Goal: Complete application form: Complete application form

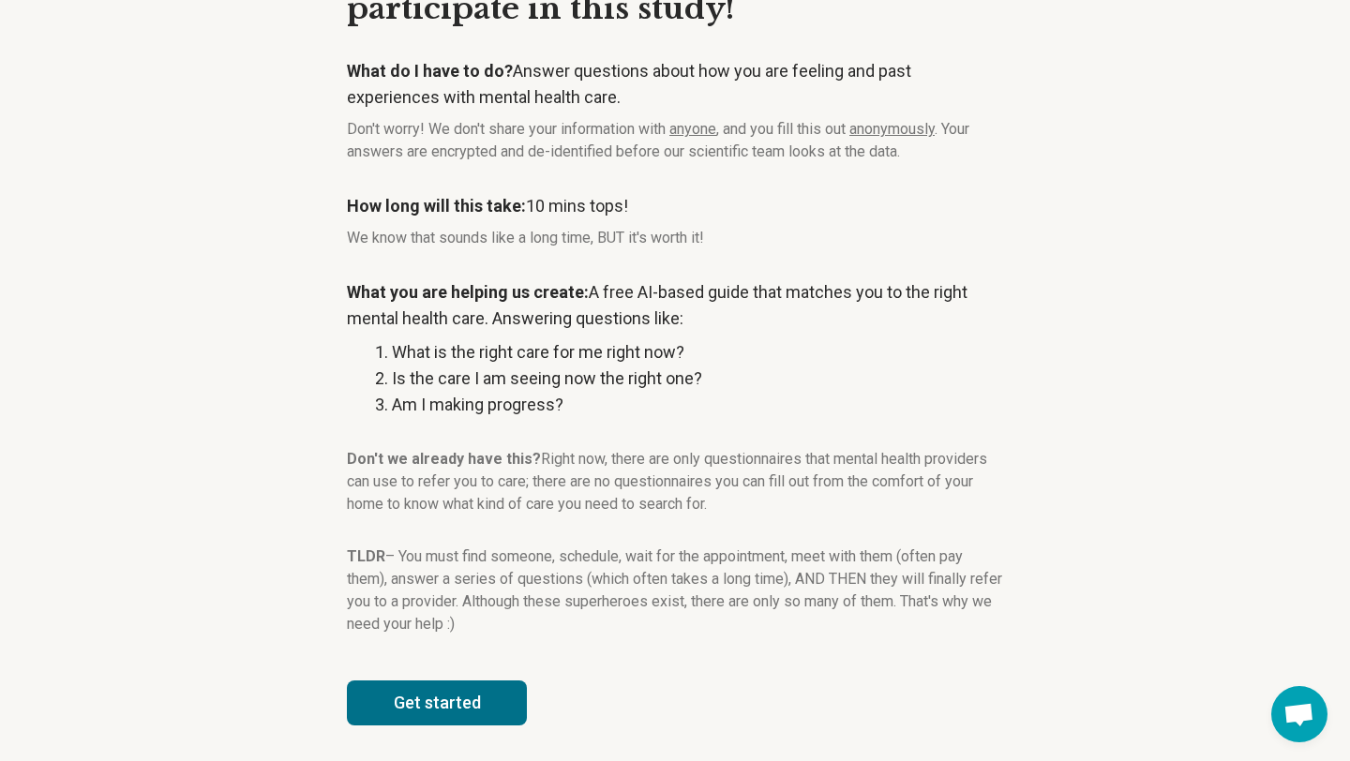
scroll to position [149, 0]
click at [407, 688] on button "Get started" at bounding box center [437, 701] width 180 height 45
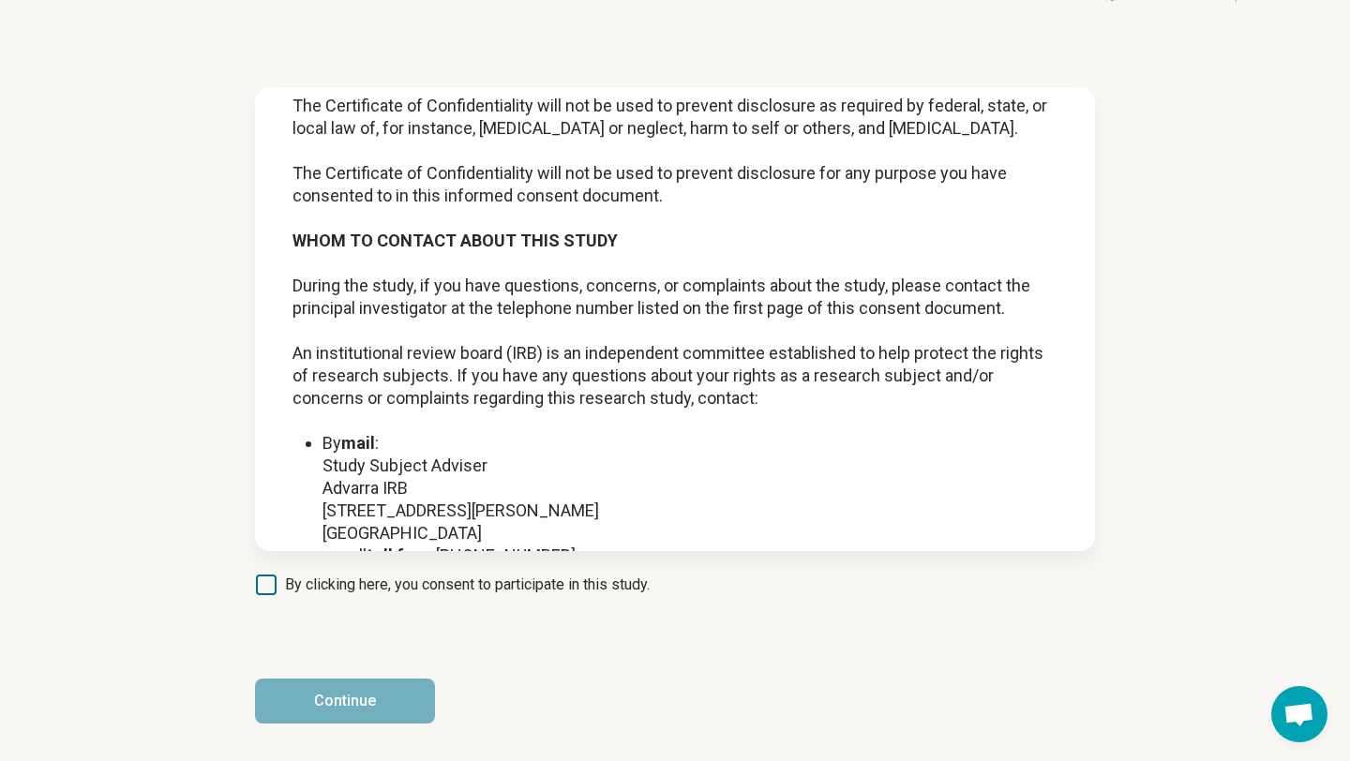
scroll to position [2378, 0]
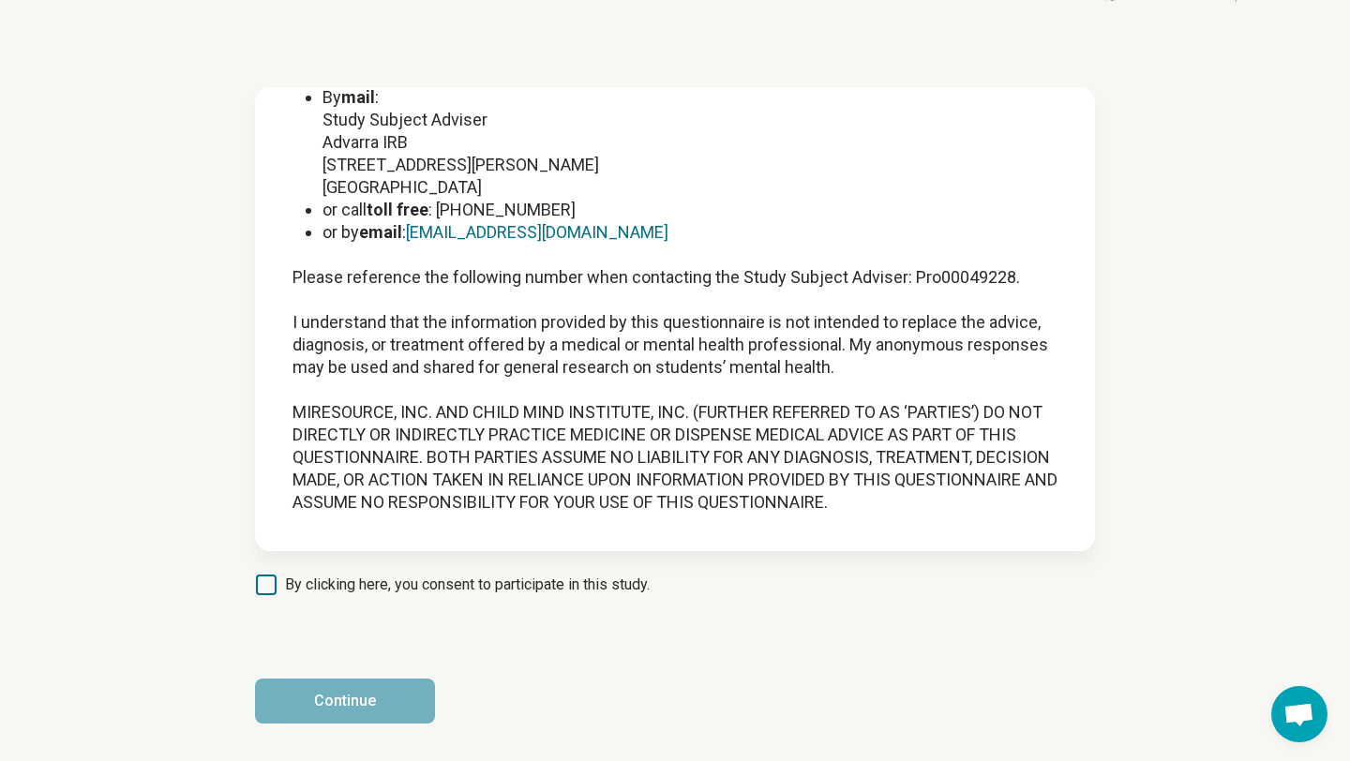
click at [304, 577] on span "By clicking here, you consent to participate in this study." at bounding box center [467, 585] width 365 height 22
click at [366, 718] on button "Continue" at bounding box center [345, 701] width 180 height 45
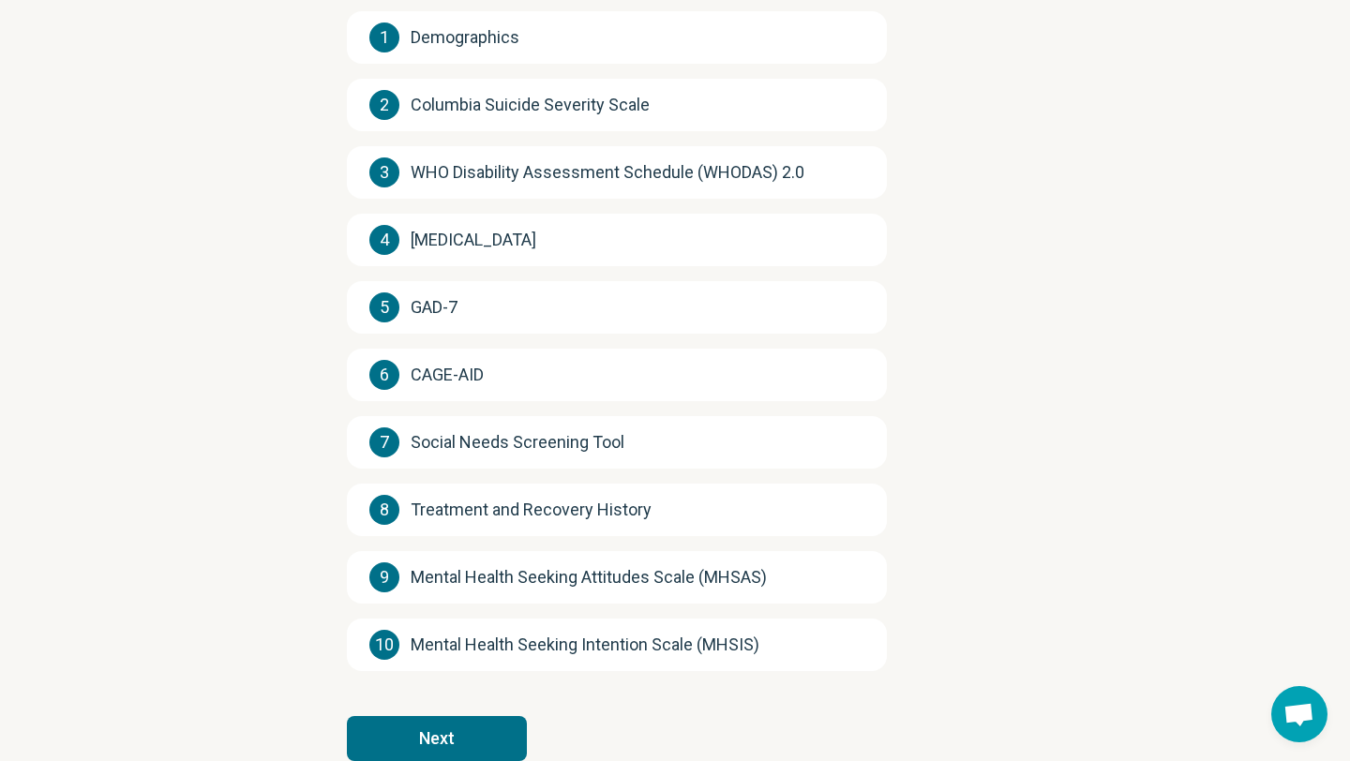
scroll to position [300, 0]
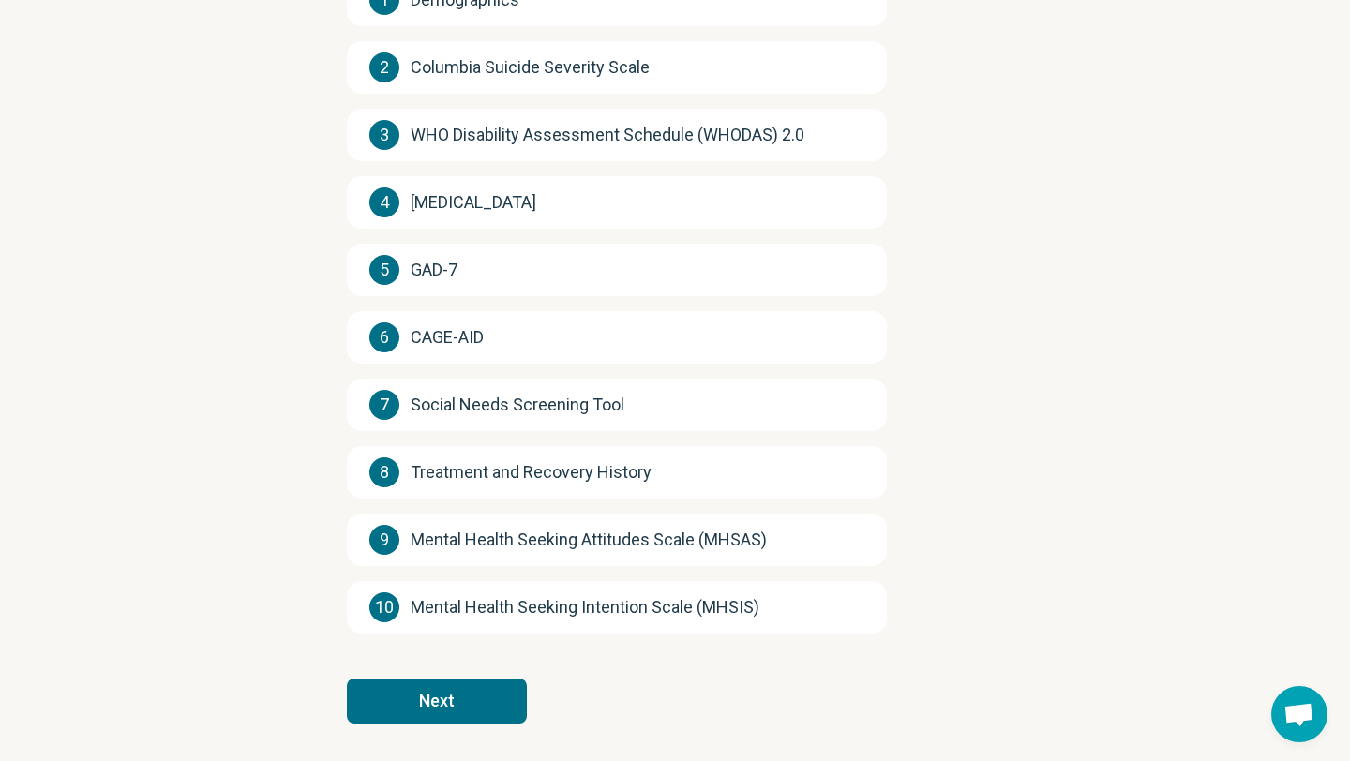
click at [428, 684] on button "Next" at bounding box center [437, 701] width 180 height 45
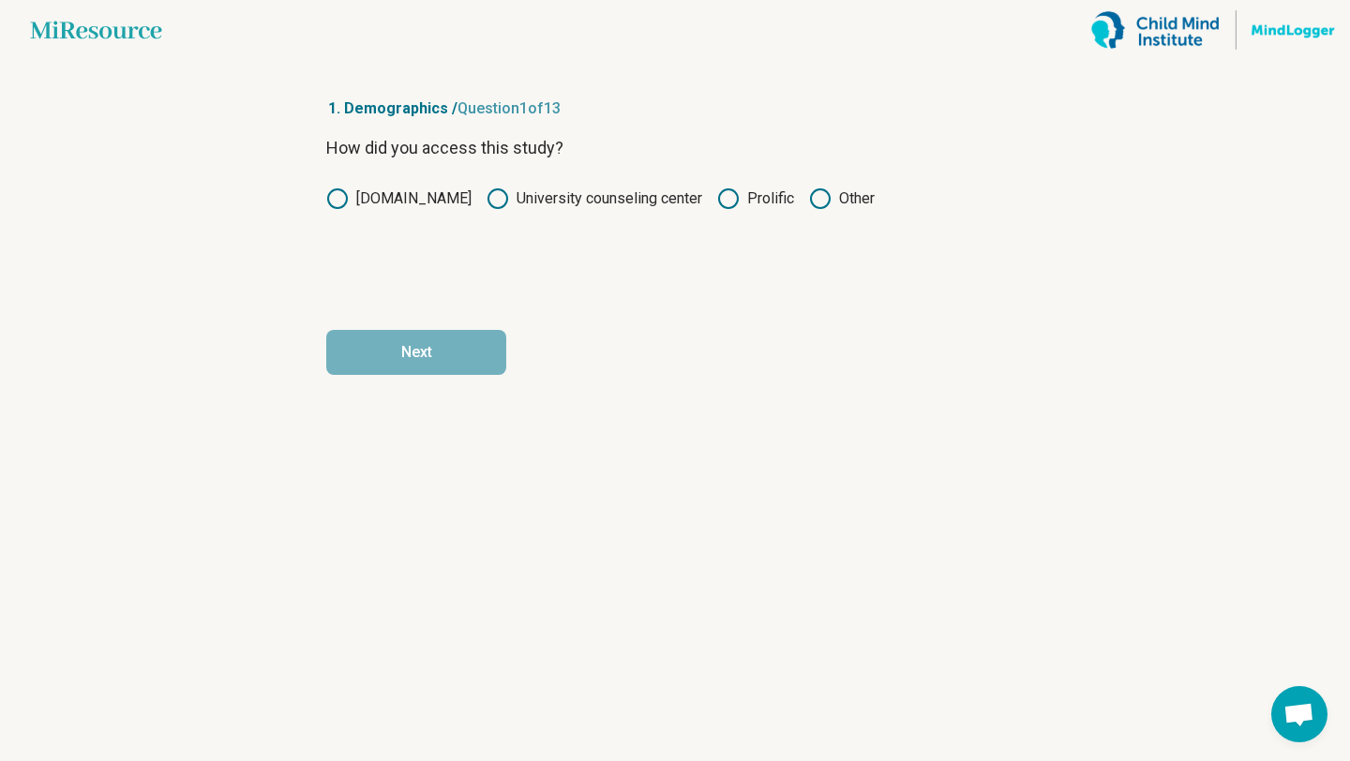
scroll to position [0, 0]
click at [734, 187] on icon at bounding box center [728, 198] width 22 height 22
click at [487, 349] on button "Next" at bounding box center [416, 352] width 180 height 45
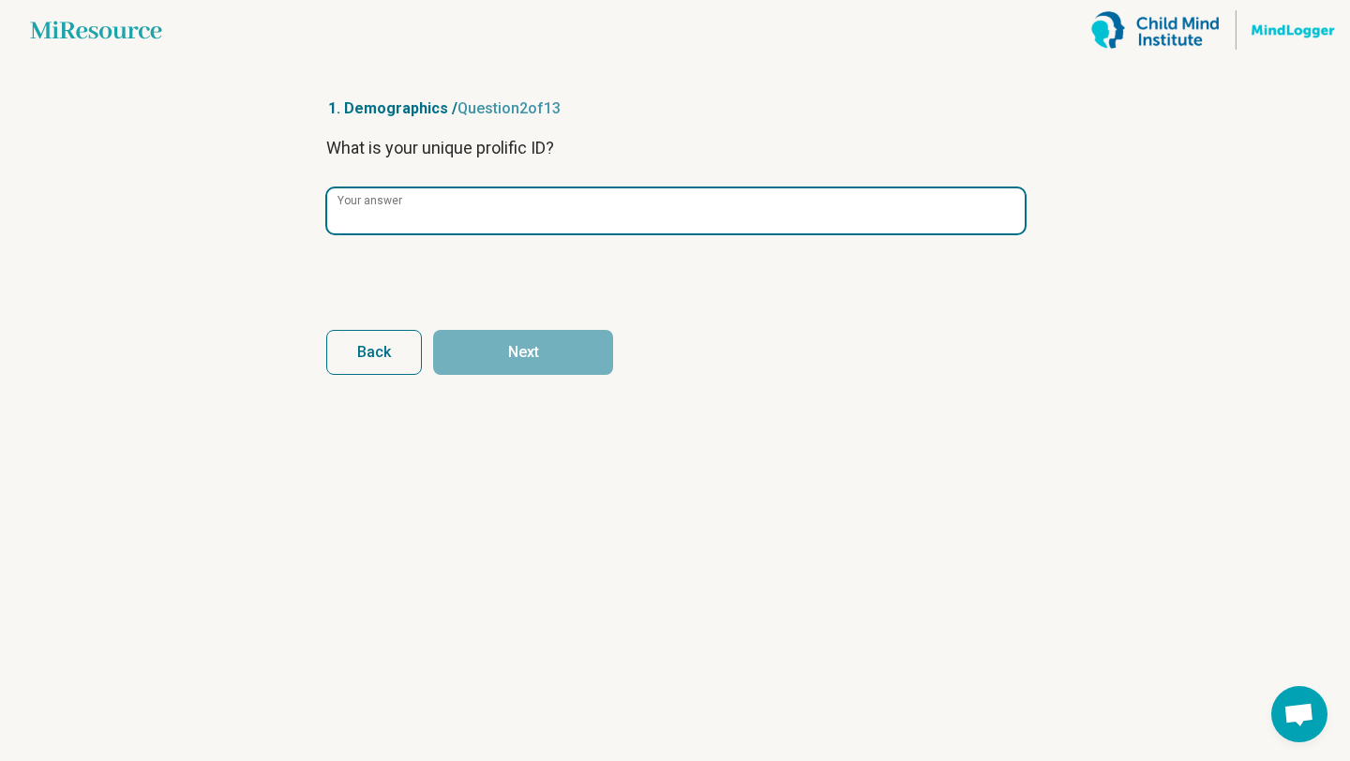
click at [540, 203] on input "Your answer" at bounding box center [675, 210] width 697 height 45
paste input "**********"
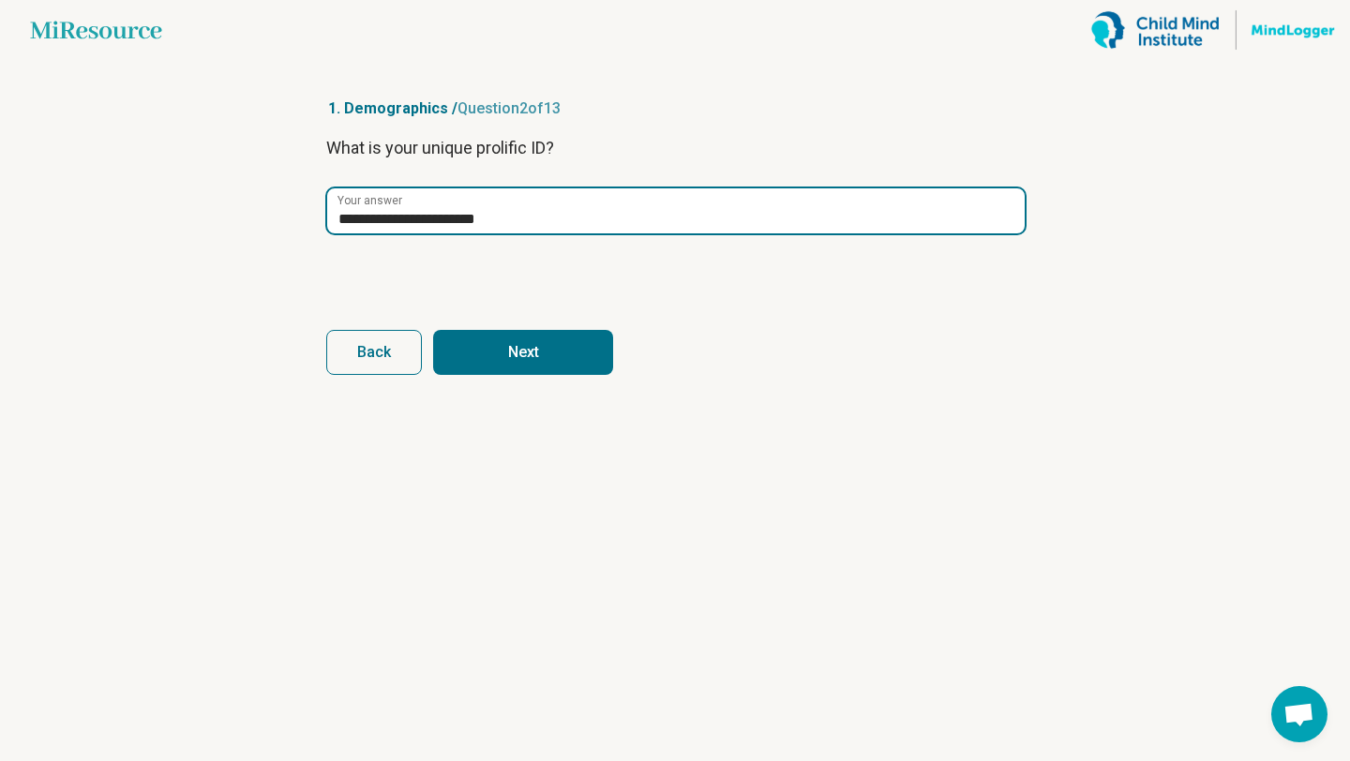
type input "**********"
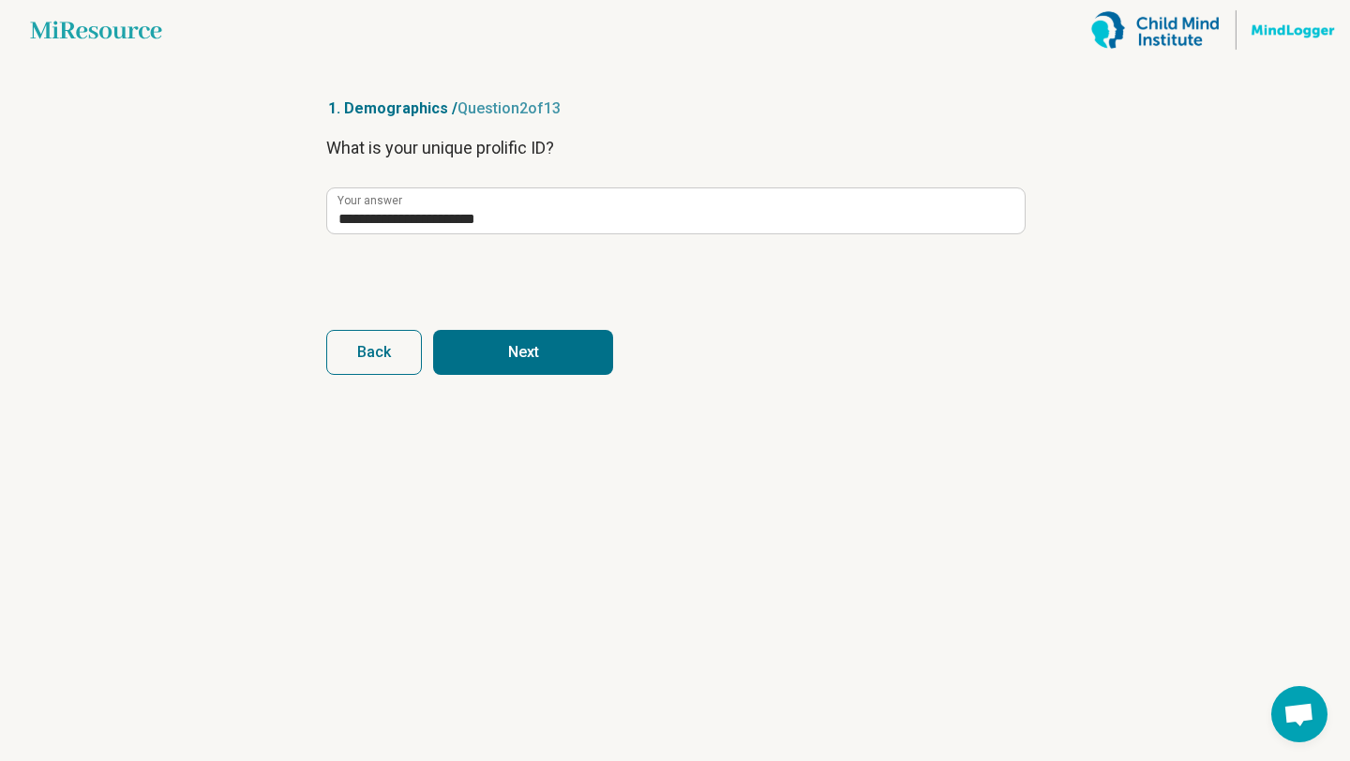
click at [520, 357] on button "Next" at bounding box center [523, 352] width 180 height 45
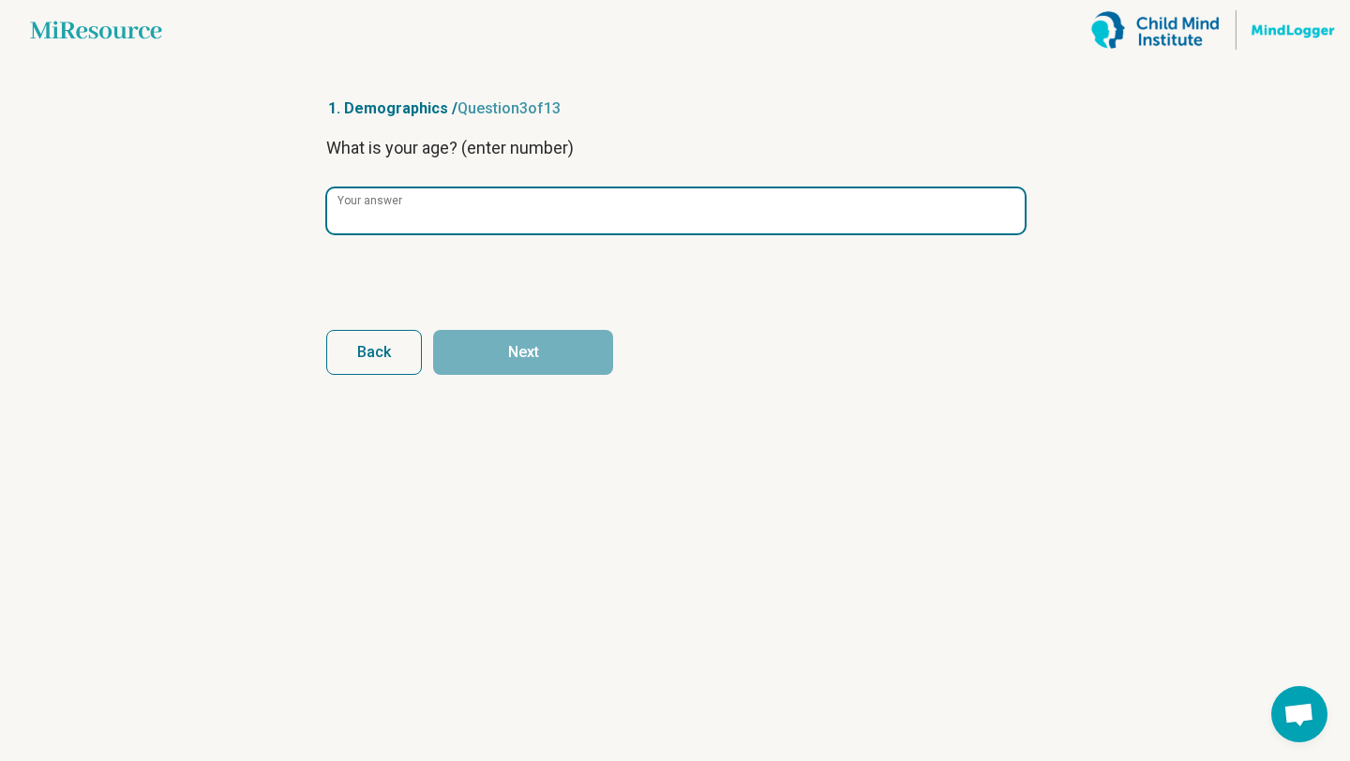
click at [502, 207] on input "Your answer" at bounding box center [675, 210] width 697 height 45
type input "**"
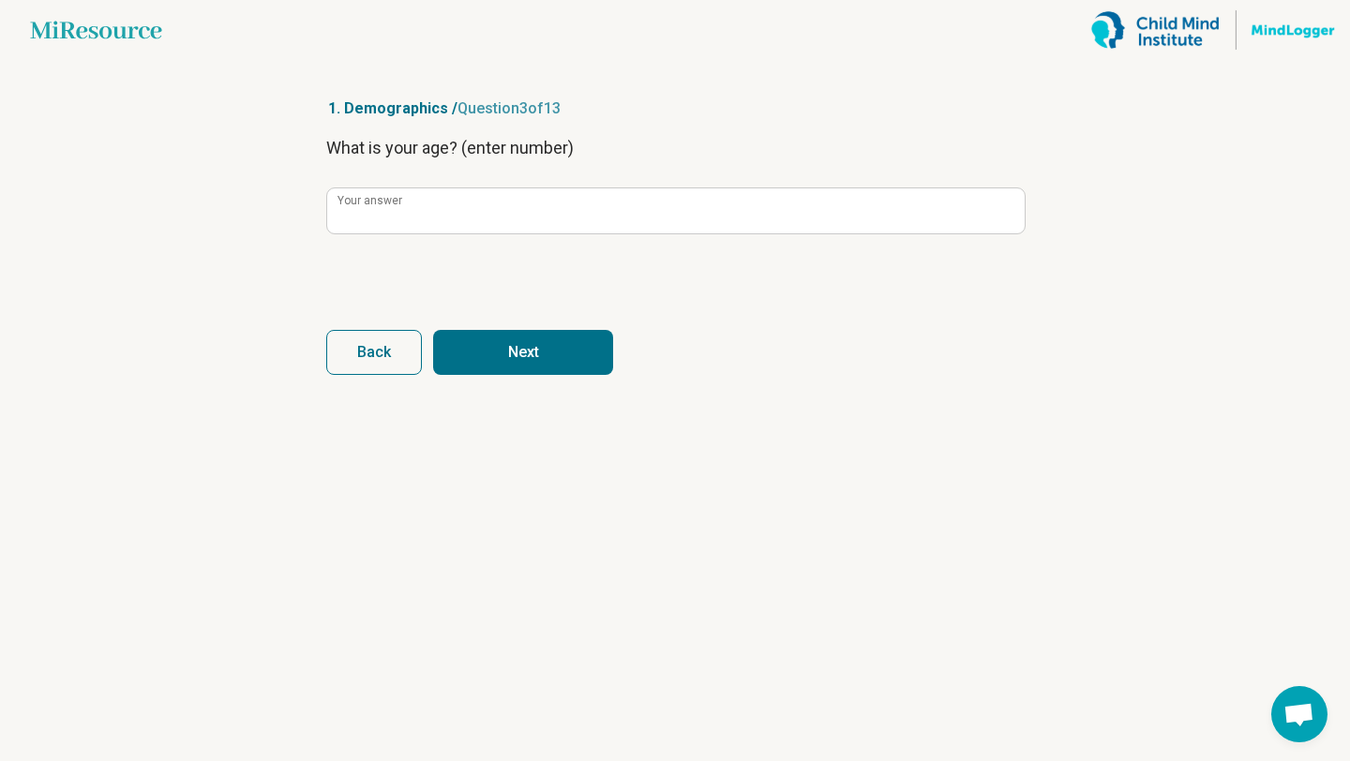
click at [501, 349] on button "Next" at bounding box center [523, 352] width 180 height 45
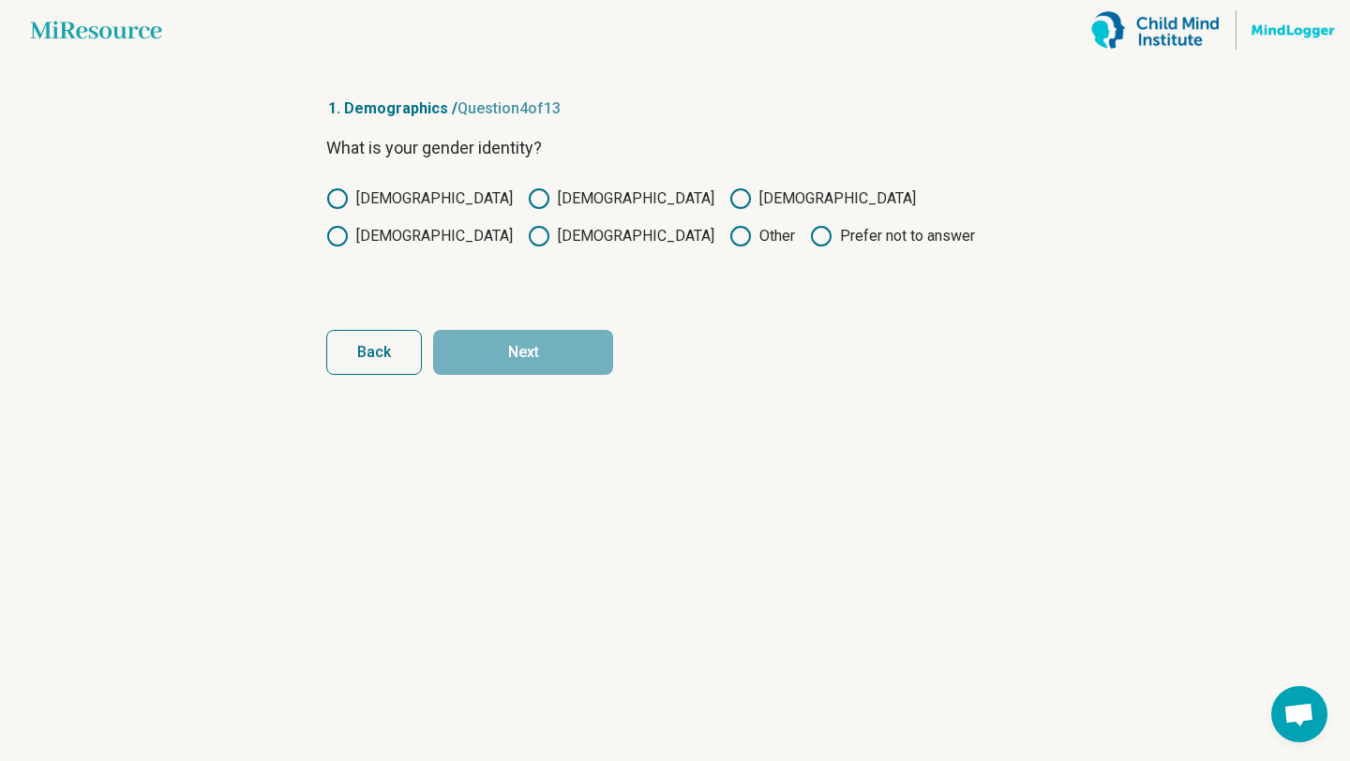
click at [528, 201] on label "[DEMOGRAPHIC_DATA]" at bounding box center [621, 198] width 187 height 22
click at [574, 355] on button "Next" at bounding box center [523, 352] width 180 height 45
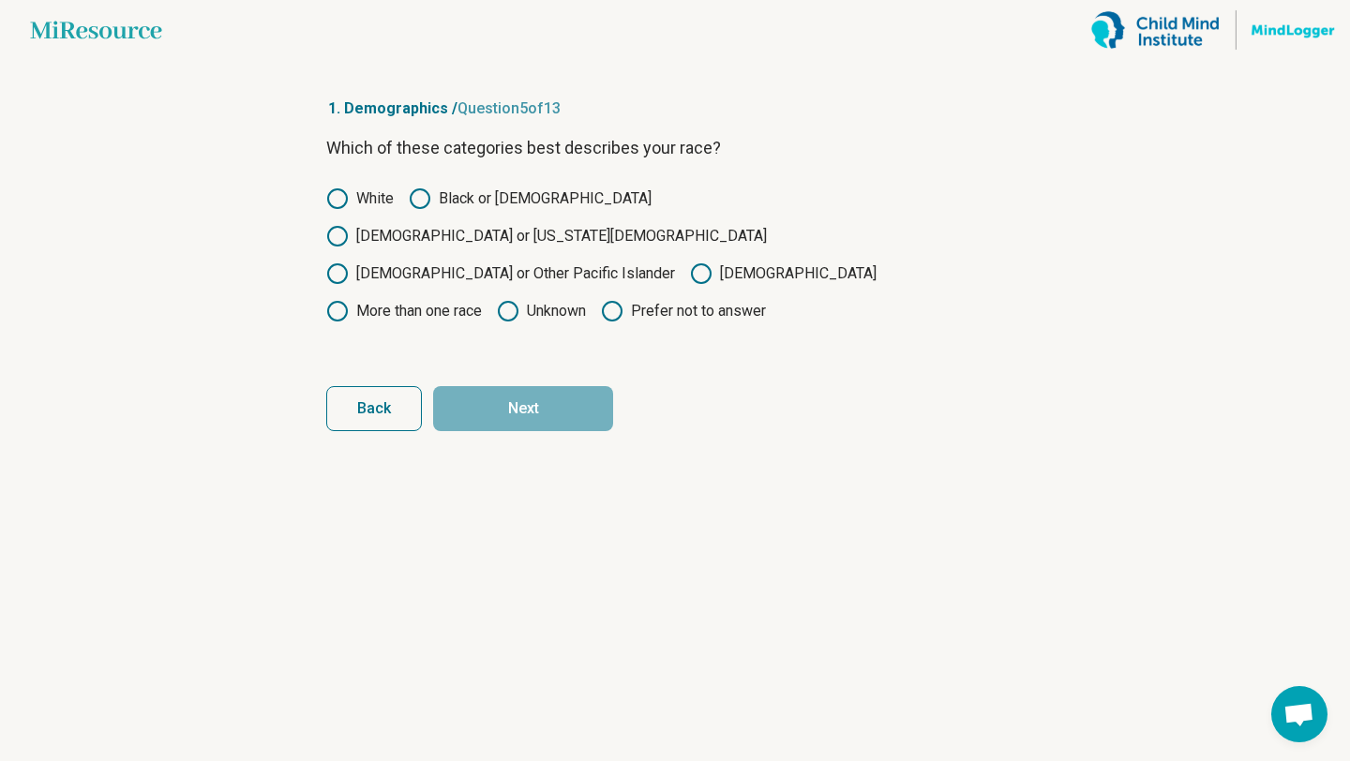
click at [459, 197] on label "Black or [DEMOGRAPHIC_DATA]" at bounding box center [530, 198] width 243 height 22
click at [539, 386] on button "Next" at bounding box center [523, 408] width 180 height 45
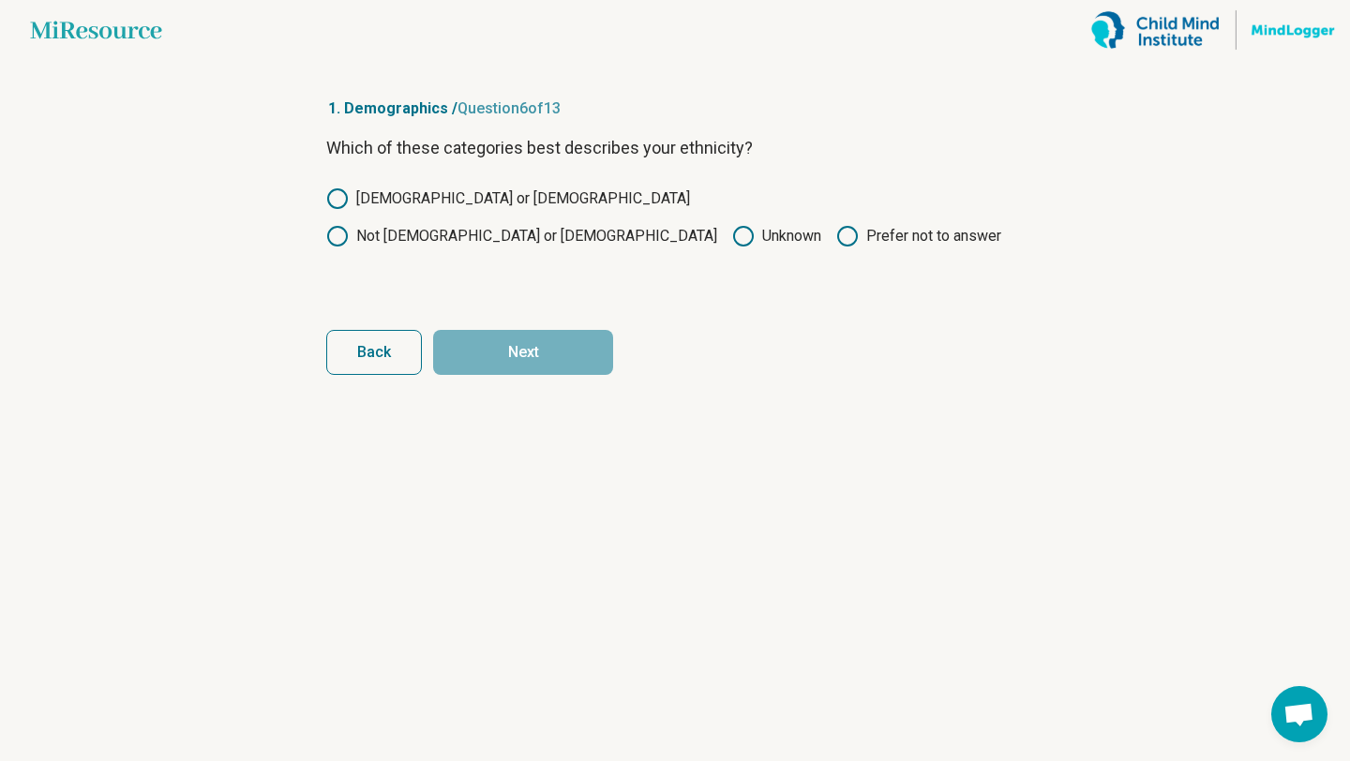
click at [528, 225] on label "Not [DEMOGRAPHIC_DATA] or [DEMOGRAPHIC_DATA]" at bounding box center [521, 236] width 391 height 22
click at [521, 351] on button "Next" at bounding box center [523, 352] width 180 height 45
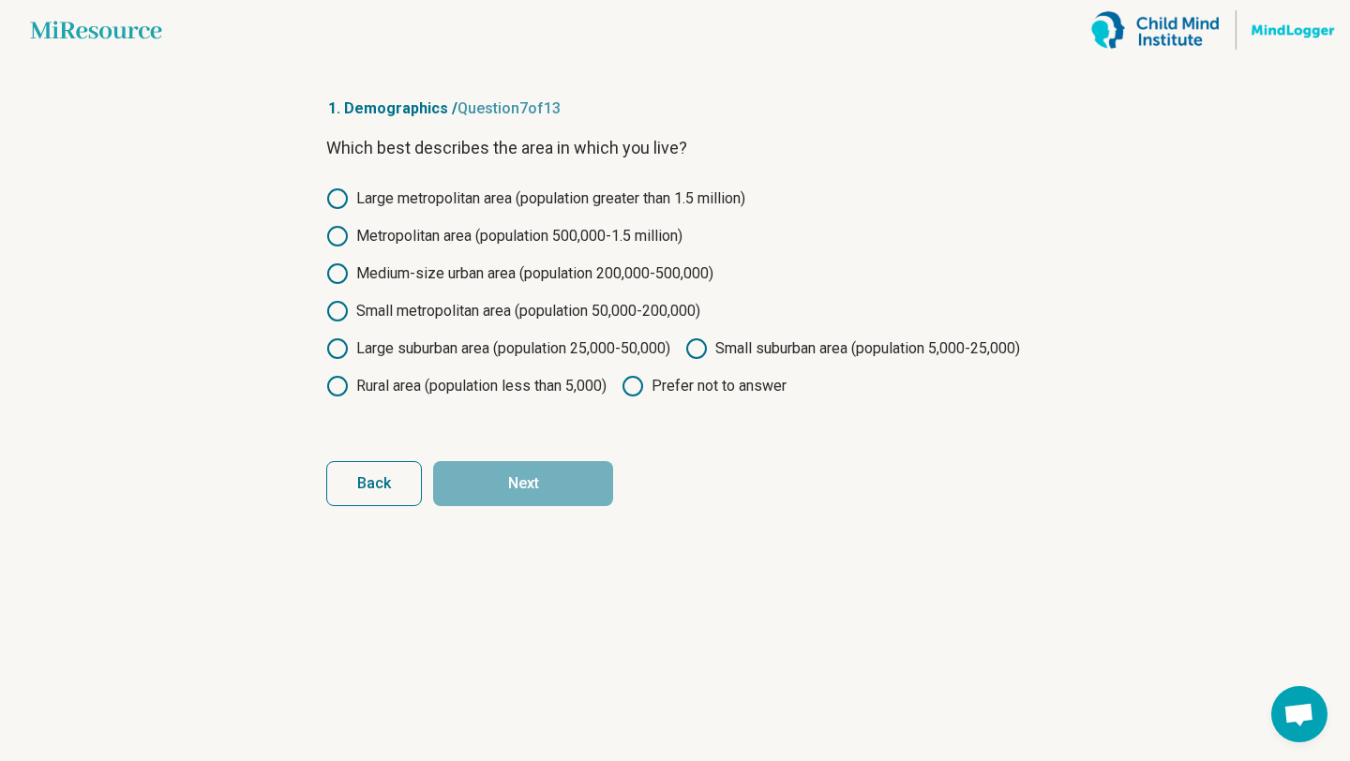
click at [508, 238] on label "Metropolitan area (population 500,000-1.5 million)" at bounding box center [504, 236] width 356 height 22
click at [530, 506] on button "Next" at bounding box center [523, 483] width 180 height 45
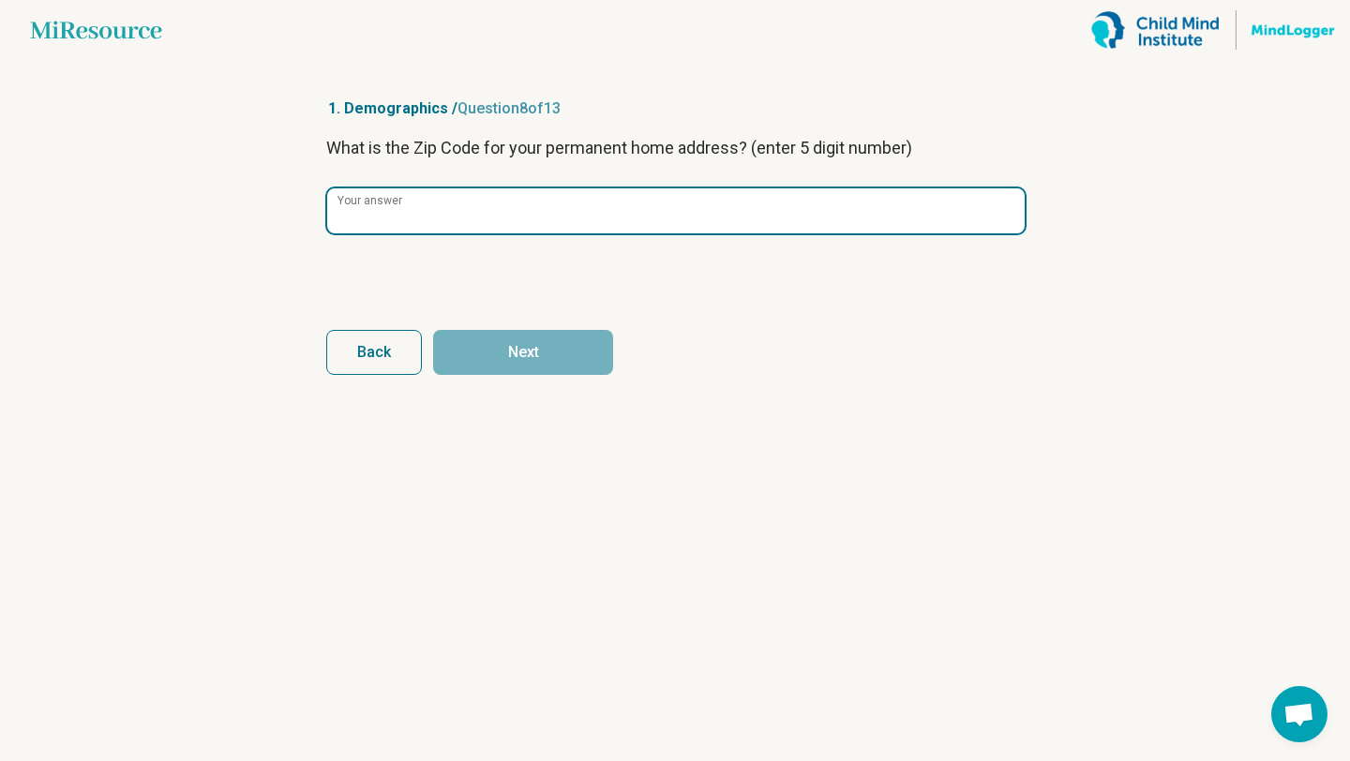
click at [541, 191] on input "Your answer" at bounding box center [675, 210] width 697 height 45
type input "*****"
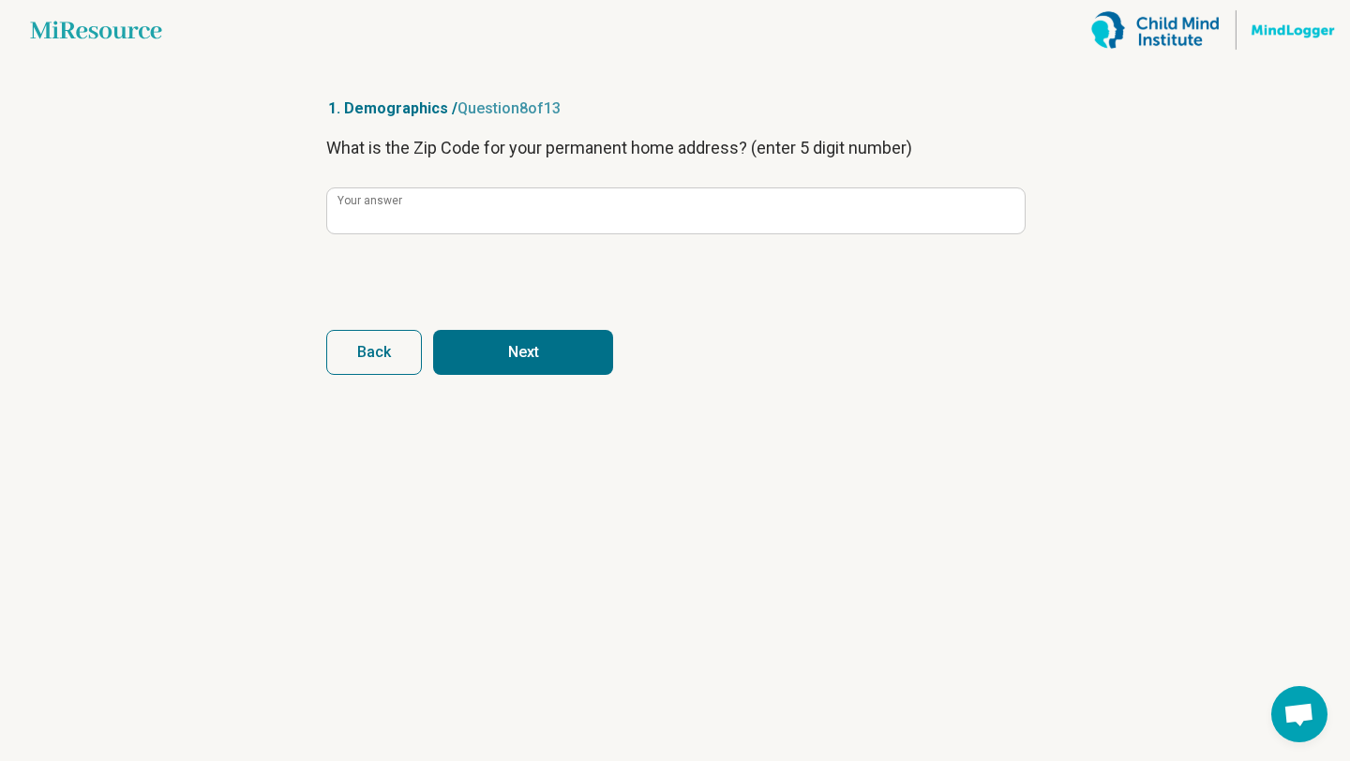
click at [558, 358] on button "Next" at bounding box center [523, 352] width 180 height 45
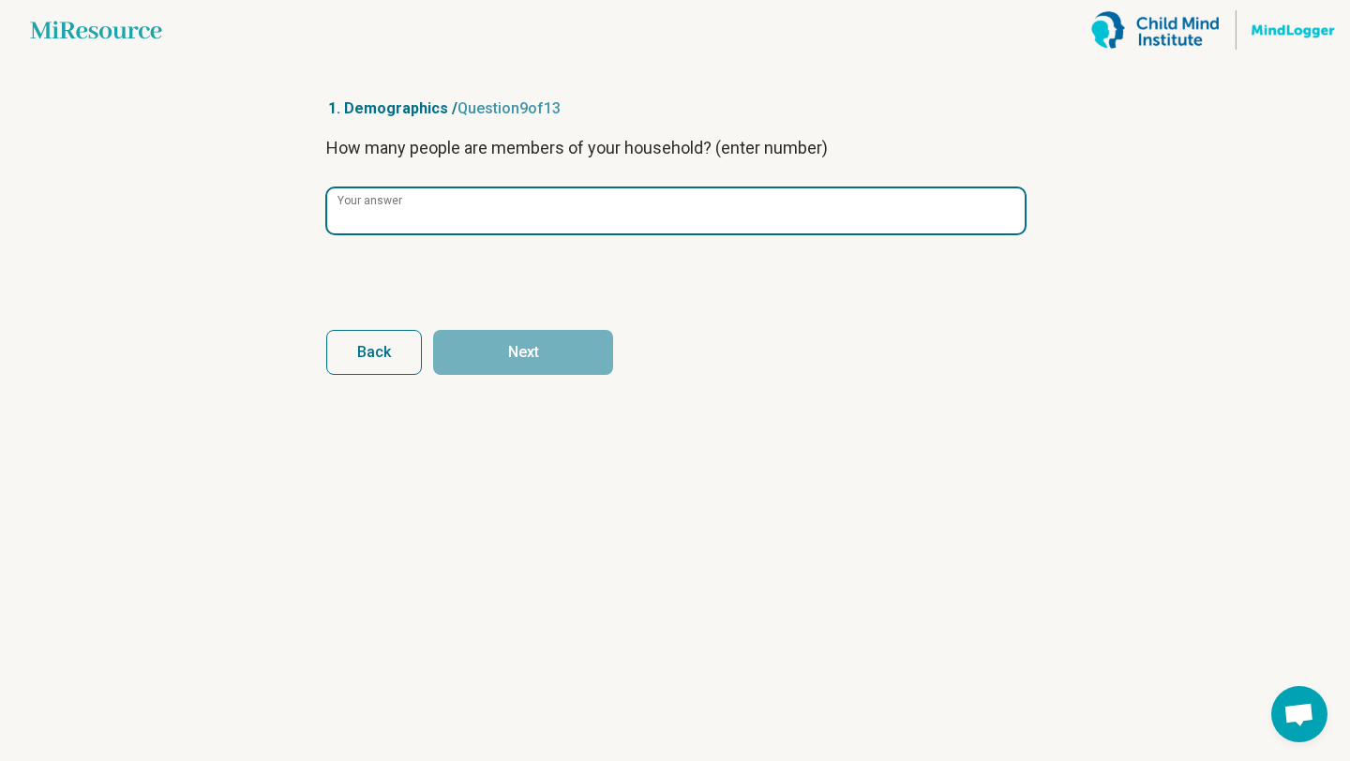
click at [564, 195] on input "Your answer" at bounding box center [675, 210] width 697 height 45
type input "*"
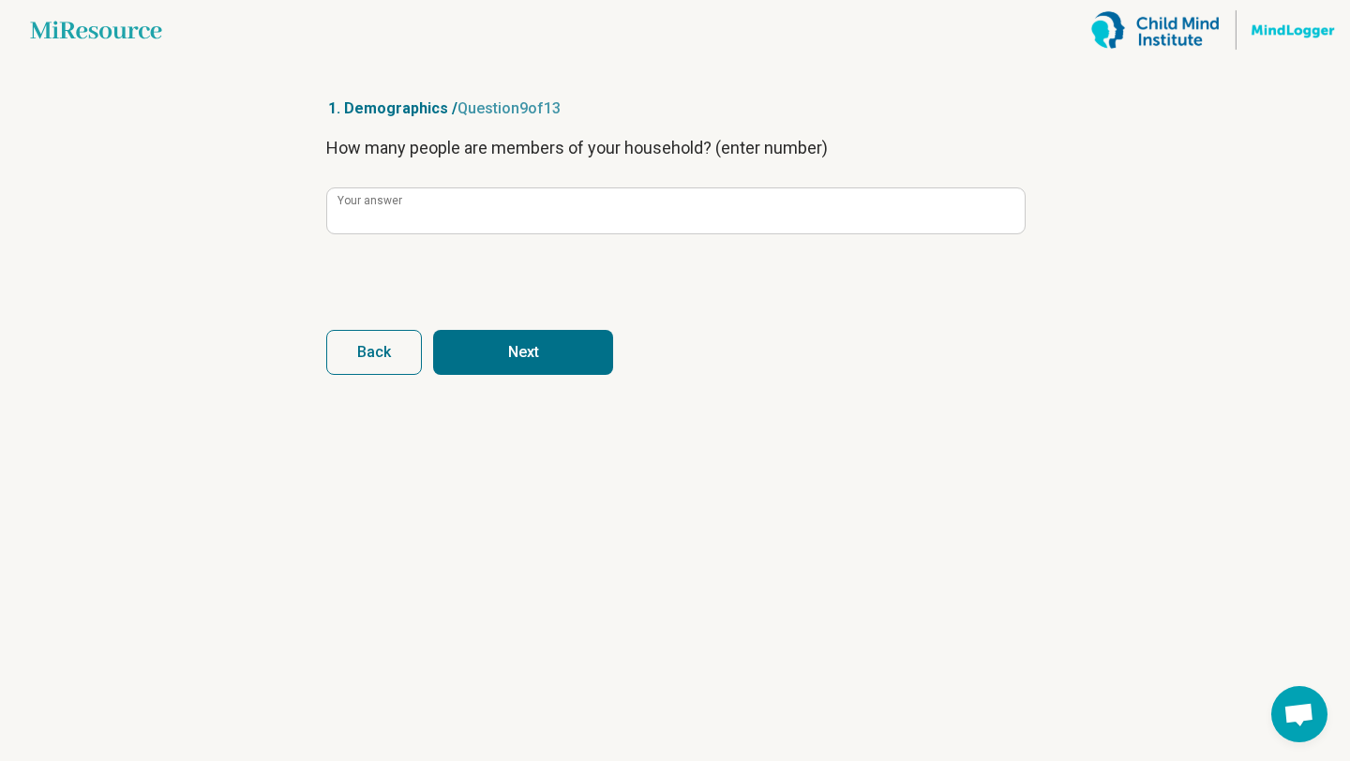
click at [541, 342] on button "Next" at bounding box center [523, 352] width 180 height 45
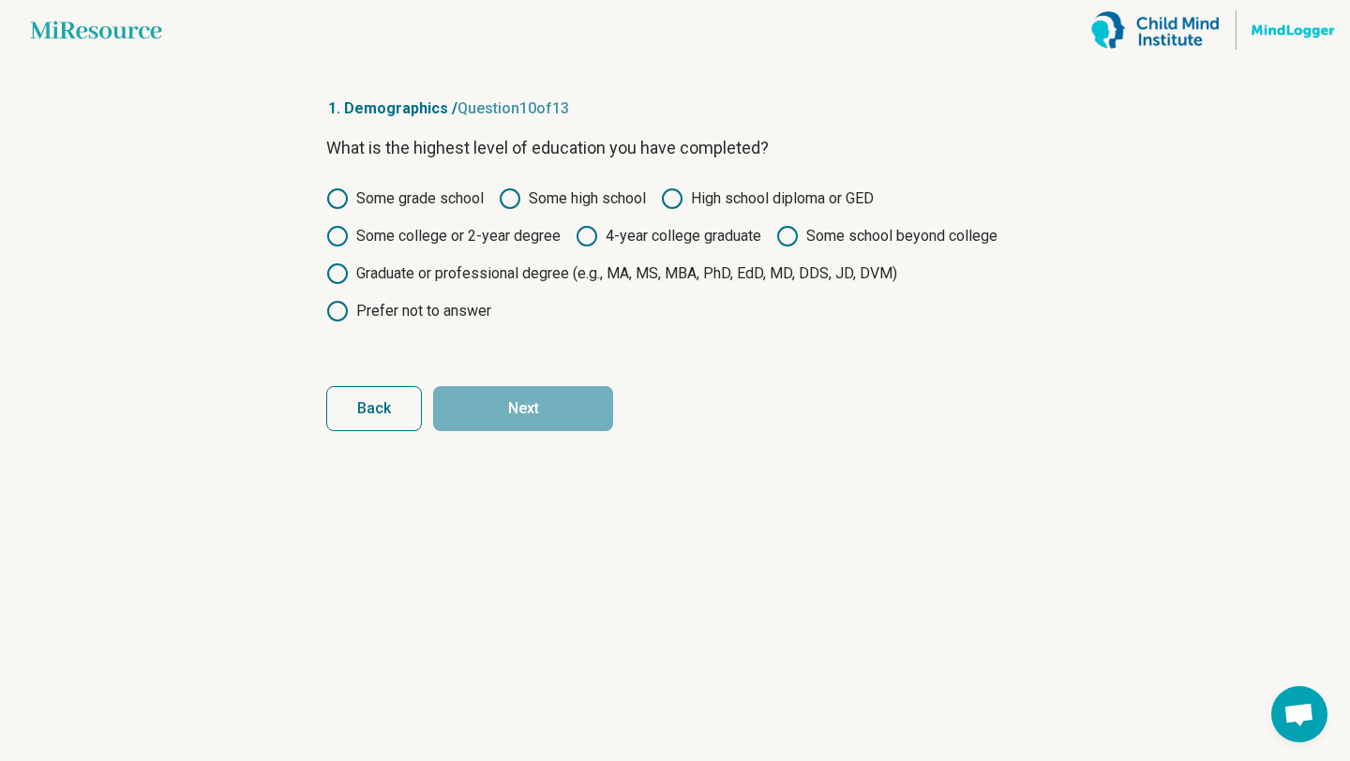
click at [451, 246] on label "Some college or 2-year degree" at bounding box center [443, 236] width 234 height 22
click at [550, 396] on button "Next" at bounding box center [523, 408] width 180 height 45
click at [649, 234] on label "4-year college graduate" at bounding box center [668, 236] width 186 height 22
click at [565, 421] on button "Next" at bounding box center [523, 408] width 180 height 45
click at [667, 244] on label "4-year college graduate" at bounding box center [668, 236] width 186 height 22
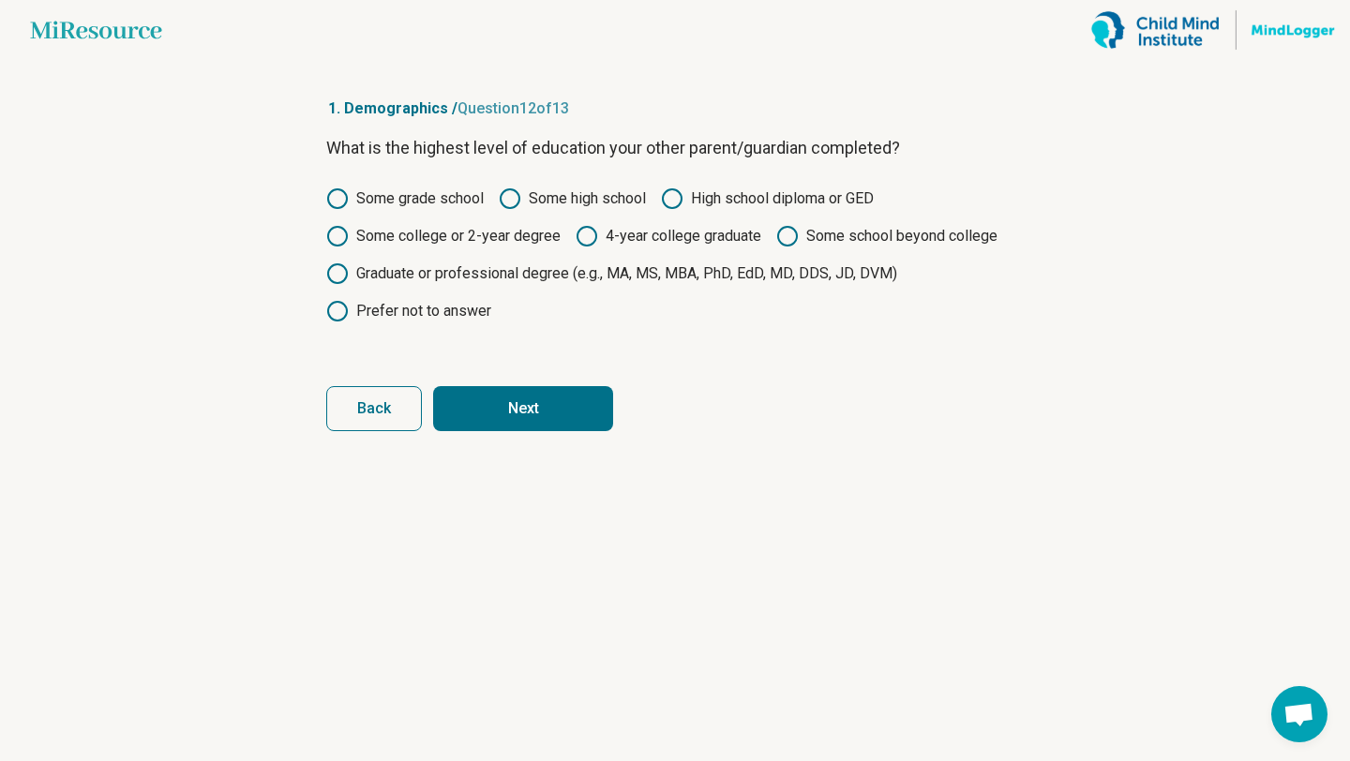
click at [550, 398] on button "Next" at bounding box center [523, 408] width 180 height 45
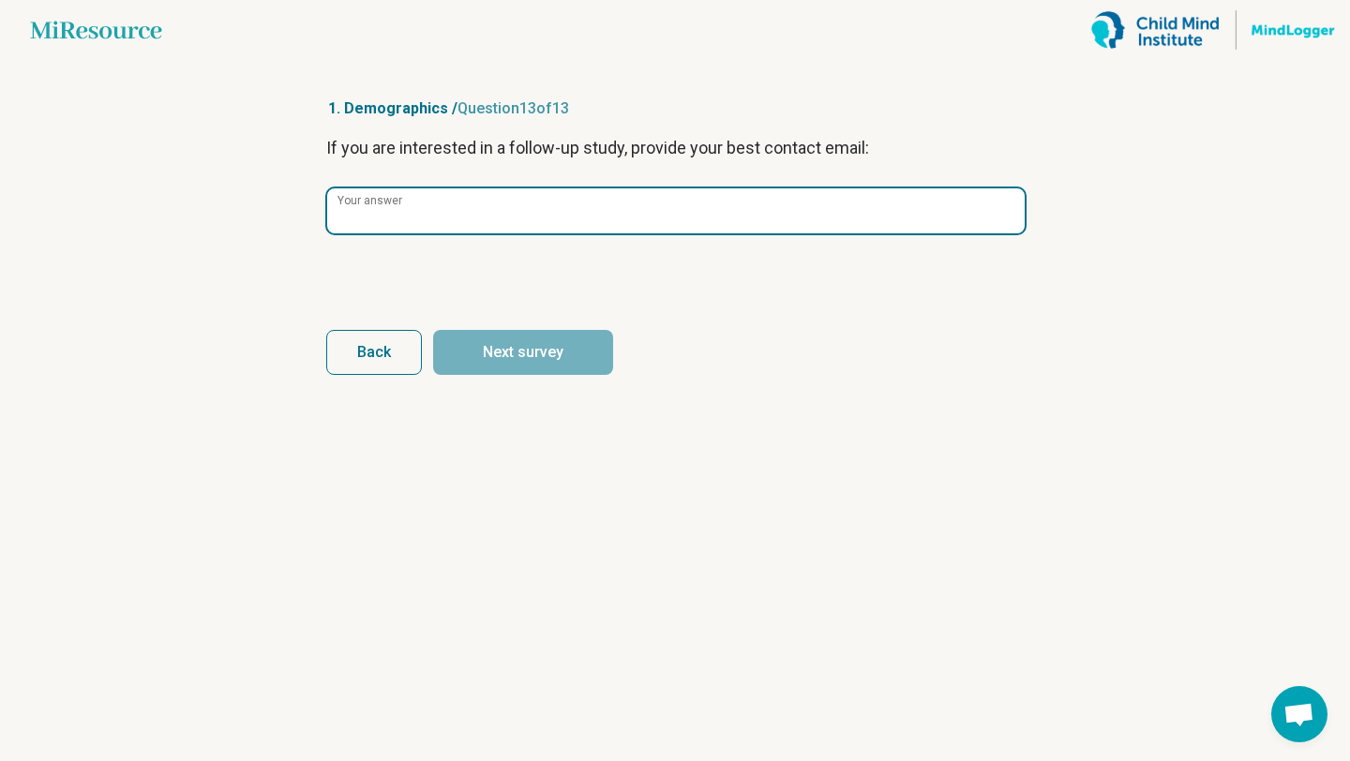
click at [441, 218] on input "Your answer" at bounding box center [675, 210] width 697 height 45
type input "*"
click at [404, 209] on input "Your answer" at bounding box center [675, 210] width 697 height 45
paste input "**********"
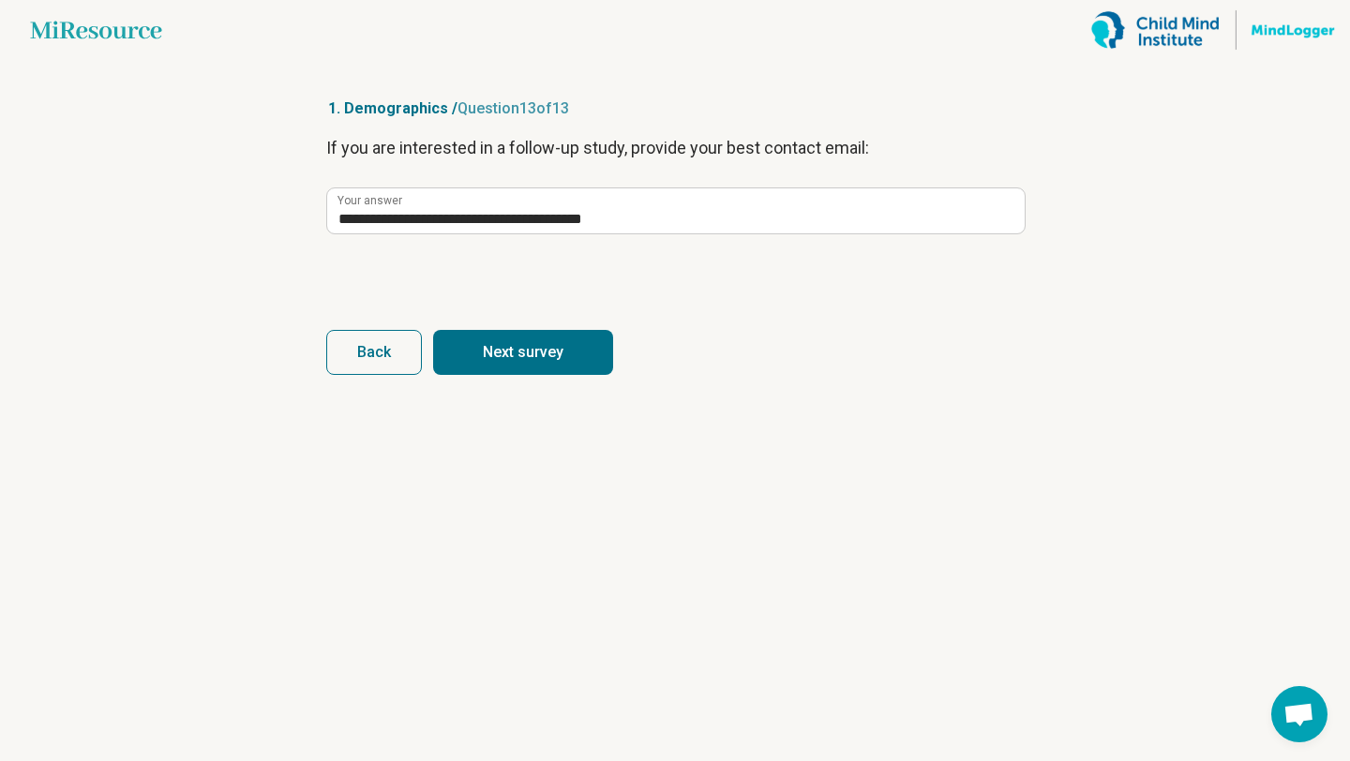
click at [487, 265] on div "**********" at bounding box center [674, 213] width 697 height 157
click at [493, 359] on button "Next survey" at bounding box center [523, 352] width 180 height 45
type input "**********"
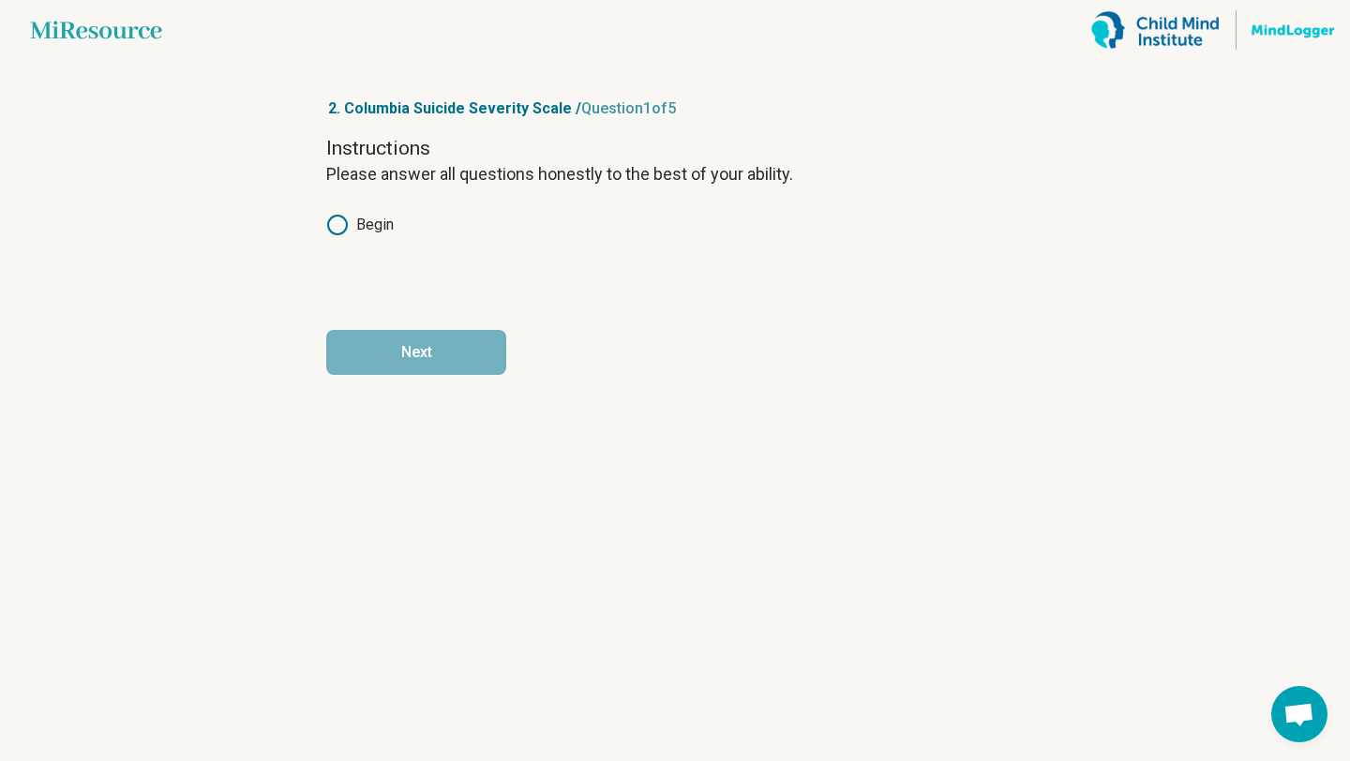
click at [346, 226] on circle at bounding box center [337, 225] width 19 height 19
click at [441, 356] on button "Next" at bounding box center [416, 352] width 180 height 45
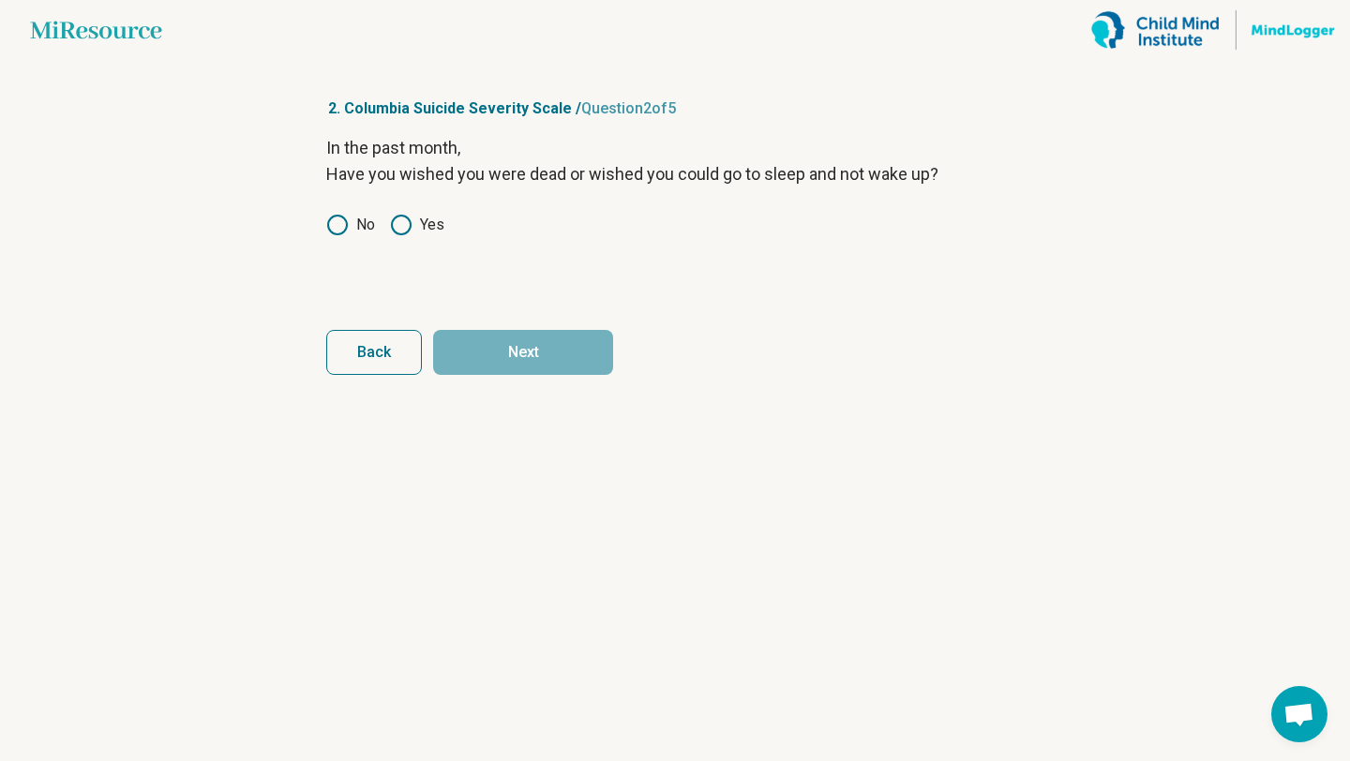
click at [349, 228] on label "No" at bounding box center [350, 225] width 49 height 22
click at [390, 223] on icon at bounding box center [401, 225] width 22 height 22
click at [566, 351] on button "Next" at bounding box center [523, 352] width 180 height 45
click at [415, 237] on div "In the past month, Have you had any actual thoughts of killing yourself? No Yes" at bounding box center [674, 213] width 697 height 157
click at [416, 217] on label "Yes" at bounding box center [417, 225] width 54 height 22
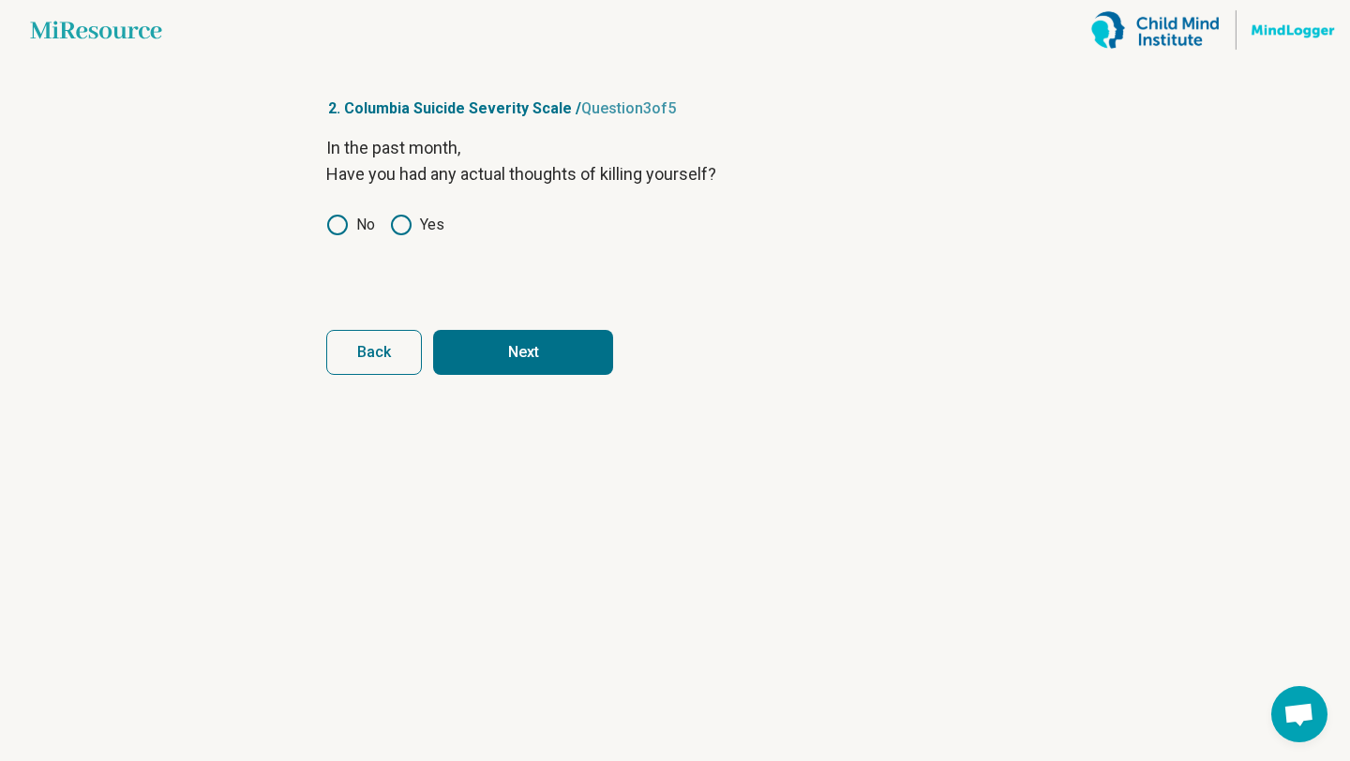
click at [569, 351] on button "Next" at bounding box center [523, 352] width 180 height 45
click at [417, 225] on label "Yes" at bounding box center [417, 225] width 54 height 22
click at [524, 337] on button "Next" at bounding box center [523, 352] width 180 height 45
click at [406, 231] on circle at bounding box center [401, 225] width 19 height 19
click at [531, 357] on button "Next" at bounding box center [523, 352] width 180 height 45
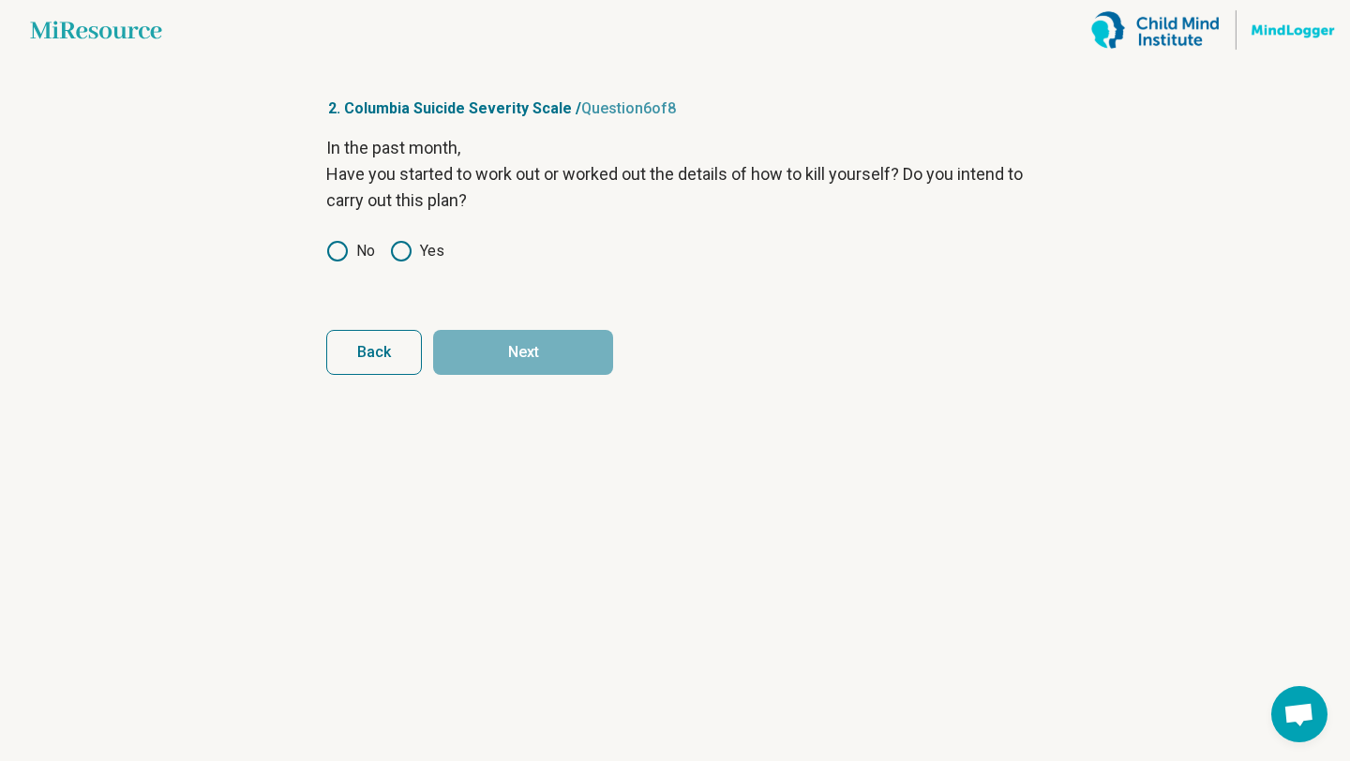
click at [351, 247] on label "No" at bounding box center [350, 251] width 49 height 22
click at [528, 351] on button "Next" at bounding box center [523, 352] width 180 height 45
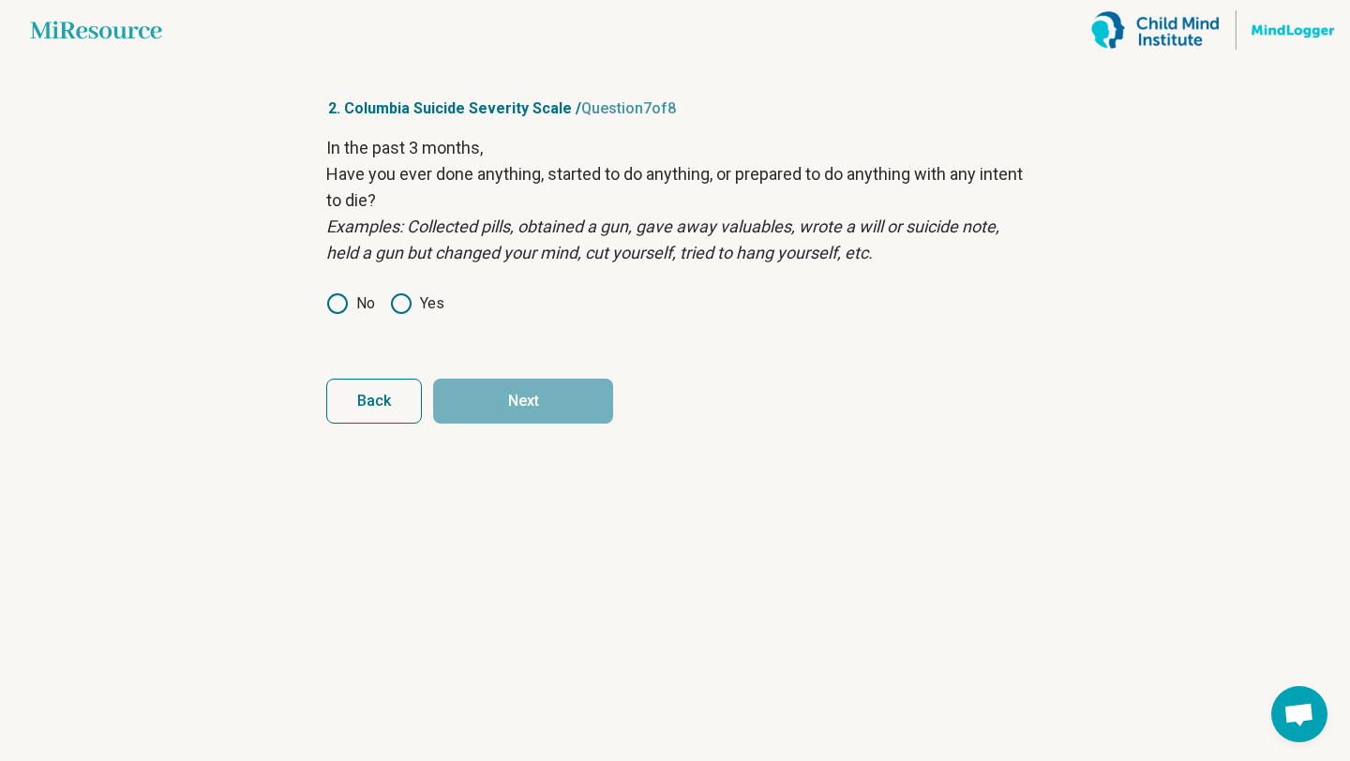
click at [326, 296] on icon at bounding box center [337, 303] width 22 height 22
click at [393, 322] on div "In the past 3 months, Have you ever done anything, started to do anything, or p…" at bounding box center [674, 238] width 697 height 206
click at [408, 311] on icon at bounding box center [401, 303] width 22 height 22
click at [550, 414] on button "Next" at bounding box center [523, 401] width 180 height 45
click at [416, 306] on label "Yes" at bounding box center [417, 303] width 54 height 22
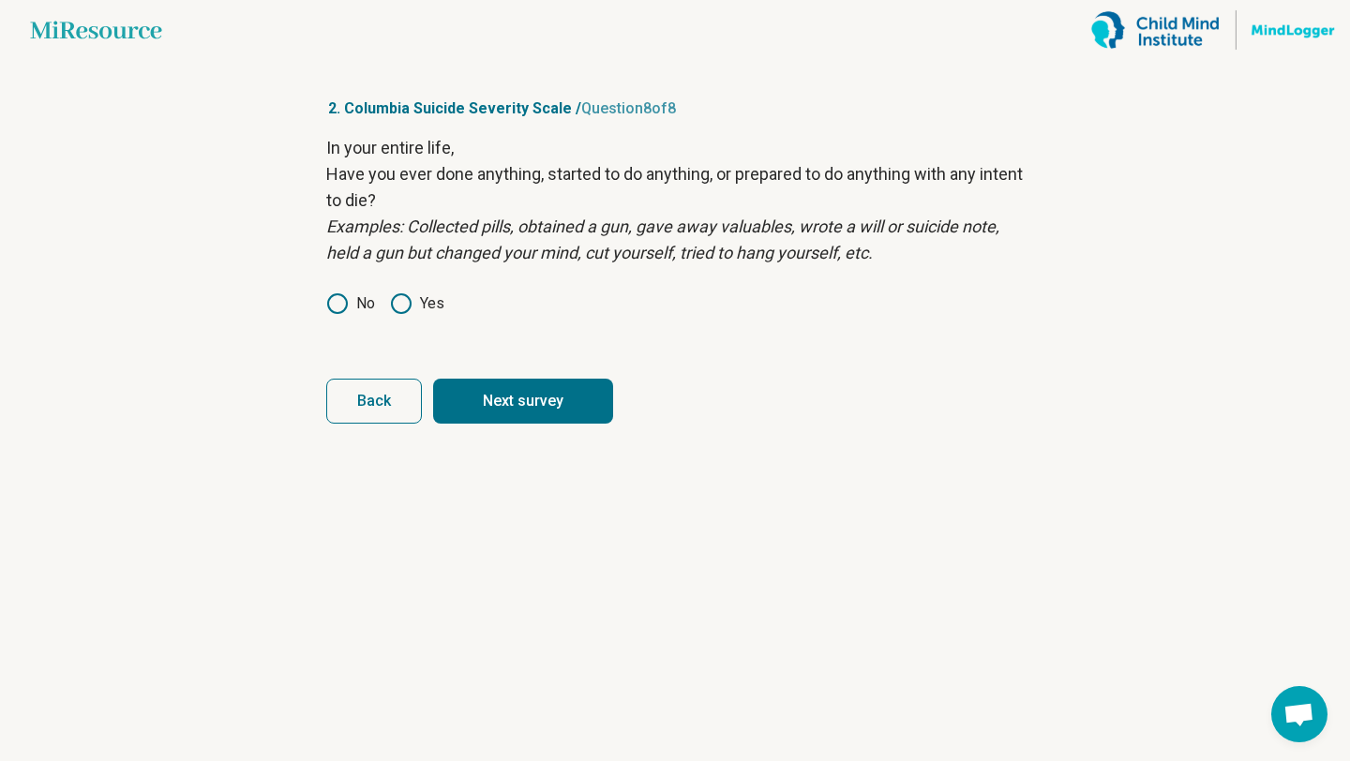
click at [522, 403] on button "Next survey" at bounding box center [523, 401] width 180 height 45
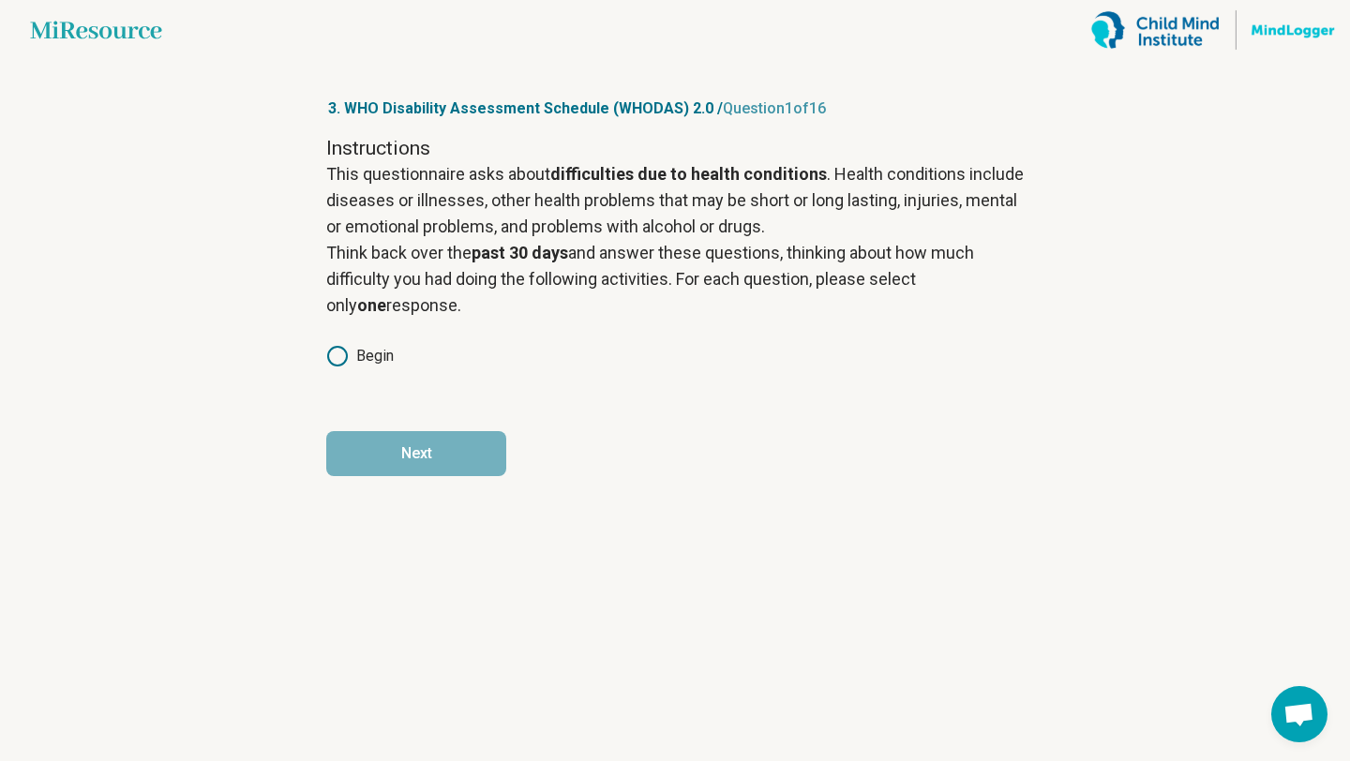
click at [333, 348] on circle at bounding box center [337, 356] width 19 height 19
click at [443, 462] on button "Next" at bounding box center [416, 453] width 180 height 45
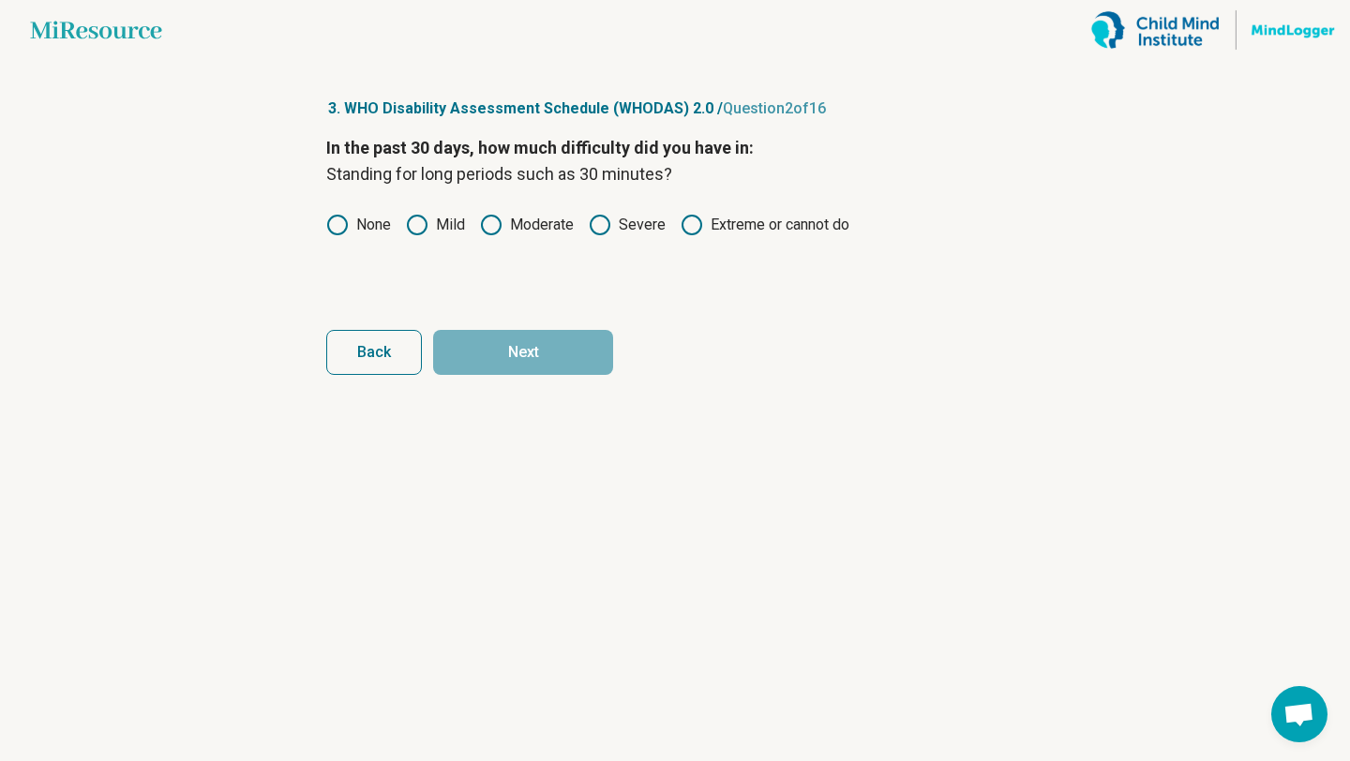
click at [449, 232] on label "Mild" at bounding box center [435, 225] width 59 height 22
click at [510, 206] on div "In the past 30 days, how much difficulty did you have in: Standing for long per…" at bounding box center [674, 213] width 697 height 157
click at [510, 219] on label "Moderate" at bounding box center [527, 225] width 94 height 22
click at [582, 352] on button "Next" at bounding box center [523, 352] width 180 height 45
click at [437, 219] on label "Mild" at bounding box center [435, 225] width 59 height 22
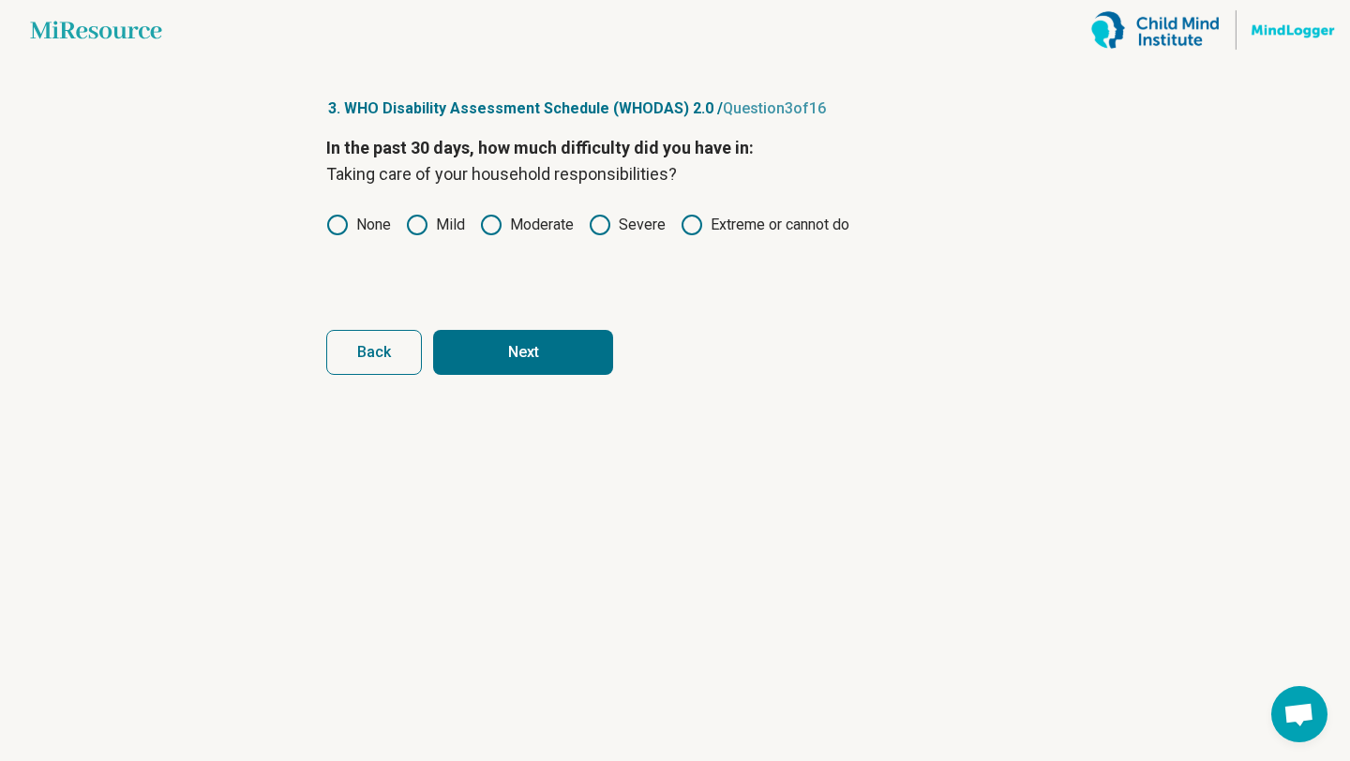
click at [542, 361] on button "Next" at bounding box center [523, 352] width 180 height 45
click at [368, 225] on label "None" at bounding box center [358, 225] width 65 height 22
click at [519, 330] on button "Next" at bounding box center [523, 352] width 180 height 45
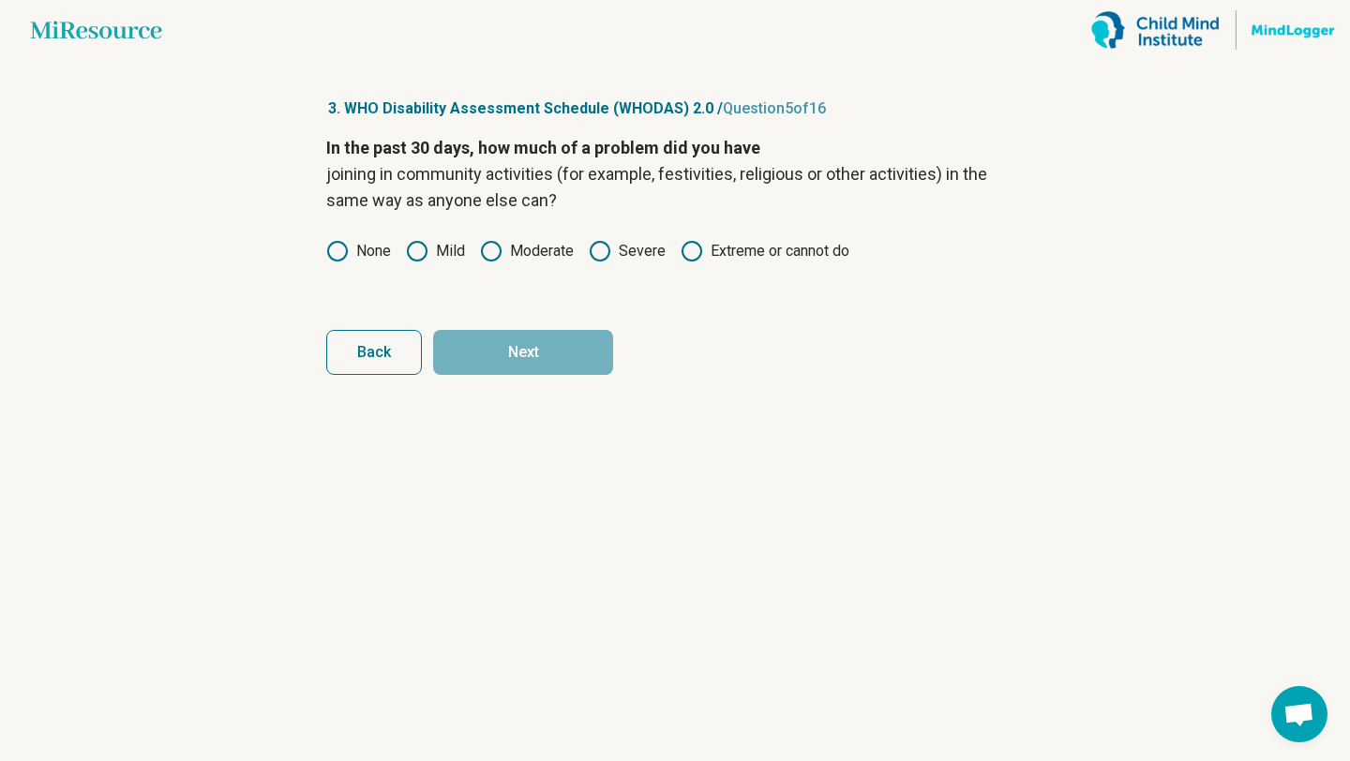
click at [347, 244] on icon at bounding box center [337, 251] width 22 height 22
click at [543, 348] on button "Next" at bounding box center [523, 352] width 180 height 45
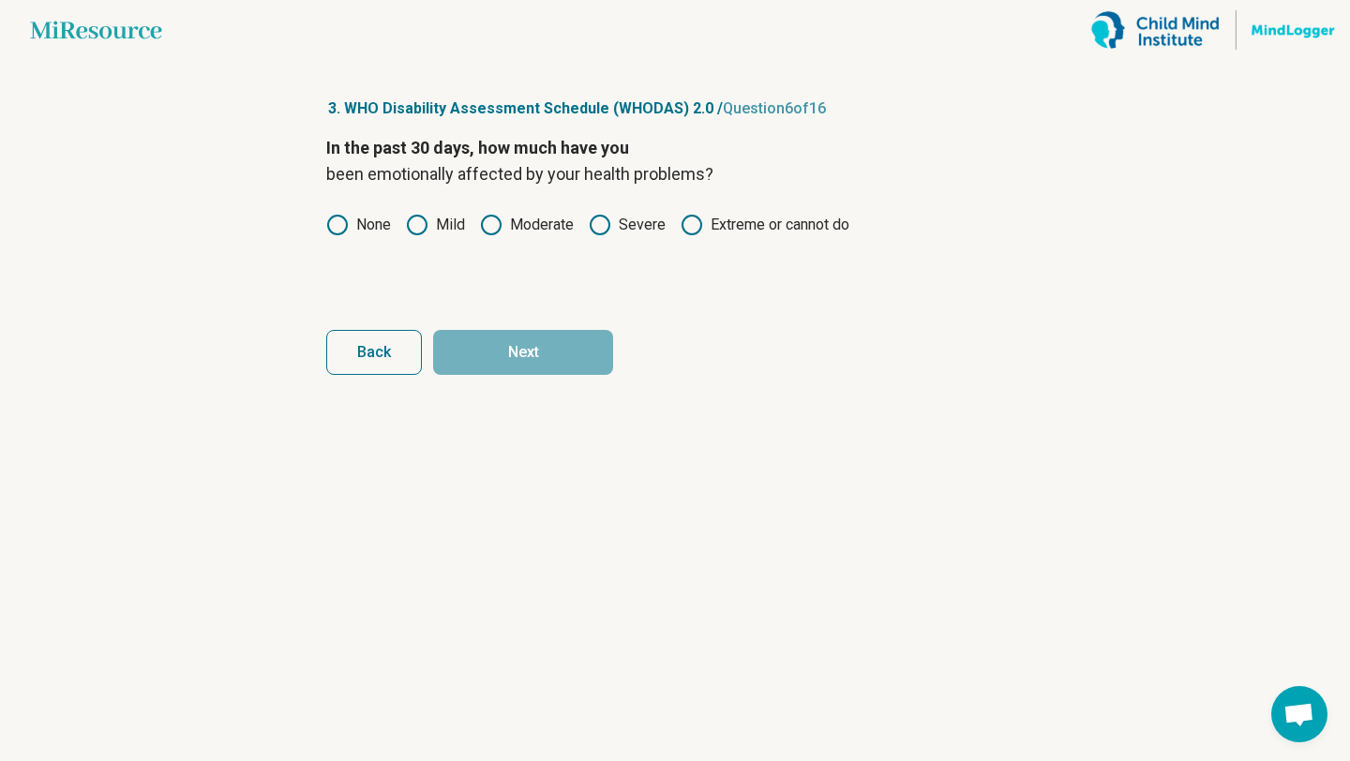
click at [497, 233] on icon at bounding box center [491, 225] width 22 height 22
click at [549, 360] on button "Next" at bounding box center [523, 352] width 180 height 45
click at [451, 231] on label "Mild" at bounding box center [435, 225] width 59 height 22
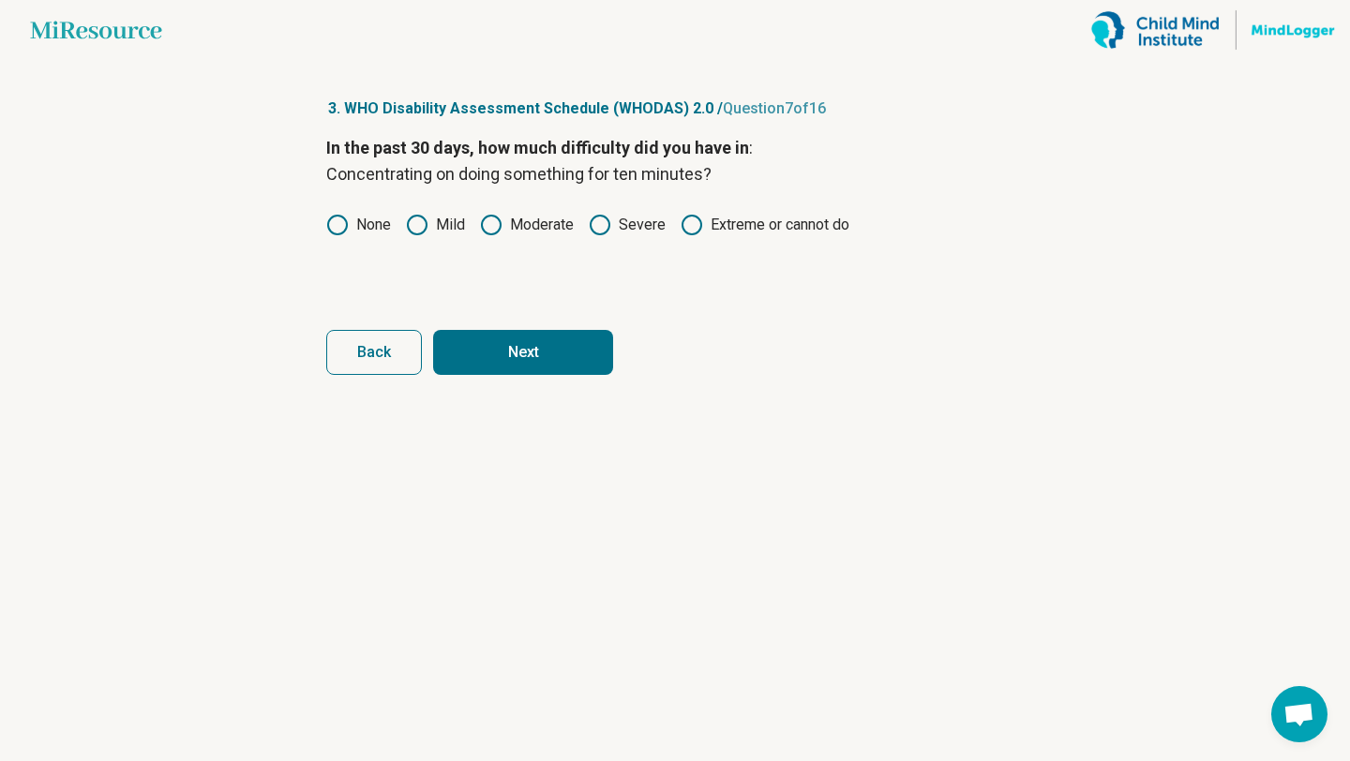
click at [513, 363] on button "Next" at bounding box center [523, 352] width 180 height 45
click at [431, 221] on label "Mild" at bounding box center [435, 225] width 59 height 22
click at [347, 226] on circle at bounding box center [337, 225] width 19 height 19
click at [425, 225] on icon at bounding box center [417, 225] width 22 height 22
click at [529, 342] on button "Next" at bounding box center [523, 352] width 180 height 45
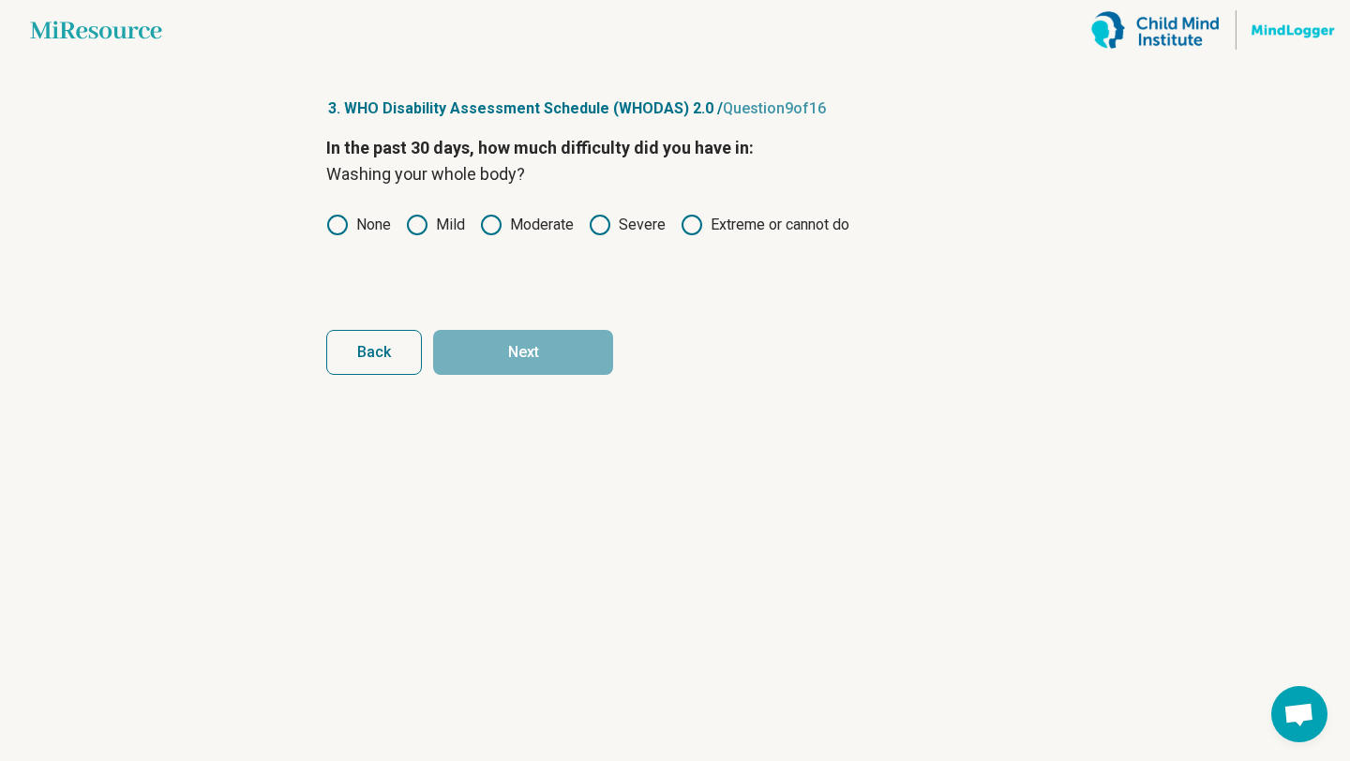
click at [366, 223] on label "None" at bounding box center [358, 225] width 65 height 22
click at [500, 350] on button "Next" at bounding box center [523, 352] width 180 height 45
click at [361, 222] on label "None" at bounding box center [358, 225] width 65 height 22
click at [501, 346] on button "Next" at bounding box center [523, 352] width 180 height 45
click at [422, 229] on icon at bounding box center [417, 225] width 22 height 22
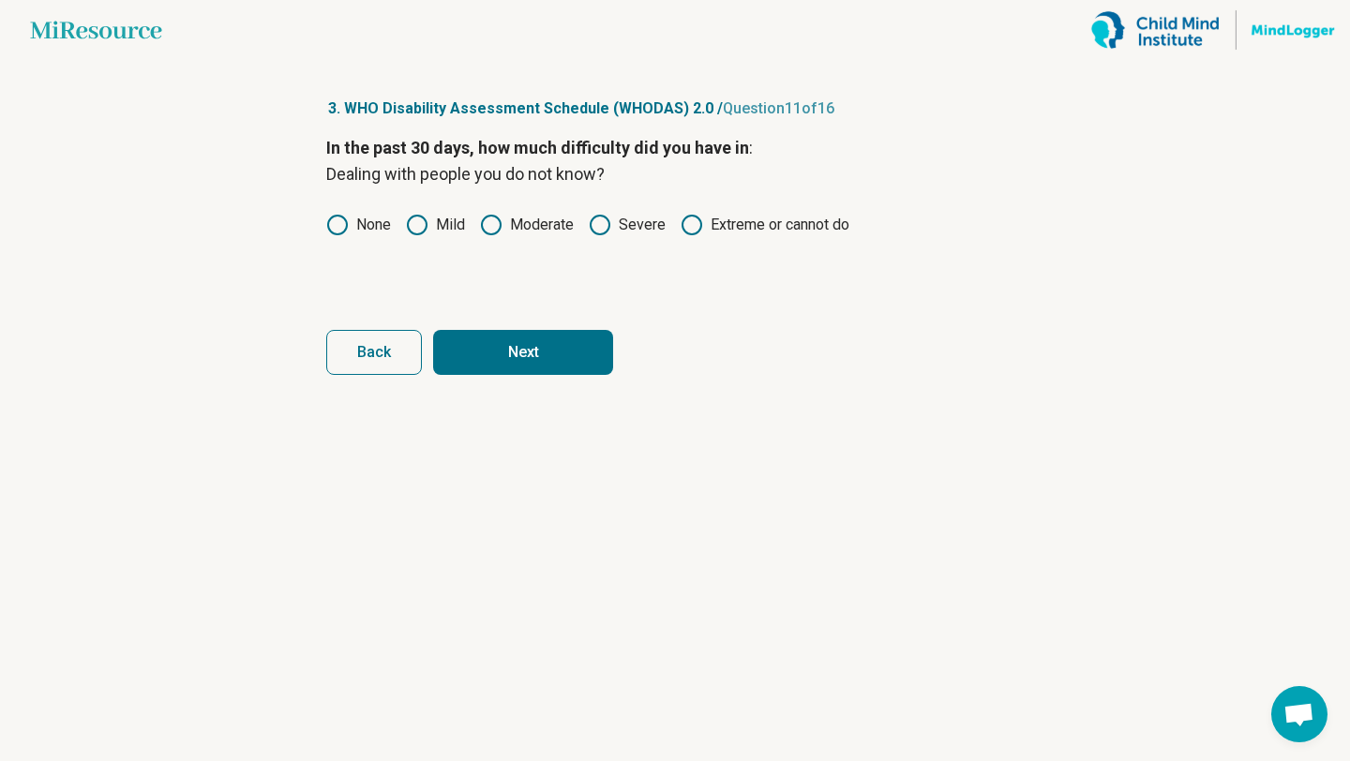
click at [514, 338] on button "Next" at bounding box center [523, 352] width 180 height 45
click at [619, 239] on div "In the past 30 days, how much difficulty did you have in : Maintaining a friend…" at bounding box center [674, 213] width 697 height 157
click at [619, 220] on label "Severe" at bounding box center [627, 225] width 77 height 22
click at [525, 366] on button "Next" at bounding box center [523, 352] width 180 height 45
click at [461, 224] on label "Mild" at bounding box center [435, 225] width 59 height 22
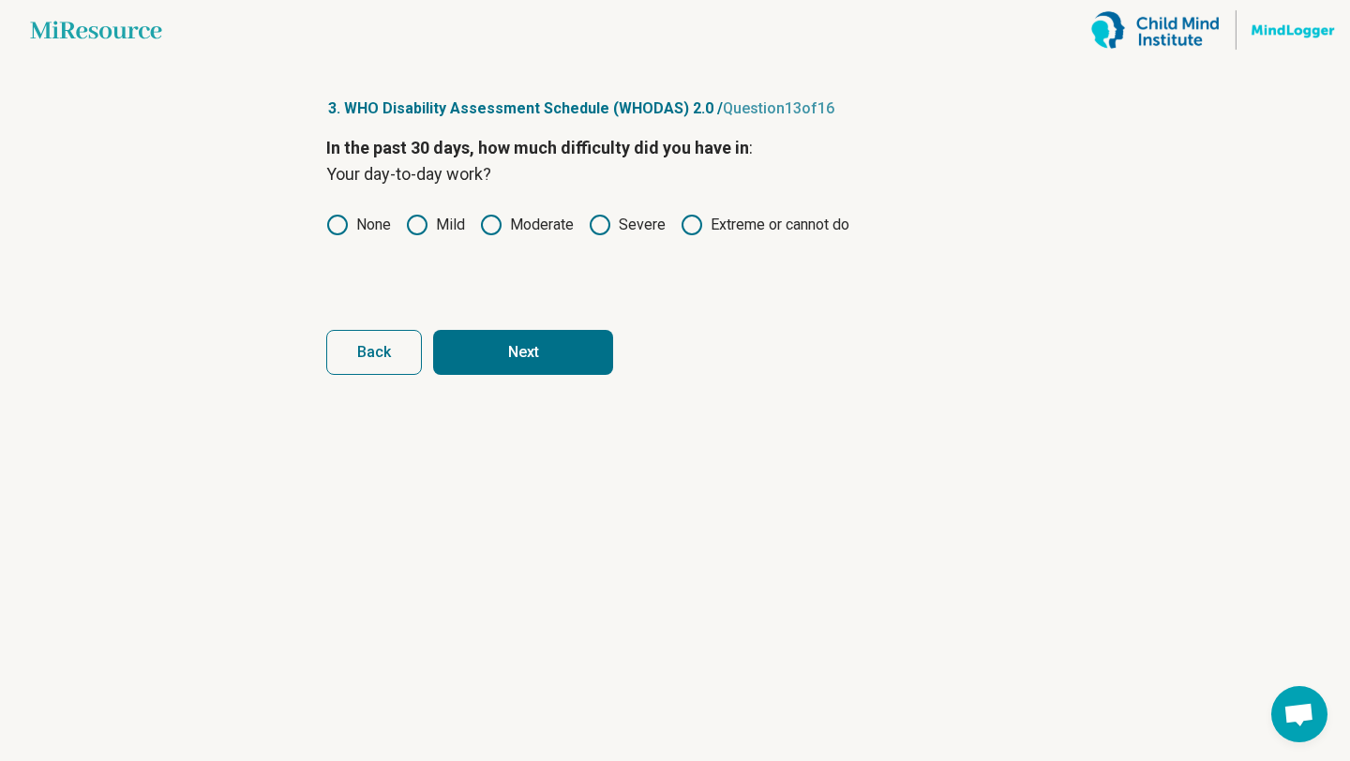
click at [524, 352] on button "Next" at bounding box center [523, 352] width 180 height 45
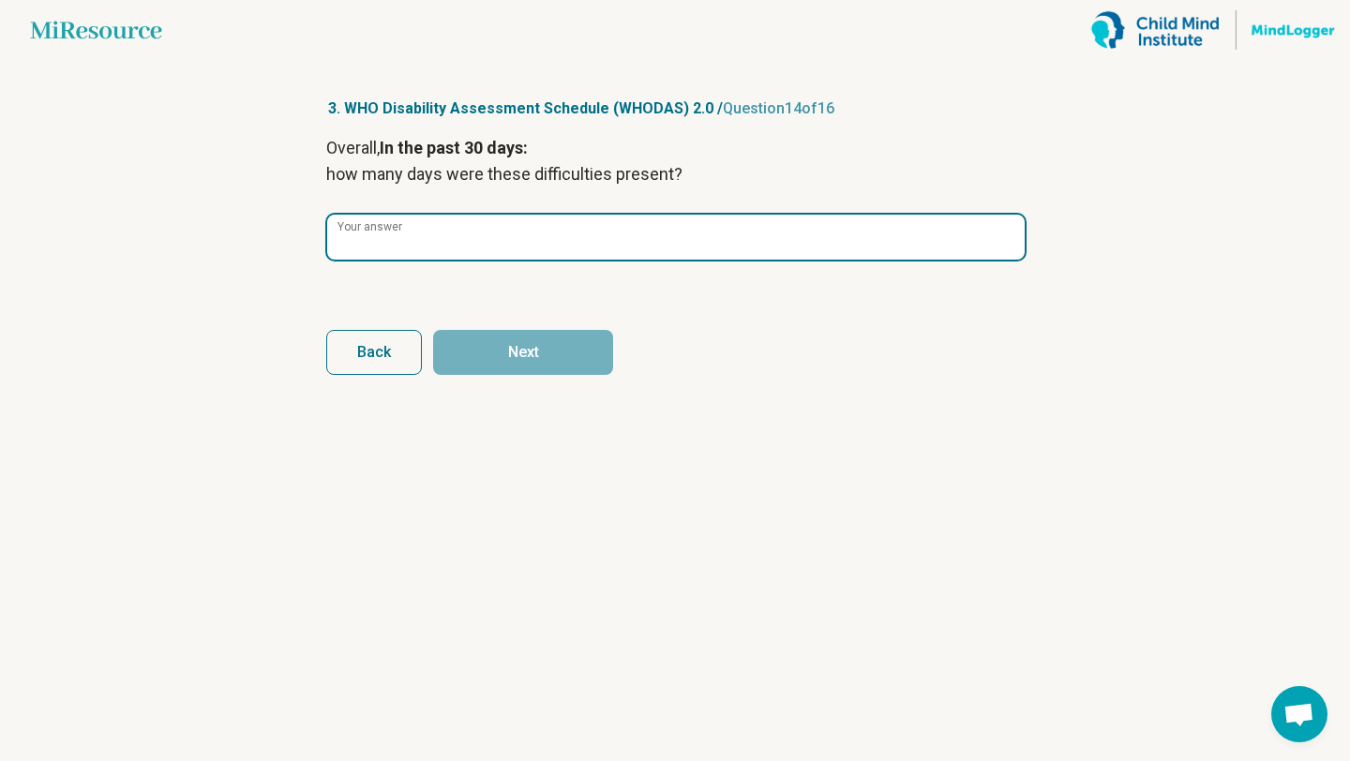
click at [498, 243] on input "Your answer" at bounding box center [675, 237] width 697 height 45
type input "**"
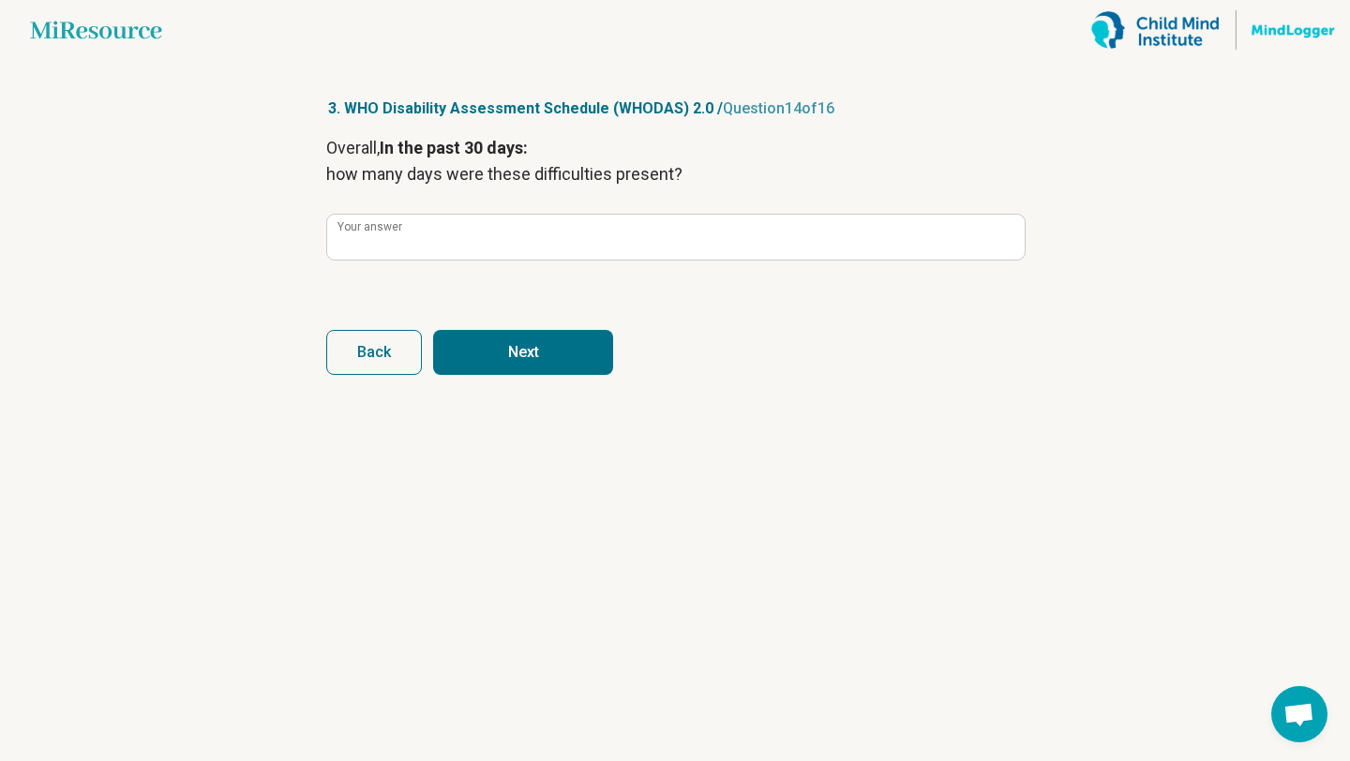
click at [344, 541] on article "3. WHO Disability Assessment Schedule (WHODAS) 2.0 / Question 14 of 16 Overall,…" at bounding box center [674, 410] width 757 height 701
click at [526, 349] on button "Next" at bounding box center [523, 352] width 180 height 45
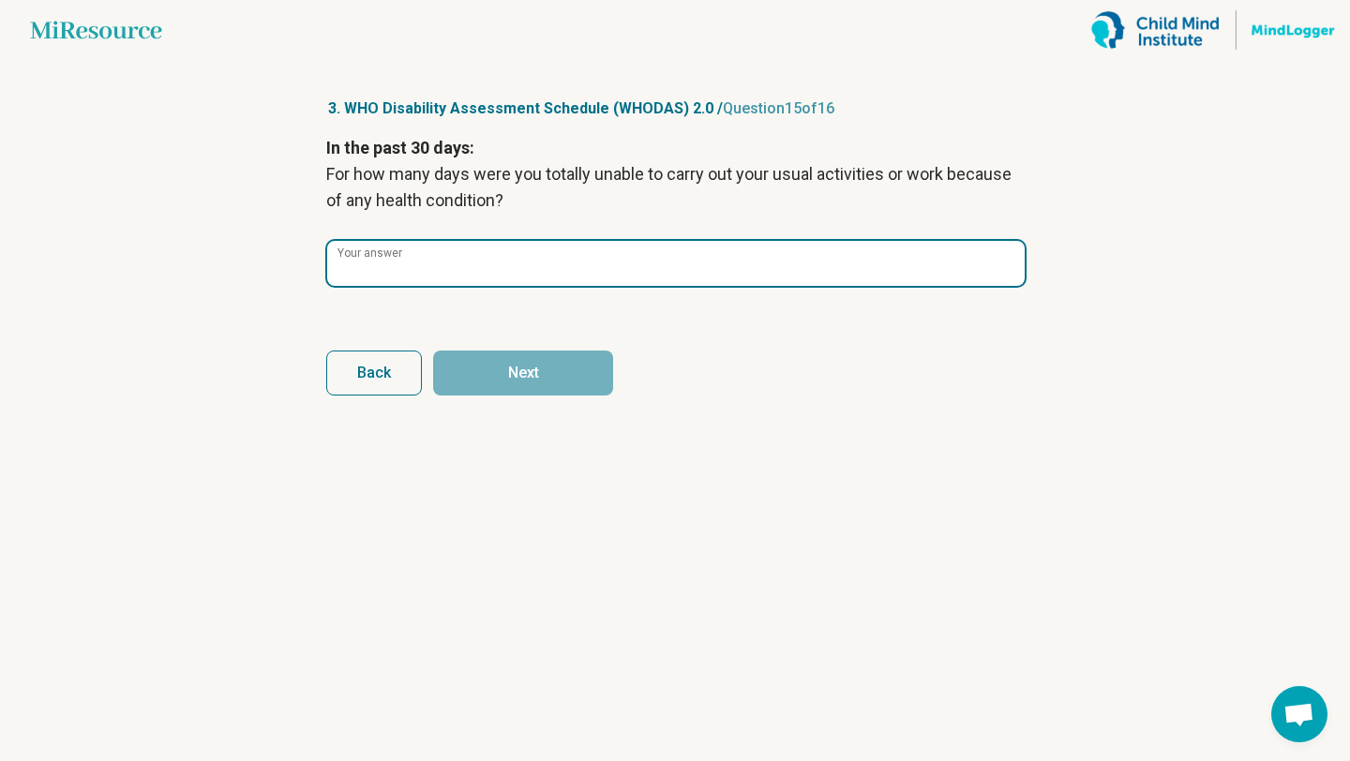
click at [694, 261] on input "Your answer" at bounding box center [675, 263] width 697 height 45
type input "*"
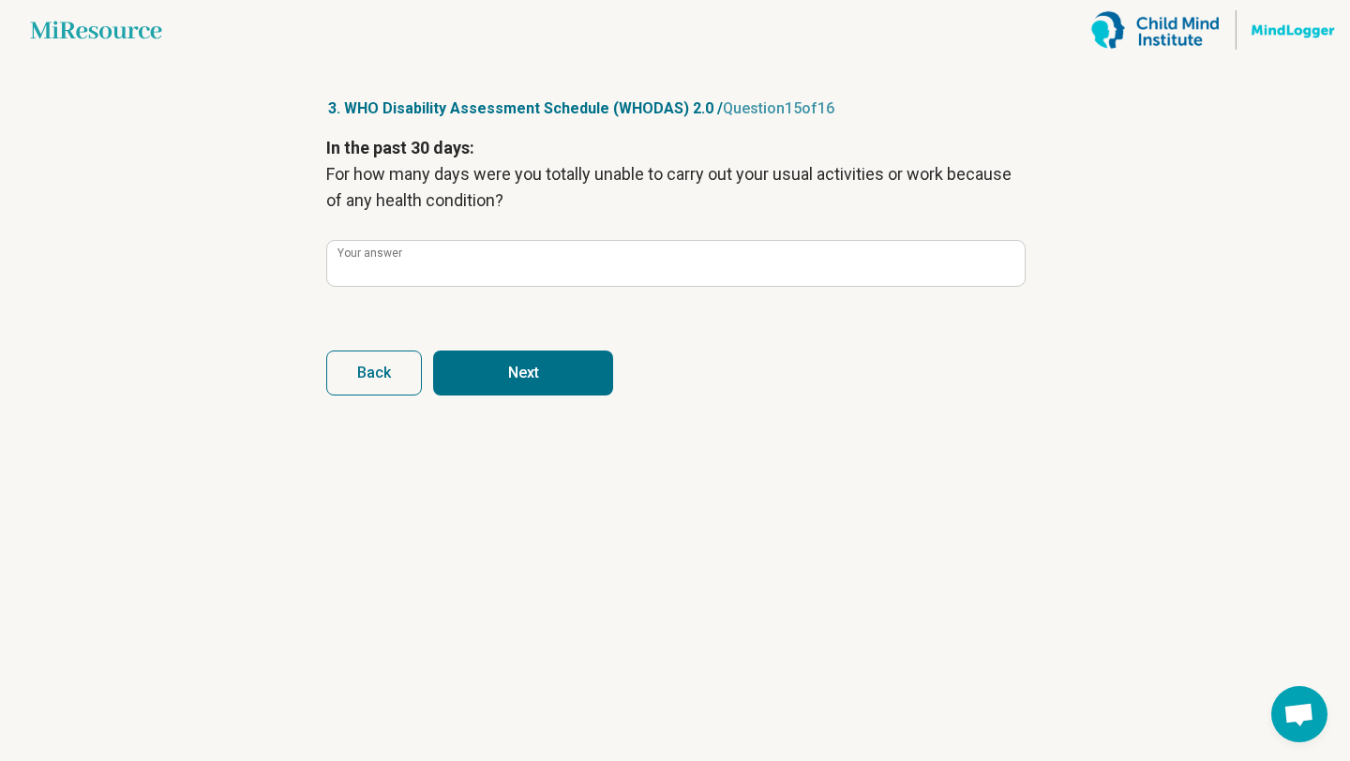
click at [553, 378] on button "Next" at bounding box center [523, 373] width 180 height 45
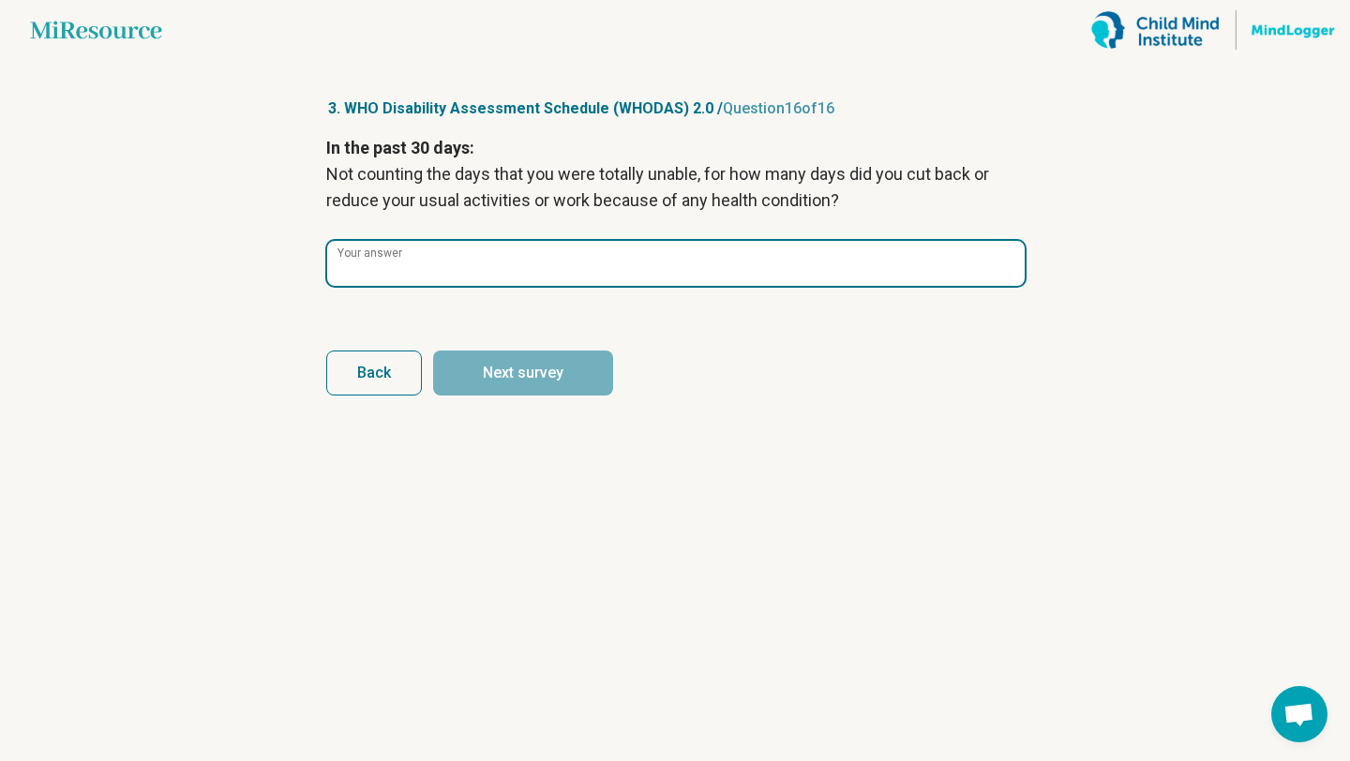
click at [625, 270] on input "Your answer" at bounding box center [675, 263] width 697 height 45
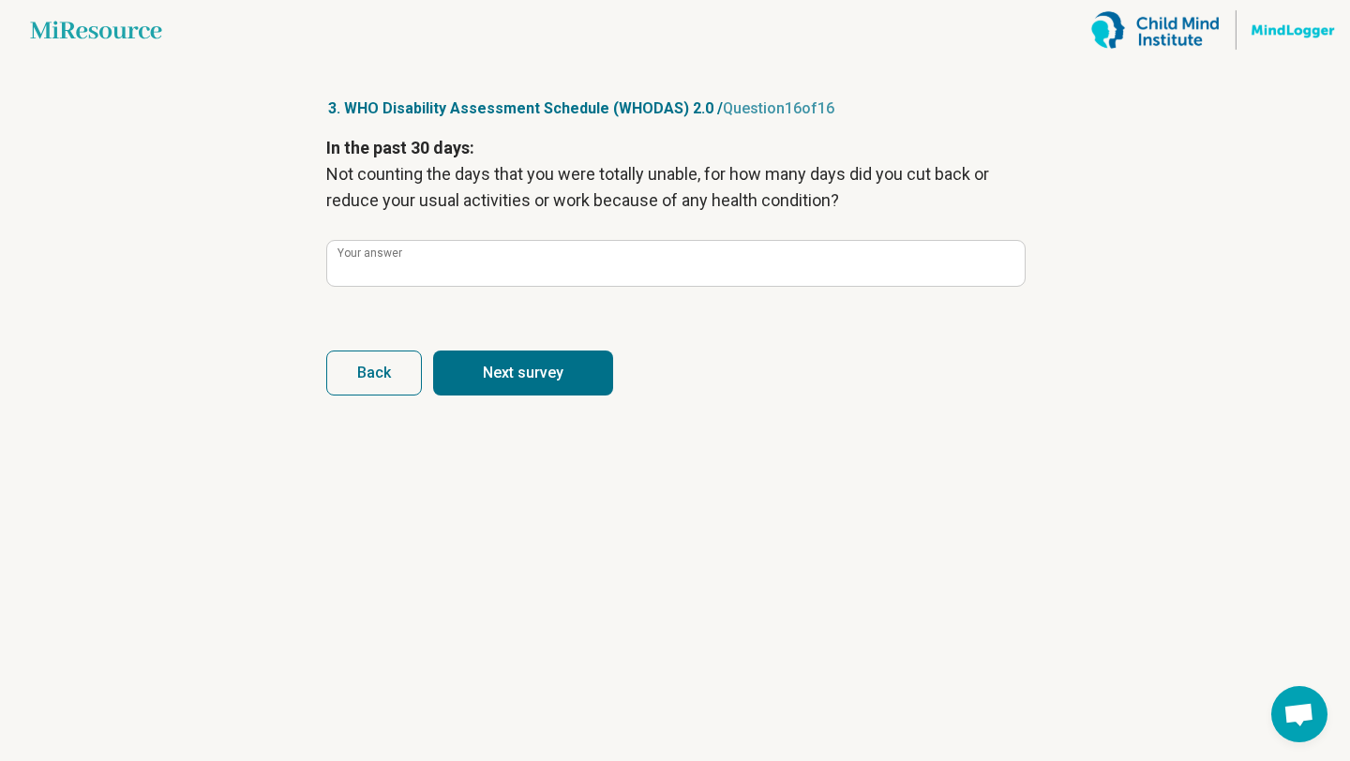
click at [590, 477] on article "3. WHO Disability Assessment Schedule (WHODAS) 2.0 / Question 16 of 16 In the p…" at bounding box center [674, 410] width 757 height 701
click at [545, 370] on button "Next survey" at bounding box center [523, 373] width 180 height 45
type input "**"
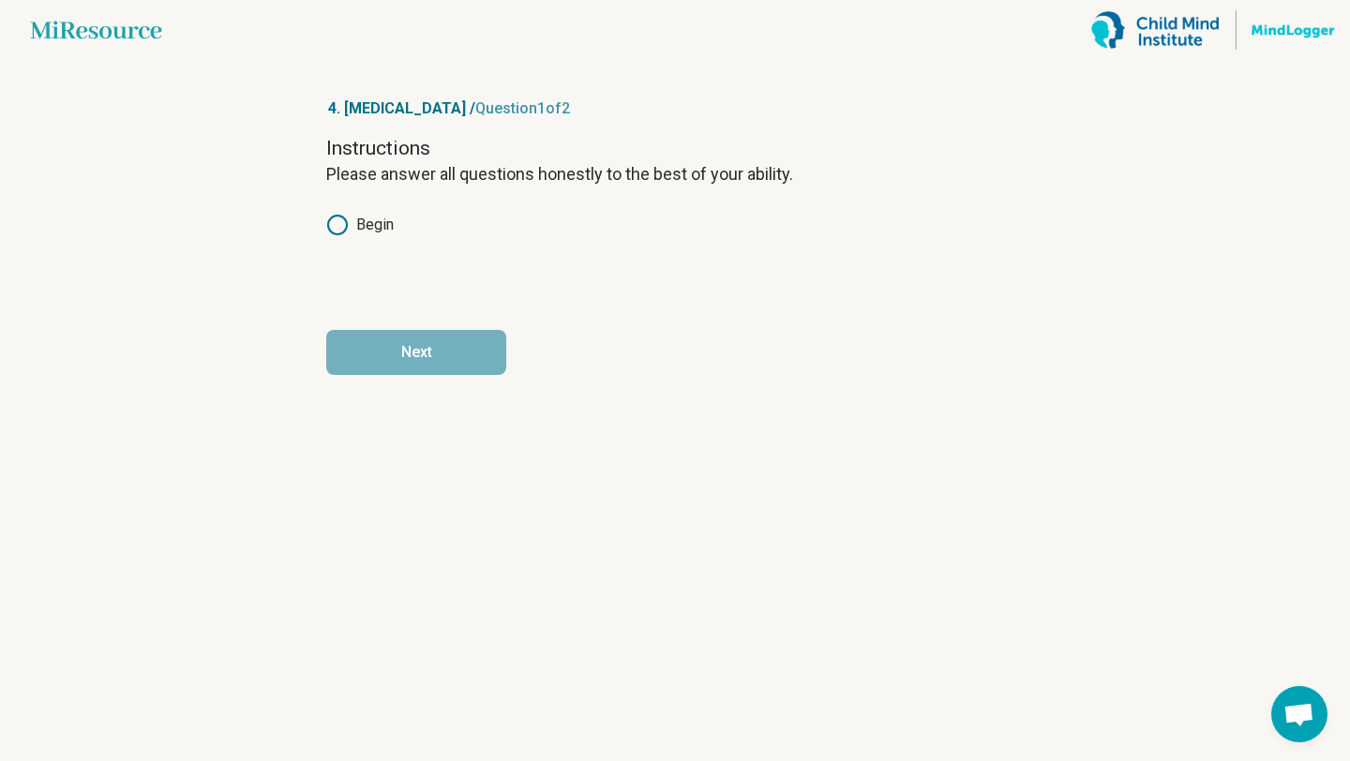
click at [354, 242] on div "Instructions Please answer all questions honestly to the best of your ability. …" at bounding box center [674, 213] width 697 height 157
click at [347, 225] on circle at bounding box center [337, 225] width 19 height 19
click at [478, 369] on button "Next" at bounding box center [416, 352] width 180 height 45
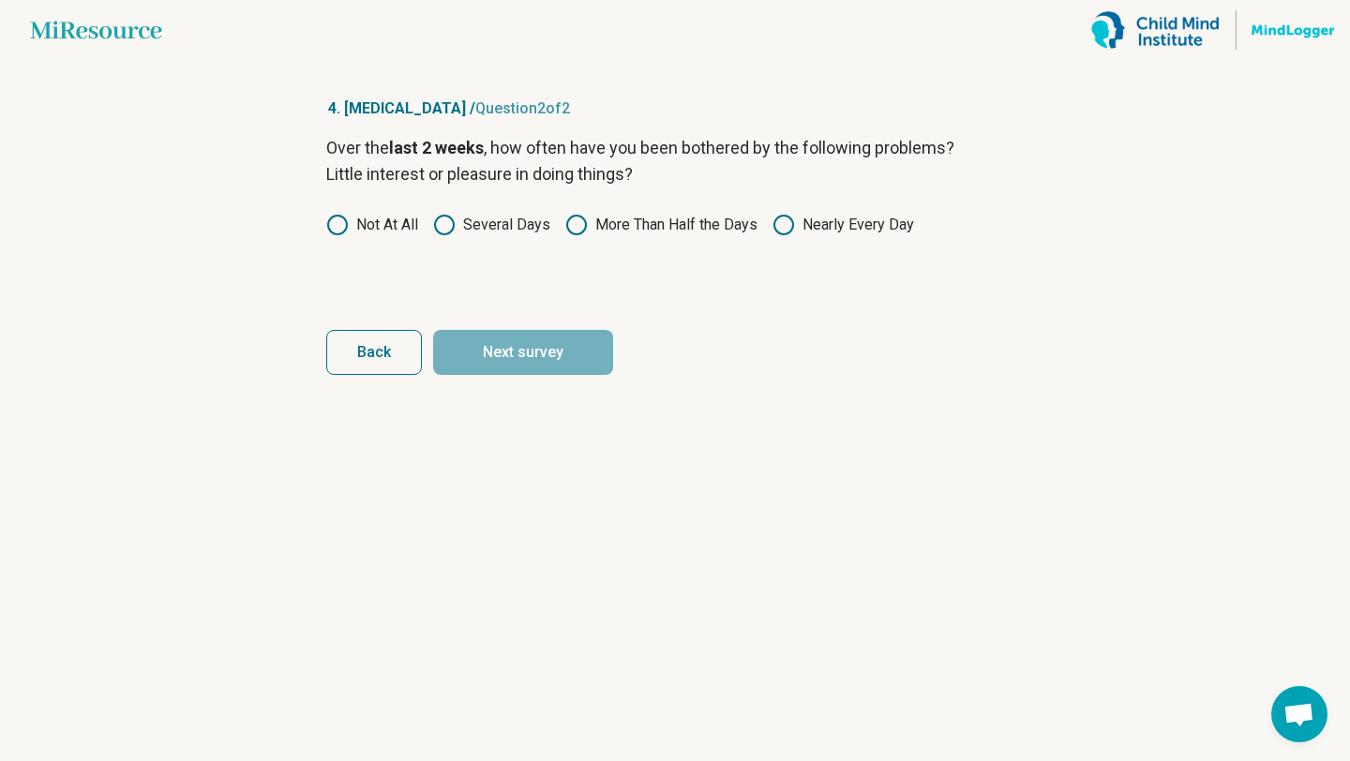
click at [819, 218] on label "Nearly Every Day" at bounding box center [843, 225] width 142 height 22
click at [573, 354] on button "Next survey" at bounding box center [523, 352] width 180 height 45
click at [718, 222] on label "More Than Half the Days" at bounding box center [661, 225] width 192 height 22
click at [538, 344] on button "Next survey" at bounding box center [523, 352] width 180 height 45
click at [802, 261] on div "Over the last 2 weeks , how often have you been bothered by the following probl…" at bounding box center [674, 213] width 697 height 157
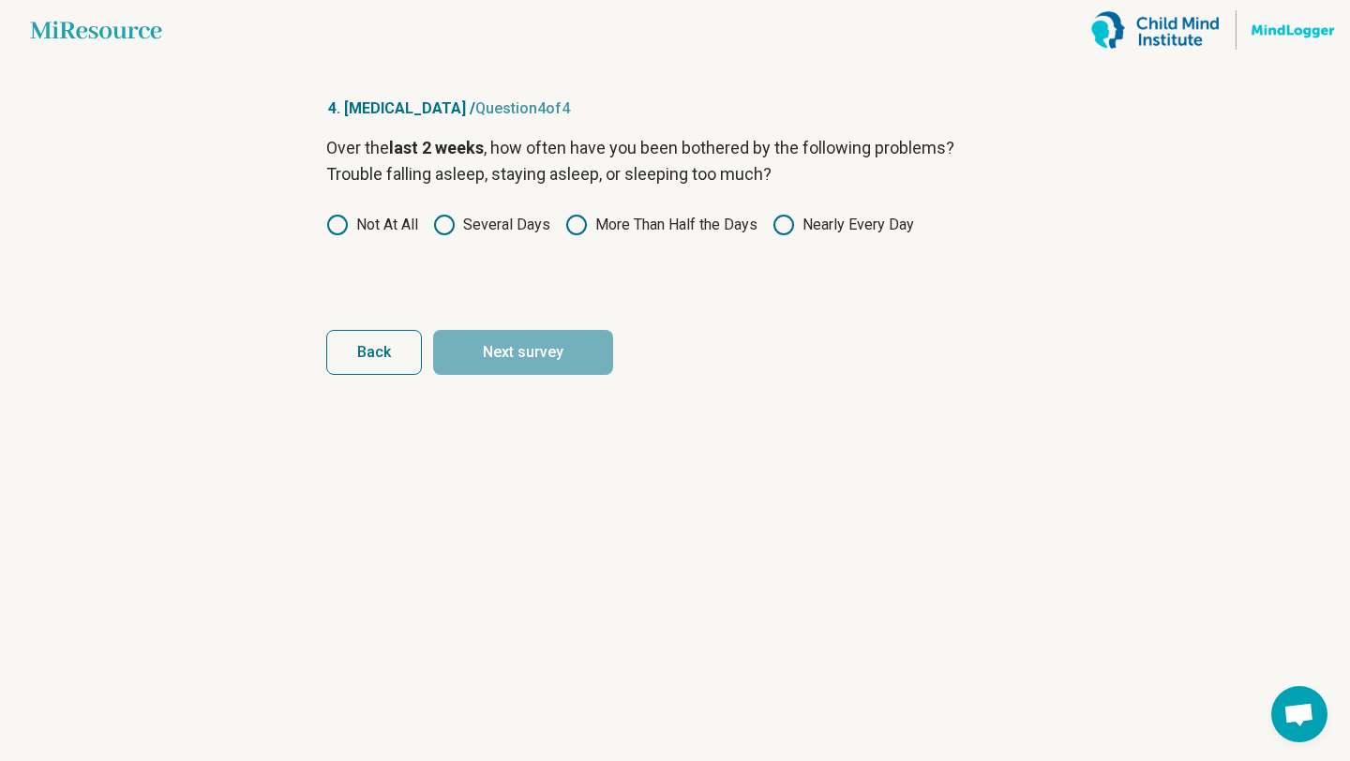
click at [802, 240] on div "Over the last 2 weeks , how often have you been bothered by the following probl…" at bounding box center [674, 213] width 697 height 157
click at [798, 229] on label "Nearly Every Day" at bounding box center [843, 225] width 142 height 22
click at [566, 345] on button "Next survey" at bounding box center [523, 352] width 180 height 45
click at [676, 230] on label "More Than Half the Days" at bounding box center [661, 225] width 192 height 22
click at [536, 363] on button "Next" at bounding box center [523, 352] width 180 height 45
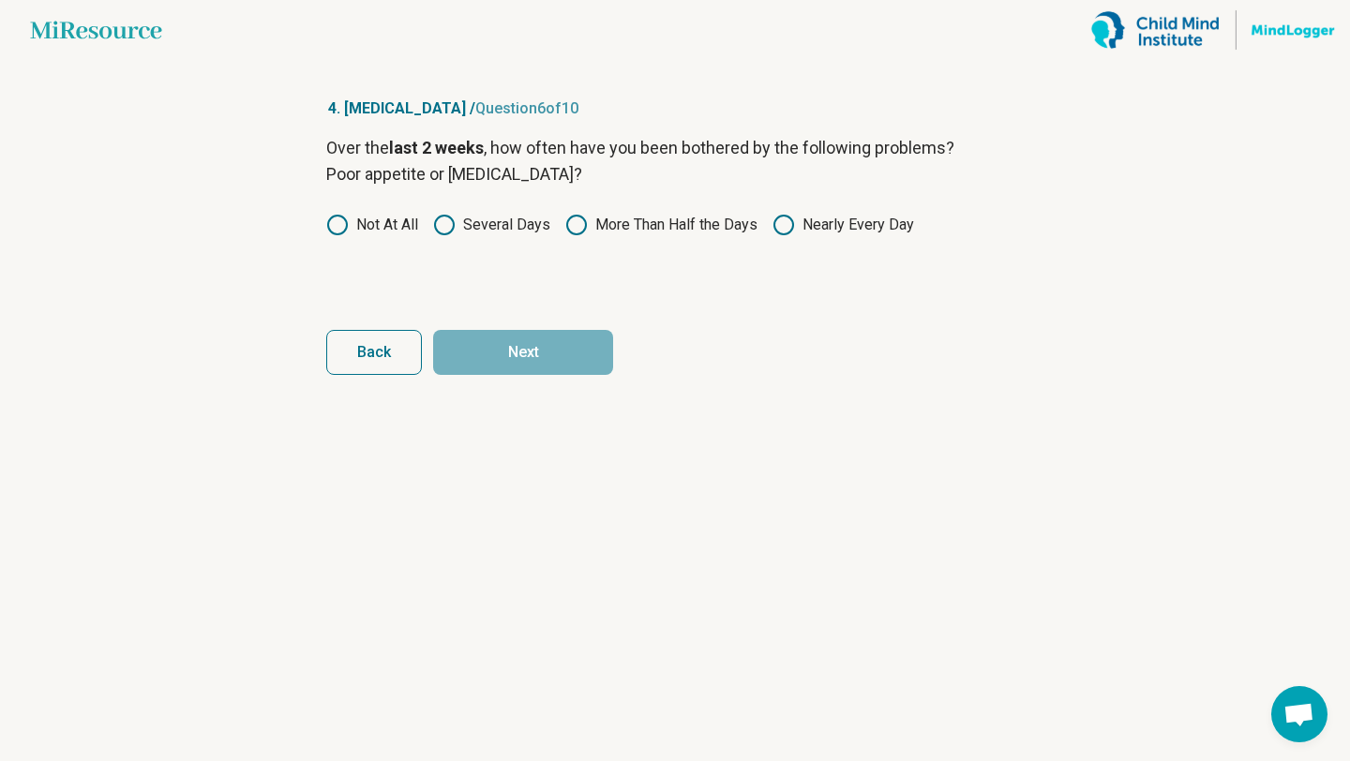
click at [619, 225] on label "More Than Half the Days" at bounding box center [661, 225] width 192 height 22
click at [492, 234] on label "Several Days" at bounding box center [491, 225] width 117 height 22
click at [530, 346] on button "Next" at bounding box center [523, 352] width 180 height 45
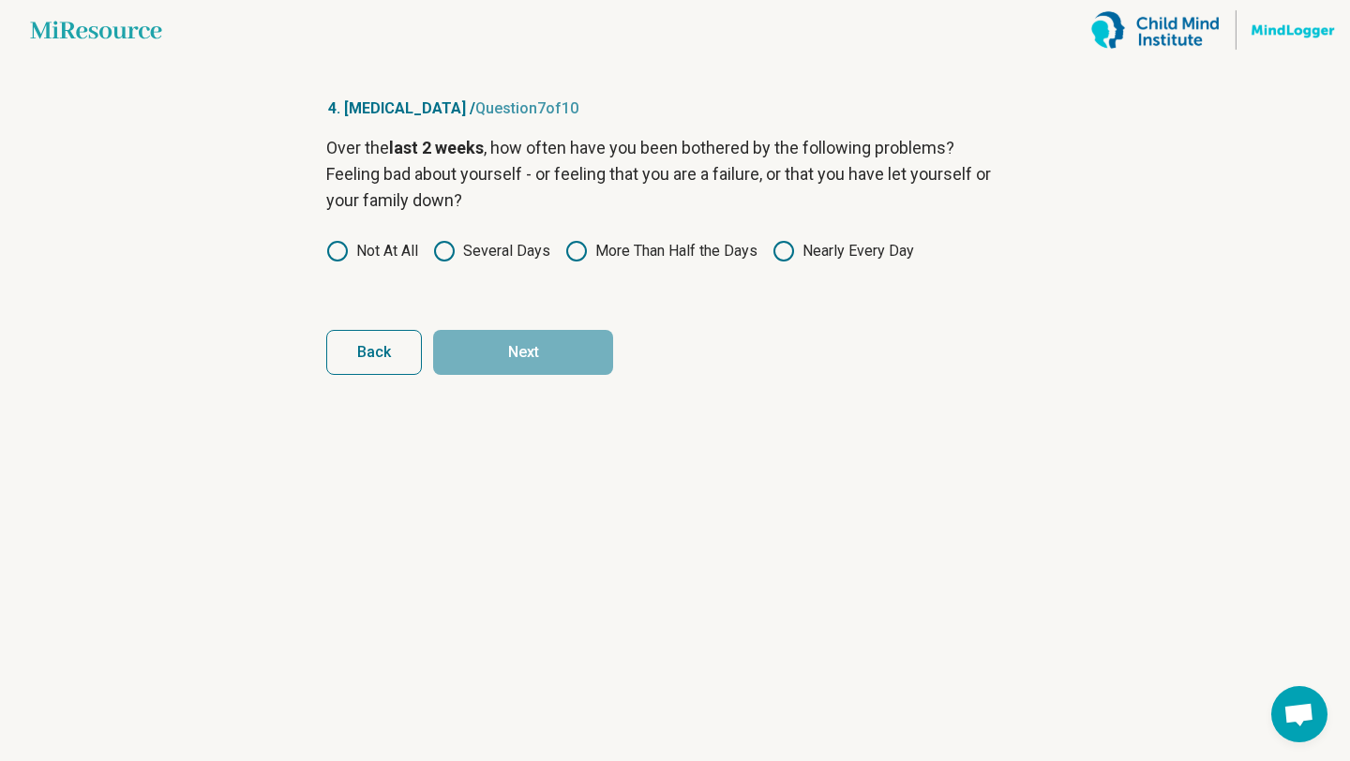
click at [818, 253] on label "Nearly Every Day" at bounding box center [843, 251] width 142 height 22
click at [552, 356] on button "Next" at bounding box center [523, 352] width 180 height 45
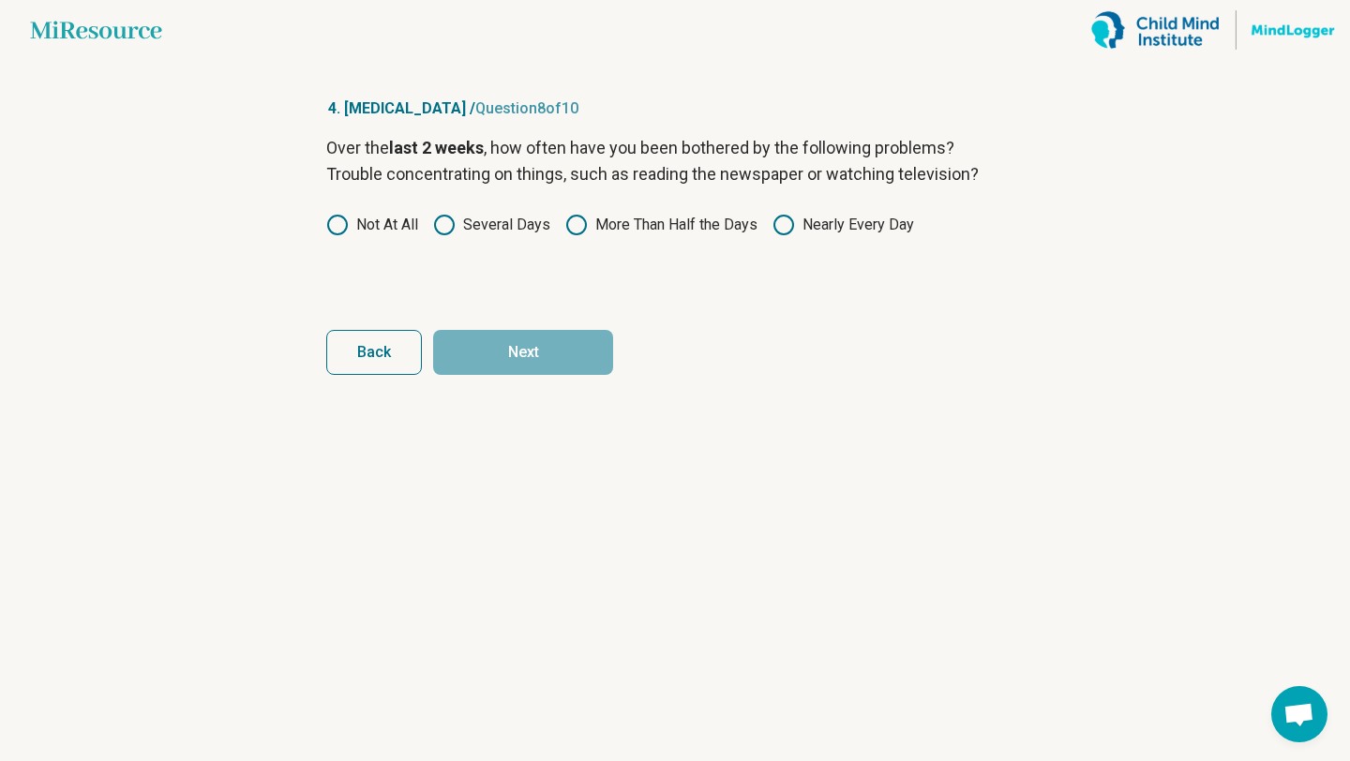
click at [351, 352] on button "Back" at bounding box center [374, 352] width 96 height 45
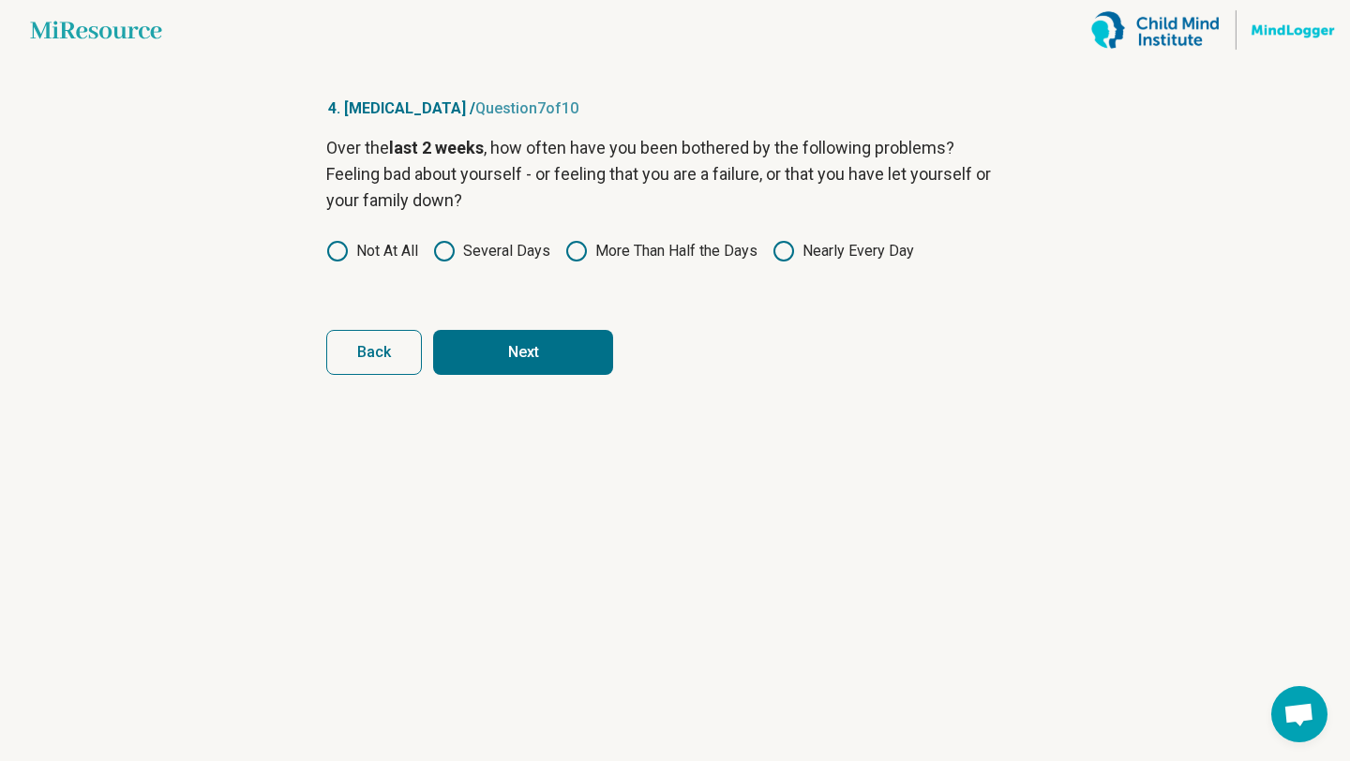
click at [606, 339] on button "Next" at bounding box center [523, 352] width 180 height 45
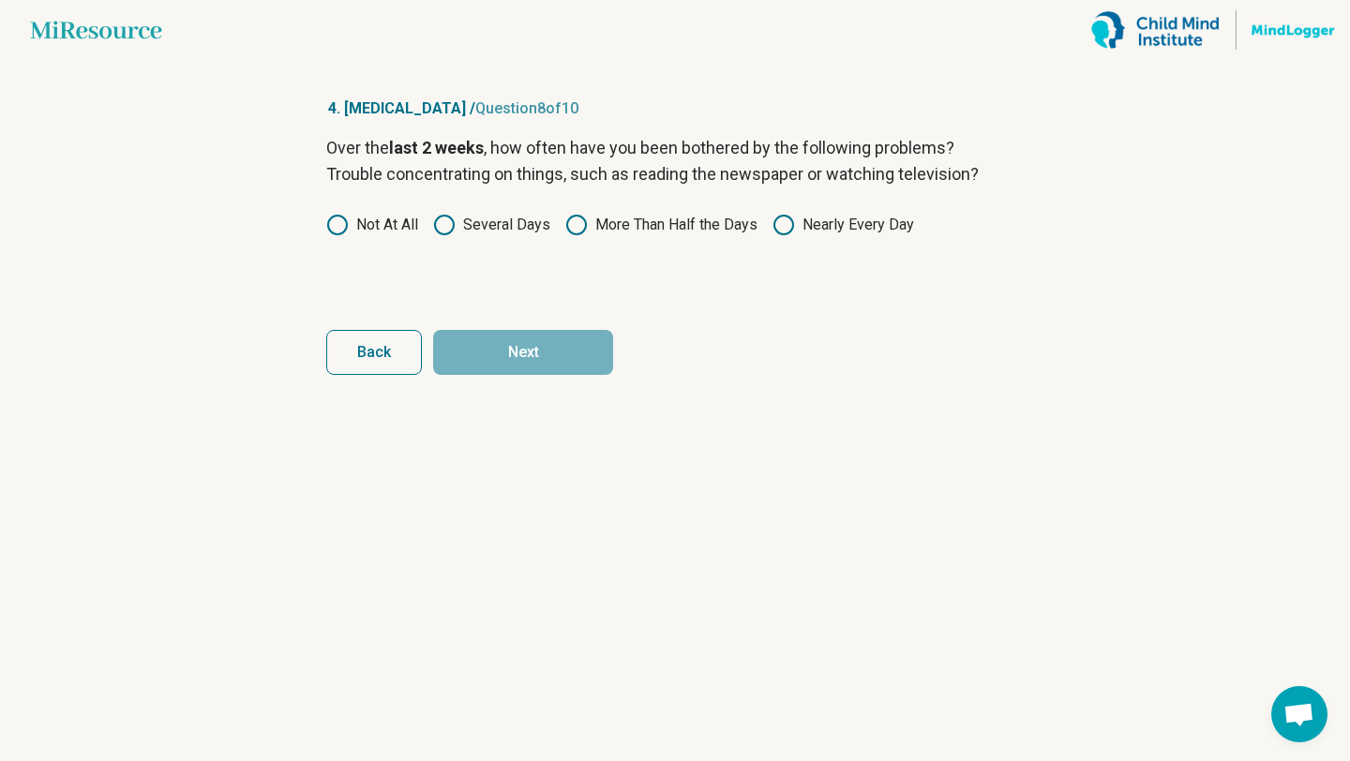
click at [462, 224] on label "Several Days" at bounding box center [491, 225] width 117 height 22
click at [546, 366] on button "Next" at bounding box center [523, 352] width 180 height 45
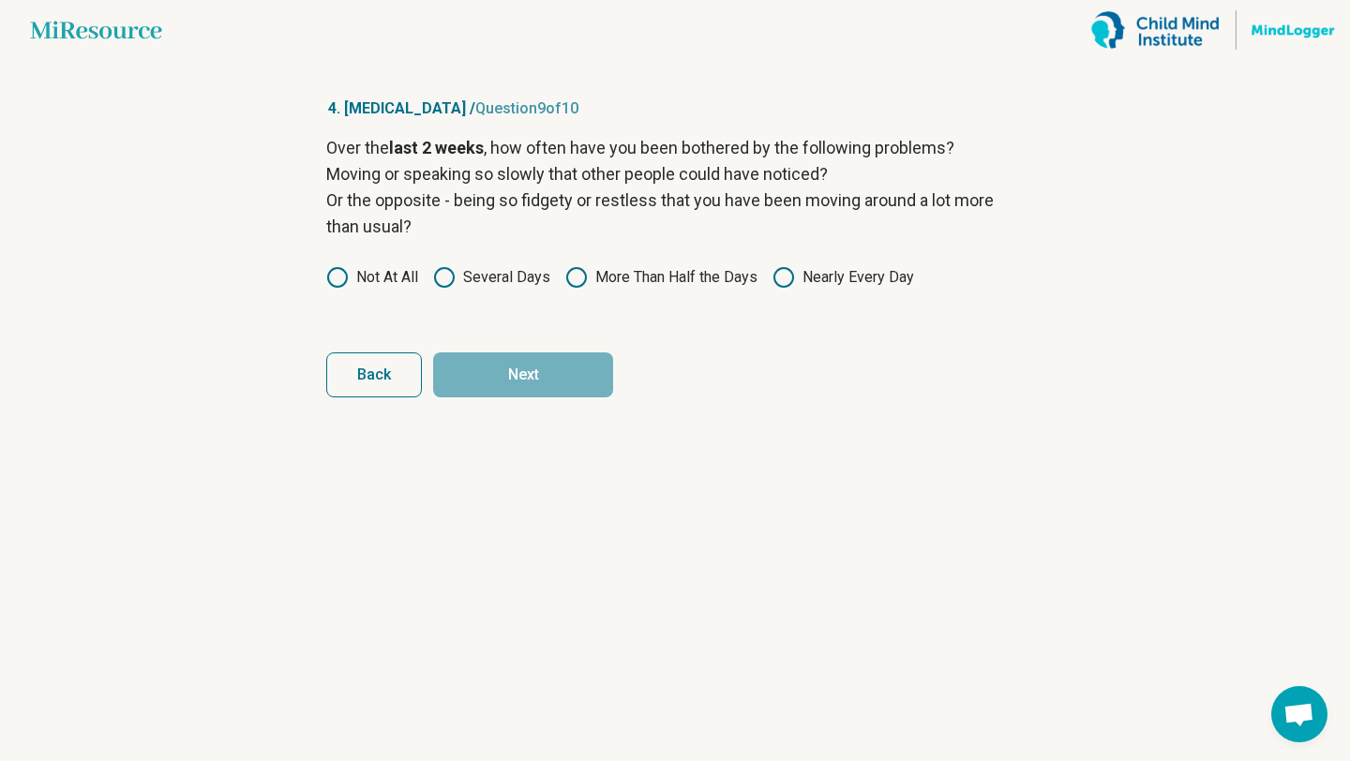
click at [501, 266] on label "Several Days" at bounding box center [491, 277] width 117 height 22
click at [519, 382] on button "Next" at bounding box center [523, 374] width 180 height 45
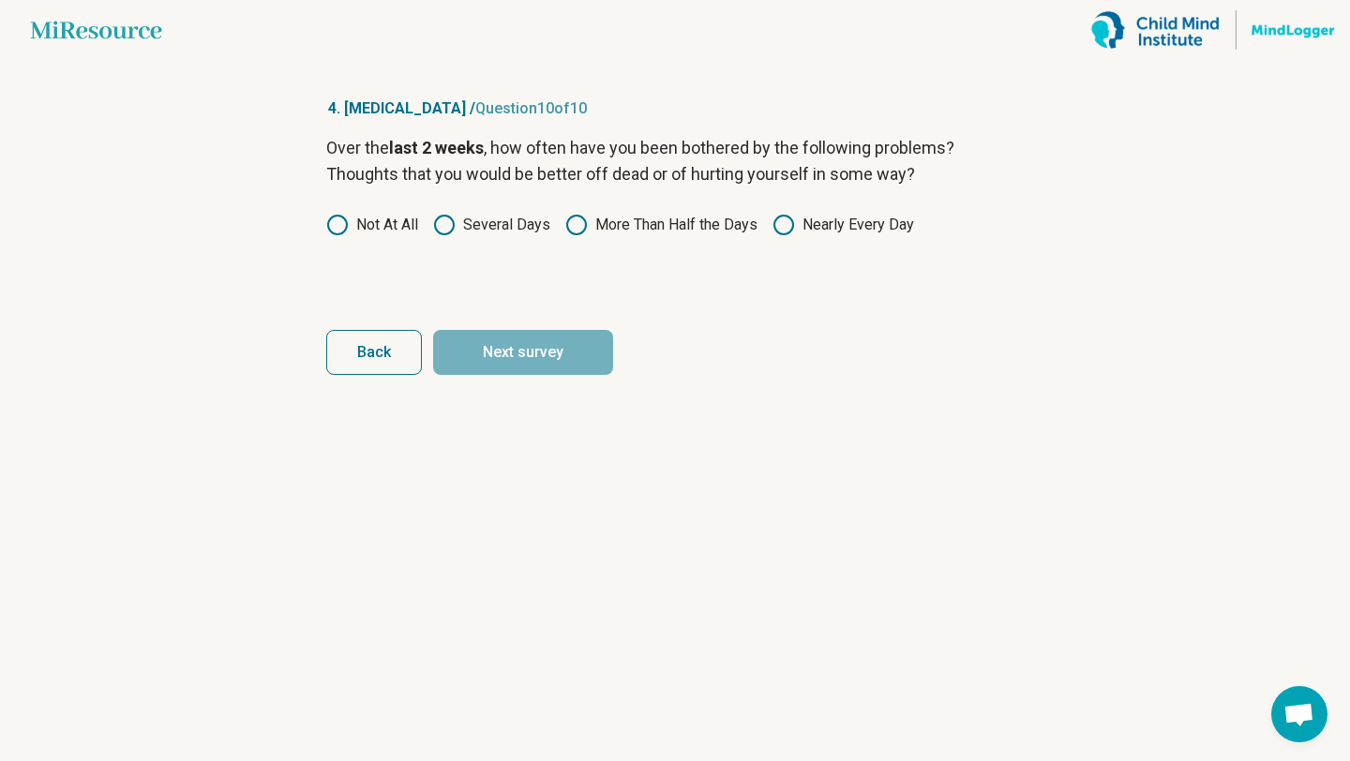
click at [795, 216] on icon at bounding box center [783, 225] width 22 height 22
click at [564, 342] on button "Next survey" at bounding box center [523, 352] width 180 height 45
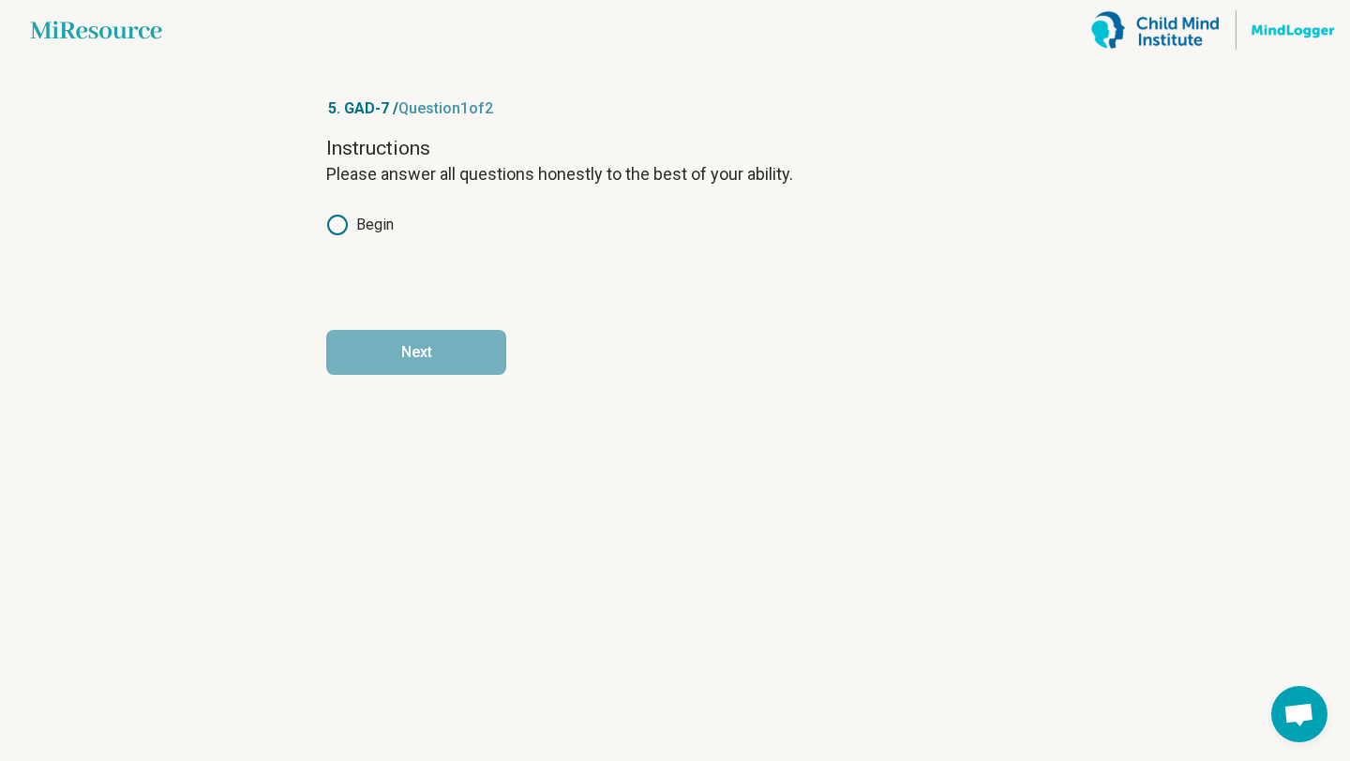
click at [354, 216] on label "Begin" at bounding box center [359, 225] width 67 height 22
click at [439, 356] on button "Next" at bounding box center [416, 352] width 180 height 45
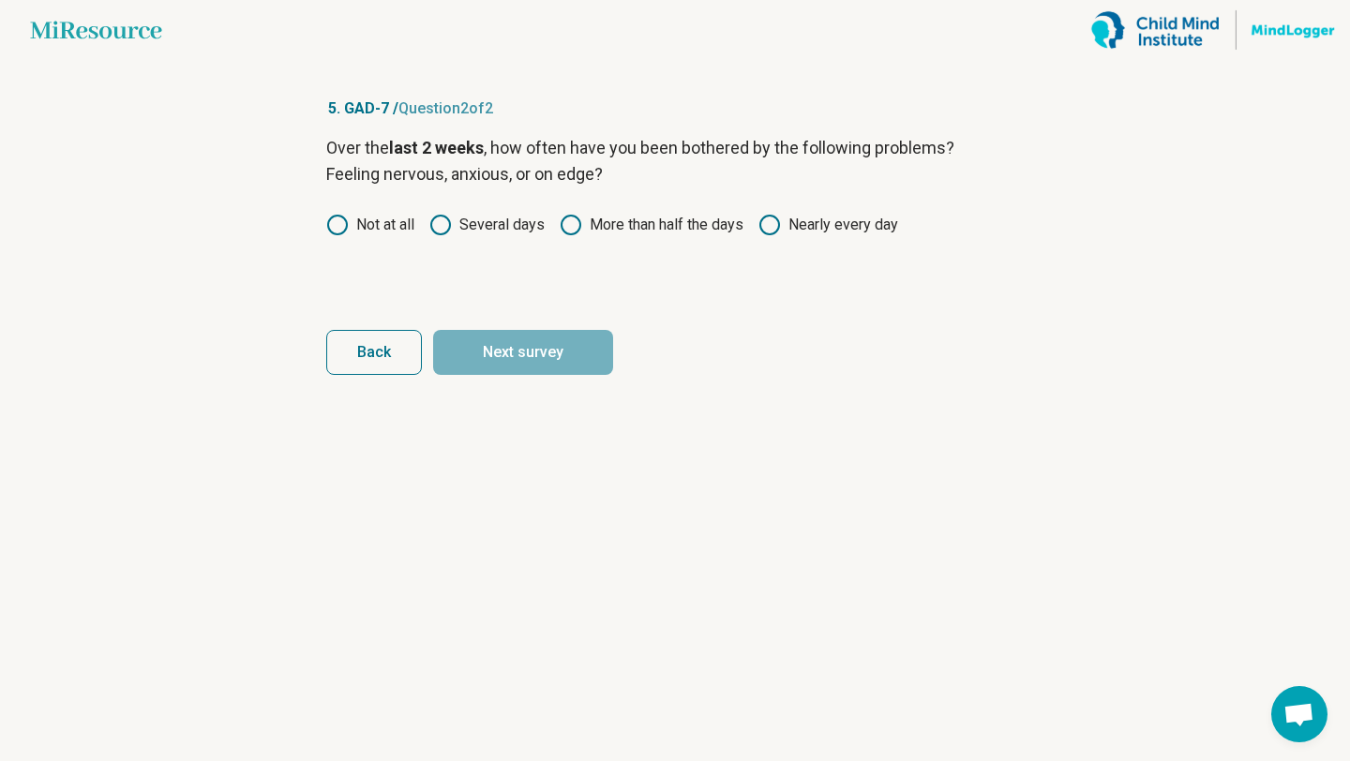
click at [641, 244] on div "Over the last 2 weeks , how often have you been bothered by the following probl…" at bounding box center [674, 213] width 697 height 157
click at [636, 221] on label "More than half the days" at bounding box center [652, 225] width 184 height 22
click at [504, 351] on button "Next survey" at bounding box center [523, 352] width 180 height 45
click at [682, 220] on label "More than half the days" at bounding box center [652, 225] width 184 height 22
click at [516, 347] on button "Next survey" at bounding box center [523, 352] width 180 height 45
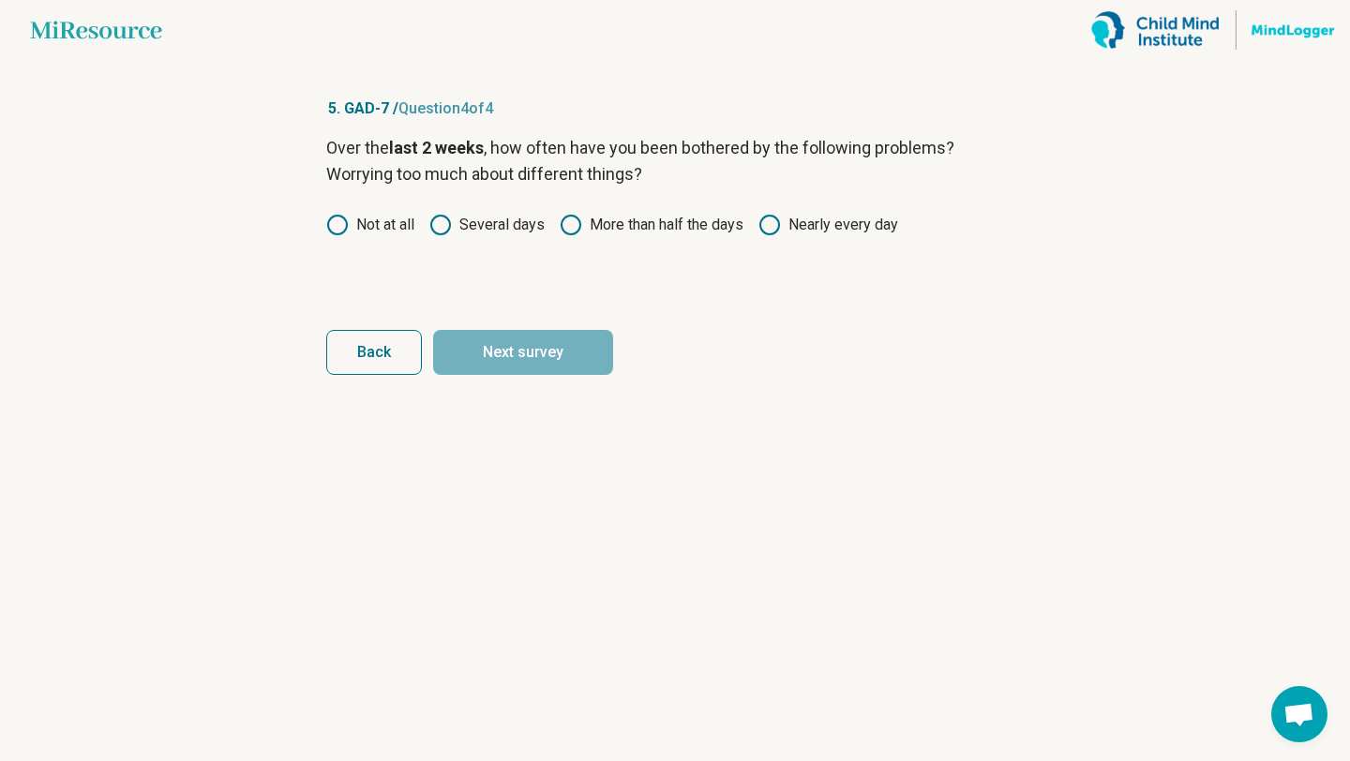
click at [828, 215] on label "Nearly every day" at bounding box center [828, 225] width 140 height 22
click at [600, 336] on button "Next survey" at bounding box center [523, 352] width 180 height 45
click at [515, 216] on label "Several days" at bounding box center [486, 225] width 115 height 22
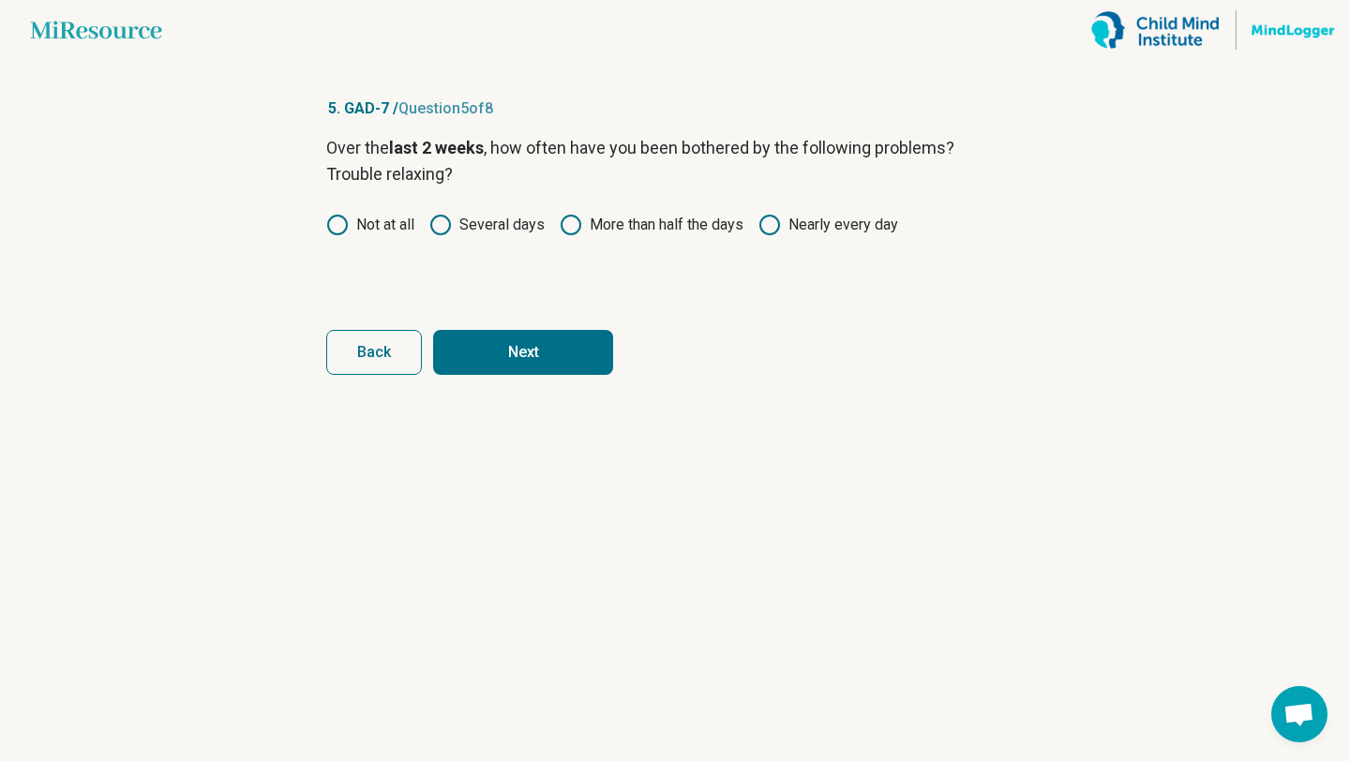
click at [538, 339] on button "Next" at bounding box center [523, 352] width 180 height 45
click at [484, 235] on label "Several days" at bounding box center [486, 225] width 115 height 22
click at [527, 356] on button "Next" at bounding box center [523, 352] width 180 height 45
click at [657, 215] on label "More than half the days" at bounding box center [652, 225] width 184 height 22
click at [550, 357] on button "Next" at bounding box center [523, 352] width 180 height 45
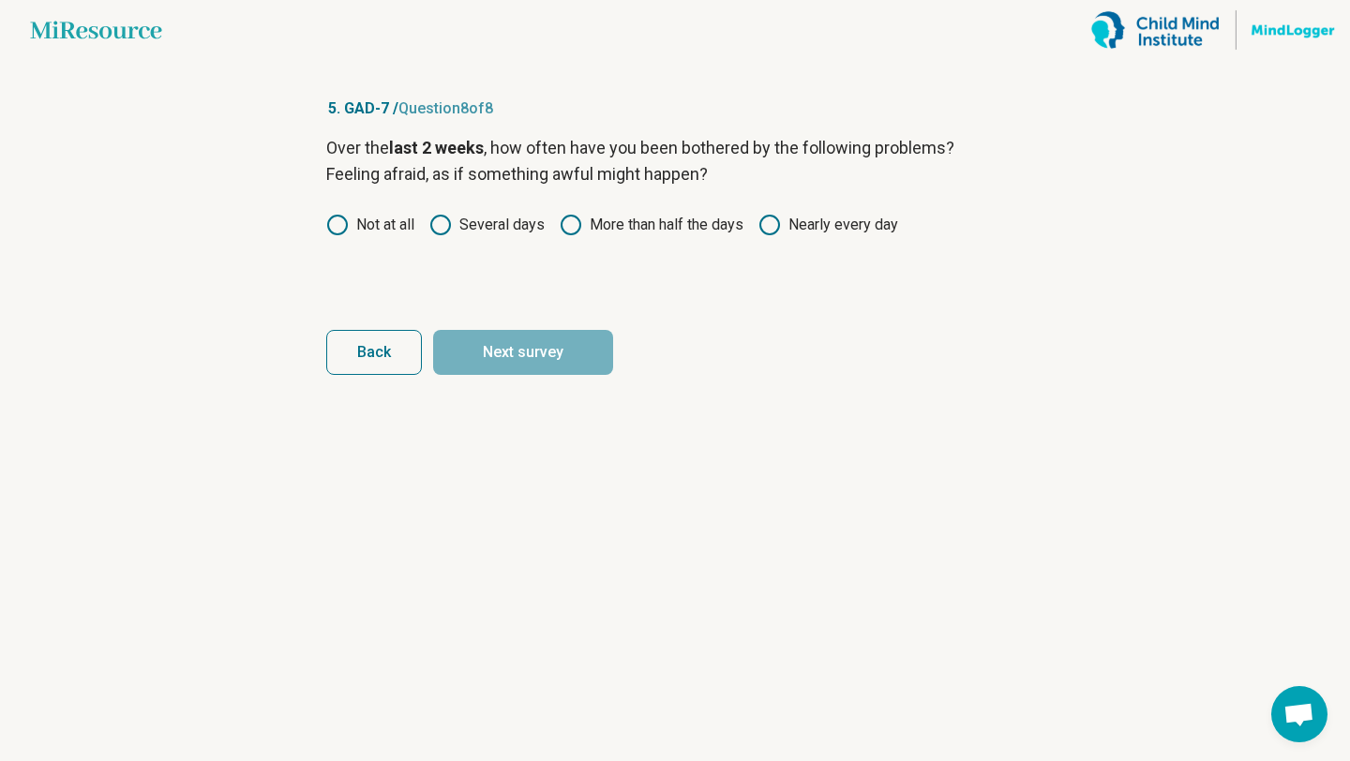
click at [662, 220] on label "More than half the days" at bounding box center [652, 225] width 184 height 22
click at [567, 348] on button "Next survey" at bounding box center [523, 352] width 180 height 45
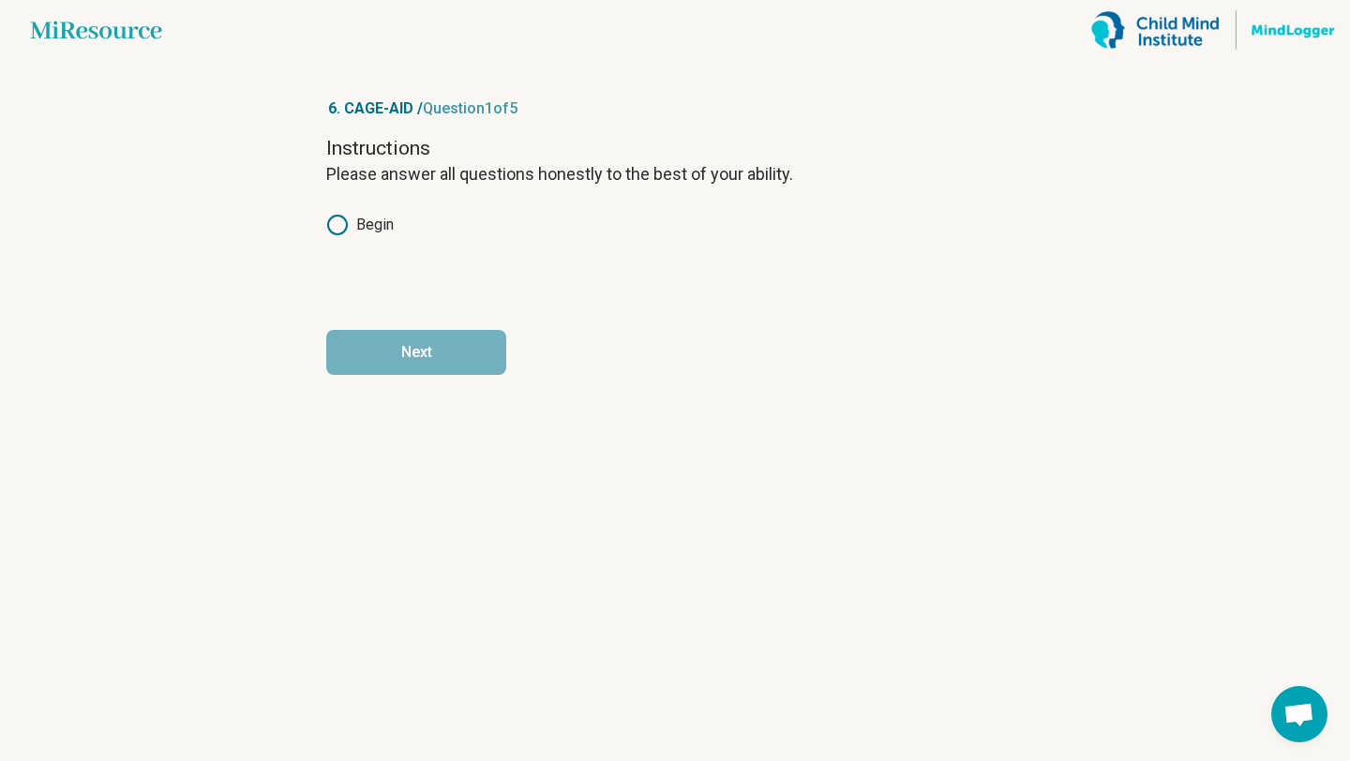
click at [338, 216] on icon at bounding box center [337, 225] width 22 height 22
click at [397, 348] on button "Next" at bounding box center [416, 352] width 180 height 45
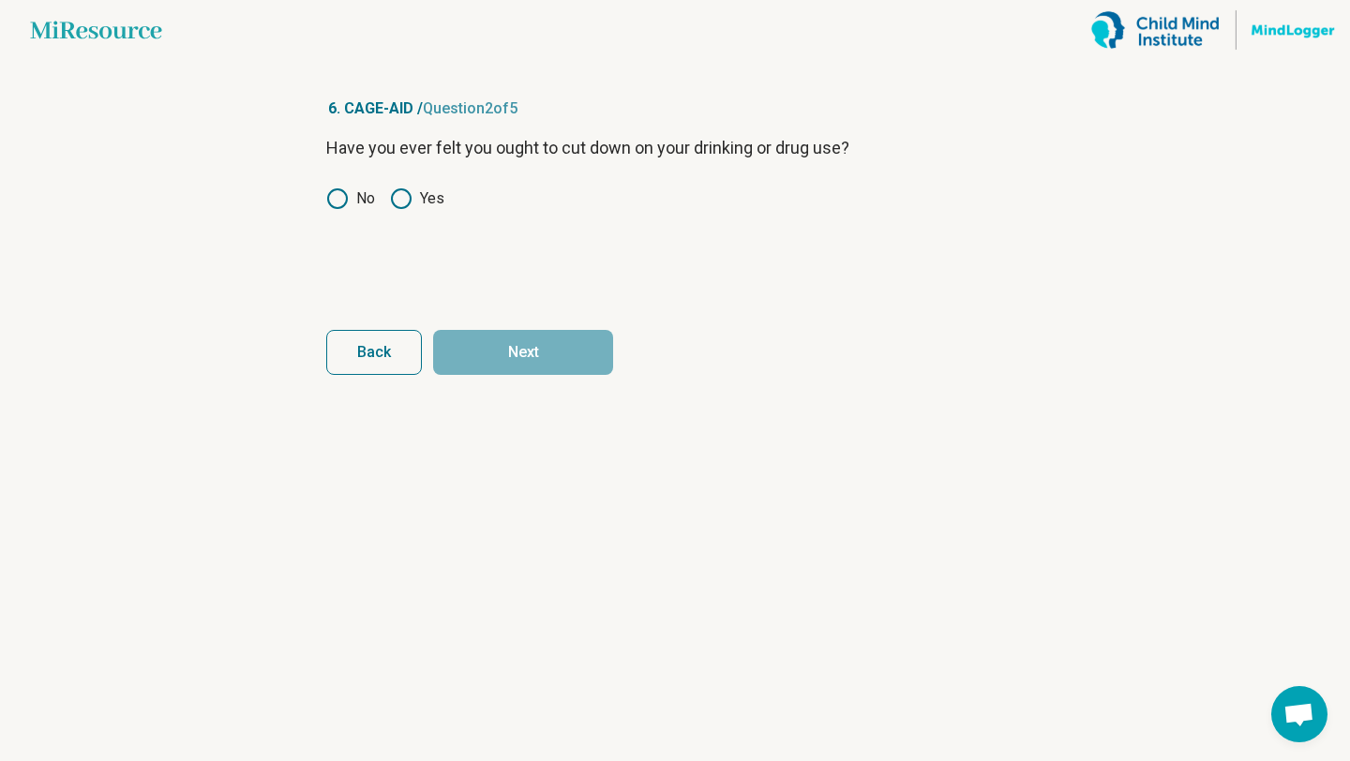
click at [336, 204] on icon at bounding box center [337, 198] width 22 height 22
click at [558, 344] on button "Next" at bounding box center [523, 352] width 180 height 45
click at [346, 201] on circle at bounding box center [337, 198] width 19 height 19
click at [580, 342] on button "Next" at bounding box center [523, 352] width 180 height 45
click at [364, 189] on label "No" at bounding box center [350, 198] width 49 height 22
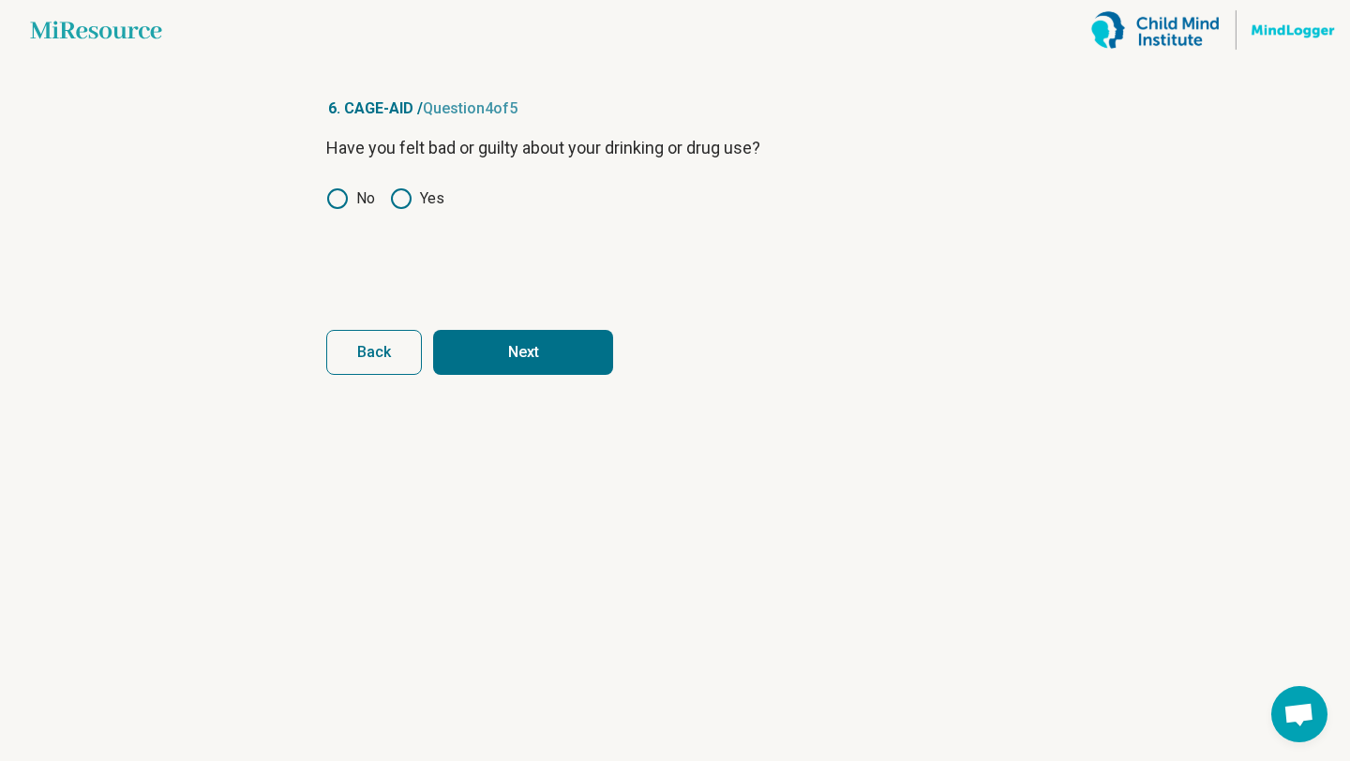
click at [422, 190] on label "Yes" at bounding box center [417, 198] width 54 height 22
click at [535, 346] on button "Next" at bounding box center [523, 352] width 180 height 45
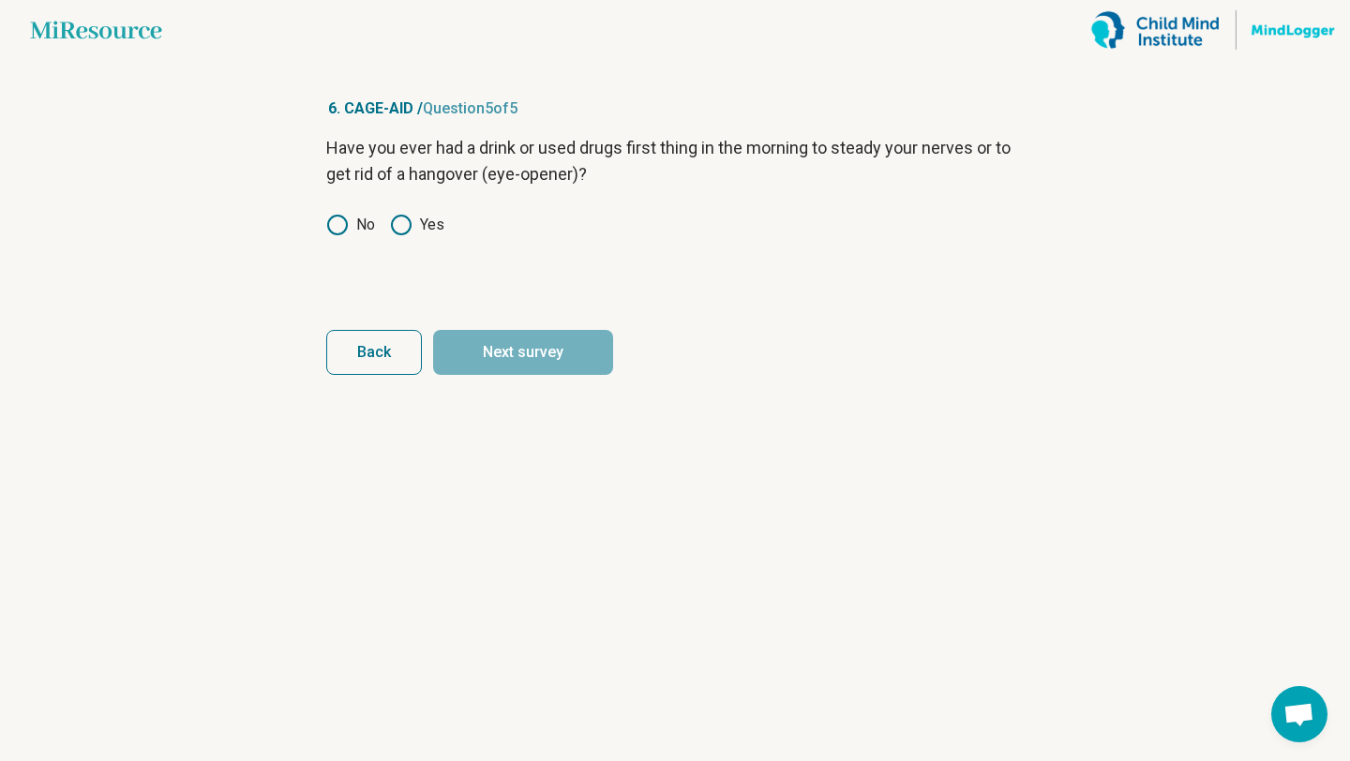
click at [336, 237] on div "Have you ever had a drink or used drugs first thing in the morning to steady yo…" at bounding box center [674, 213] width 697 height 157
click at [336, 225] on icon at bounding box center [337, 225] width 22 height 22
click at [523, 343] on button "Next survey" at bounding box center [523, 352] width 180 height 45
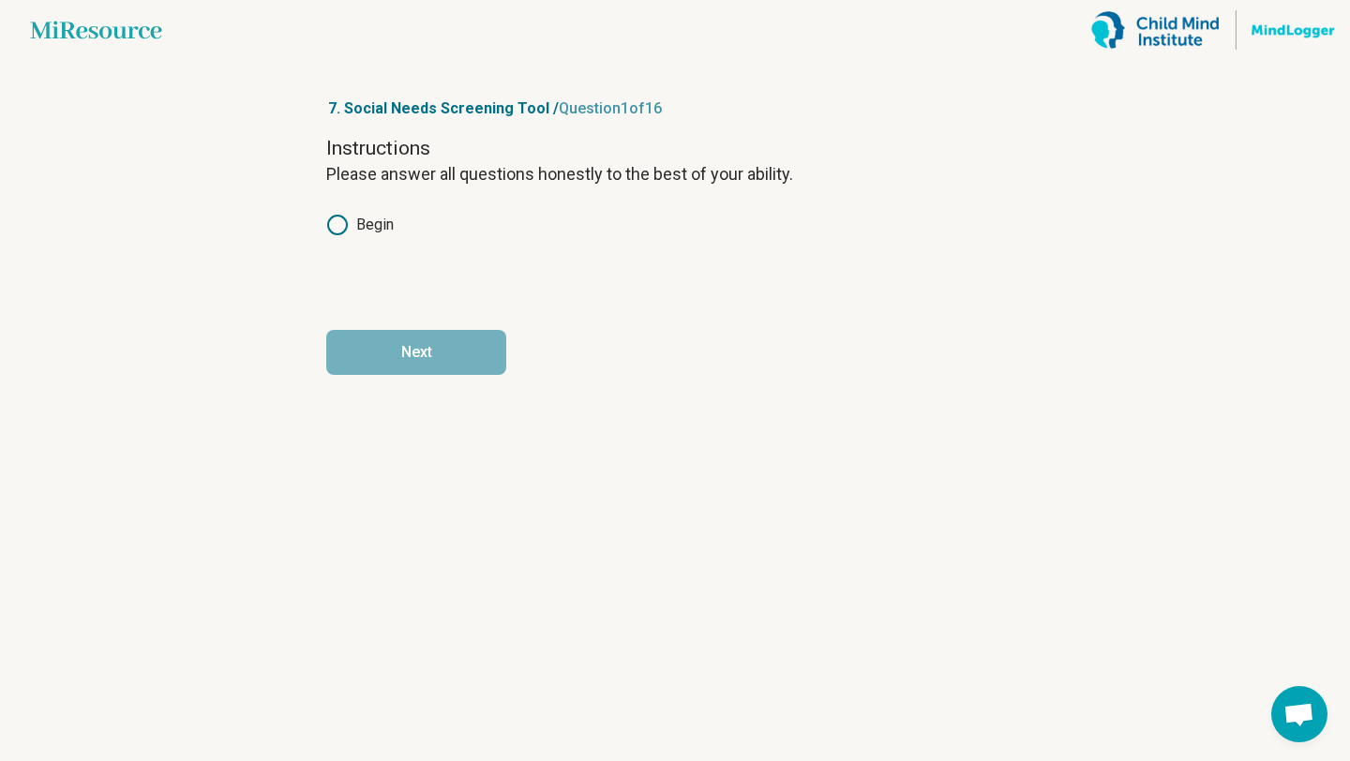
click at [384, 221] on label "Begin" at bounding box center [359, 225] width 67 height 22
click at [487, 358] on button "Next" at bounding box center [416, 352] width 180 height 45
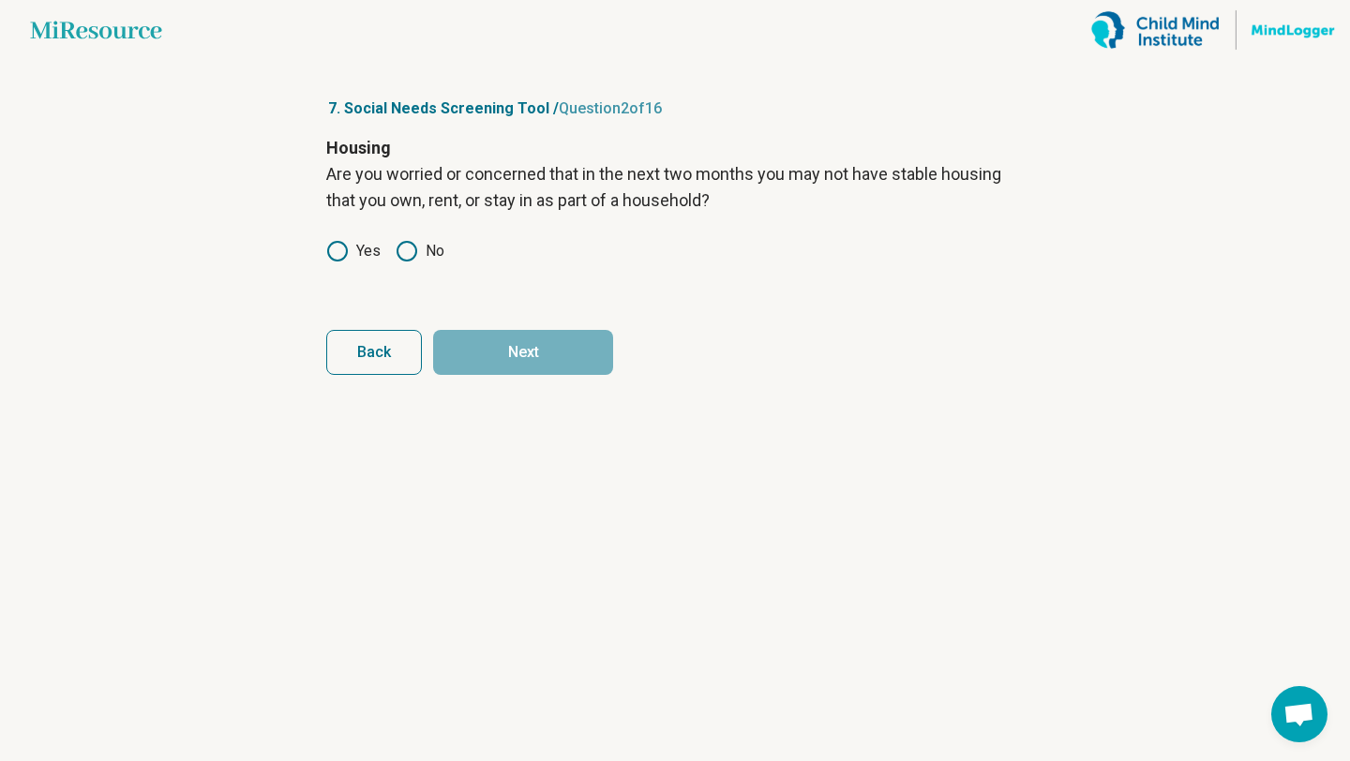
click at [427, 236] on div "Housing Are you worried or concerned that in the next two months you may not ha…" at bounding box center [674, 213] width 697 height 157
click at [409, 261] on icon at bounding box center [406, 251] width 22 height 22
click at [571, 358] on button "Next" at bounding box center [523, 352] width 180 height 45
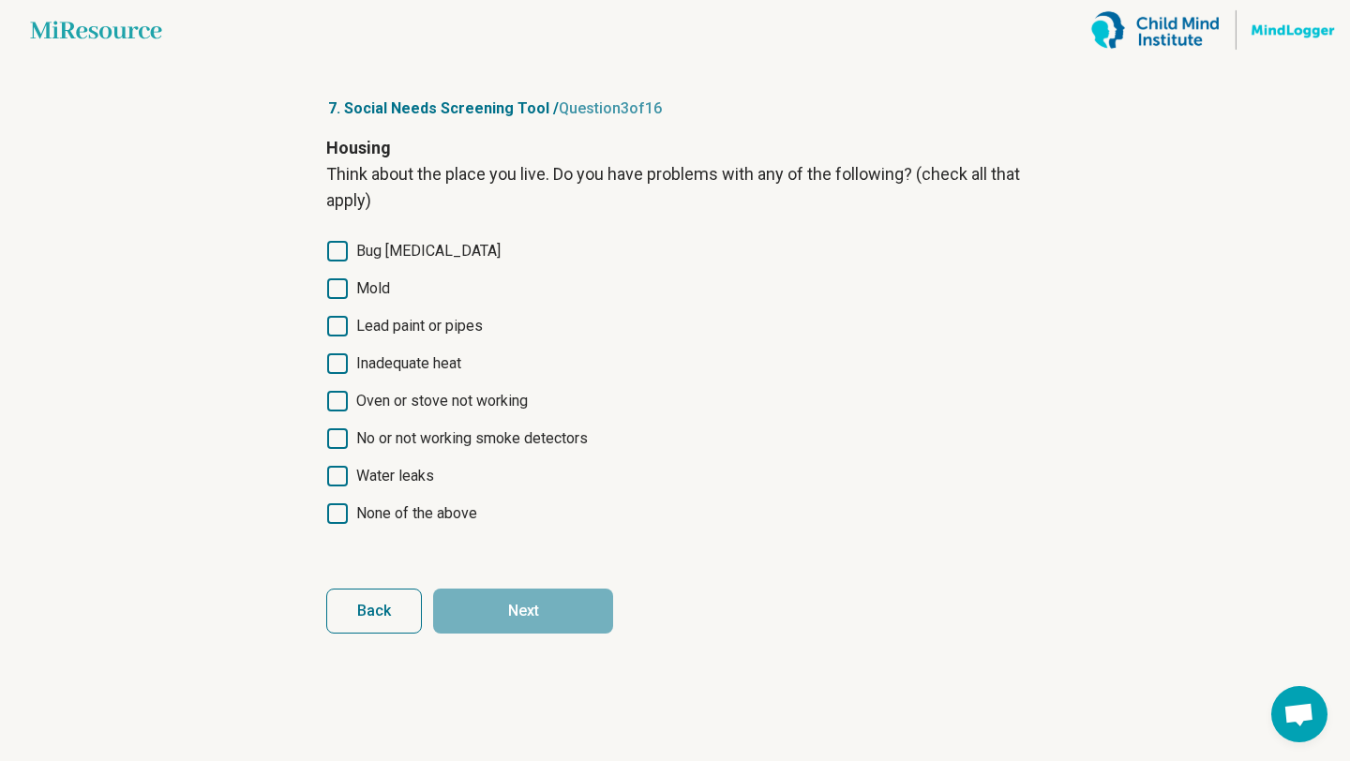
click at [431, 519] on span "None of the above" at bounding box center [416, 513] width 121 height 22
click at [537, 613] on button "Next" at bounding box center [523, 611] width 180 height 45
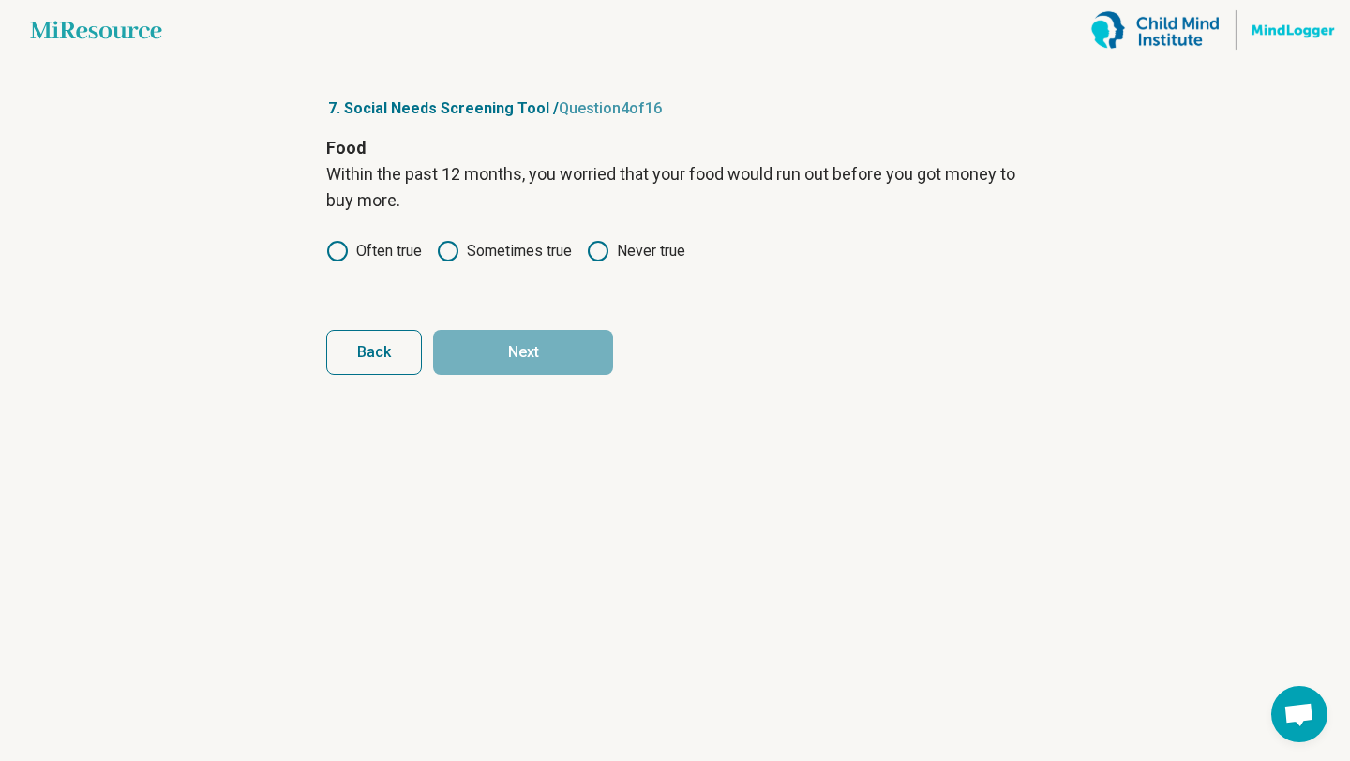
click at [491, 259] on label "Sometimes true" at bounding box center [504, 251] width 135 height 22
click at [540, 359] on button "Next" at bounding box center [523, 352] width 180 height 45
click at [611, 252] on label "Never true" at bounding box center [636, 251] width 98 height 22
click at [521, 254] on label "Sometimes true" at bounding box center [504, 251] width 135 height 22
click at [545, 342] on button "Next" at bounding box center [523, 352] width 180 height 45
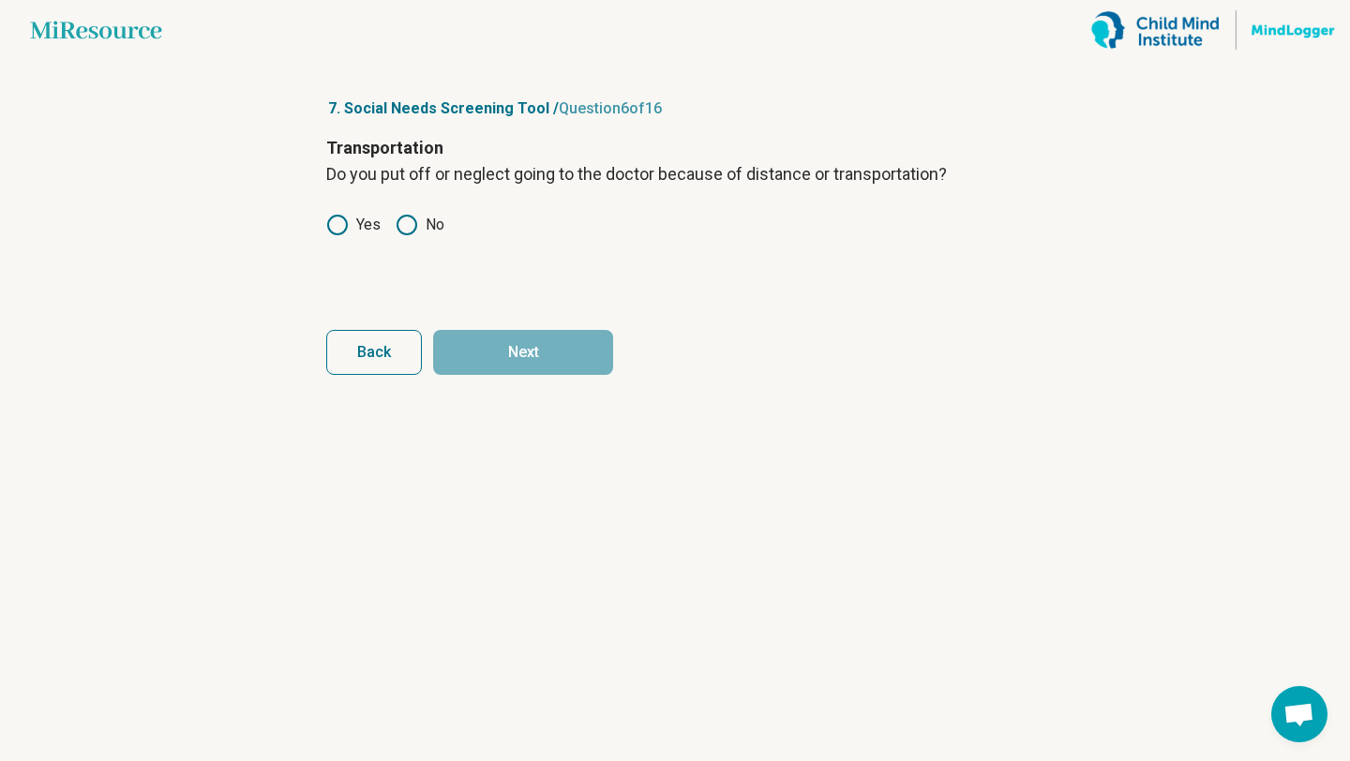
click at [330, 216] on icon at bounding box center [337, 225] width 22 height 22
click at [500, 343] on button "Next" at bounding box center [523, 352] width 180 height 45
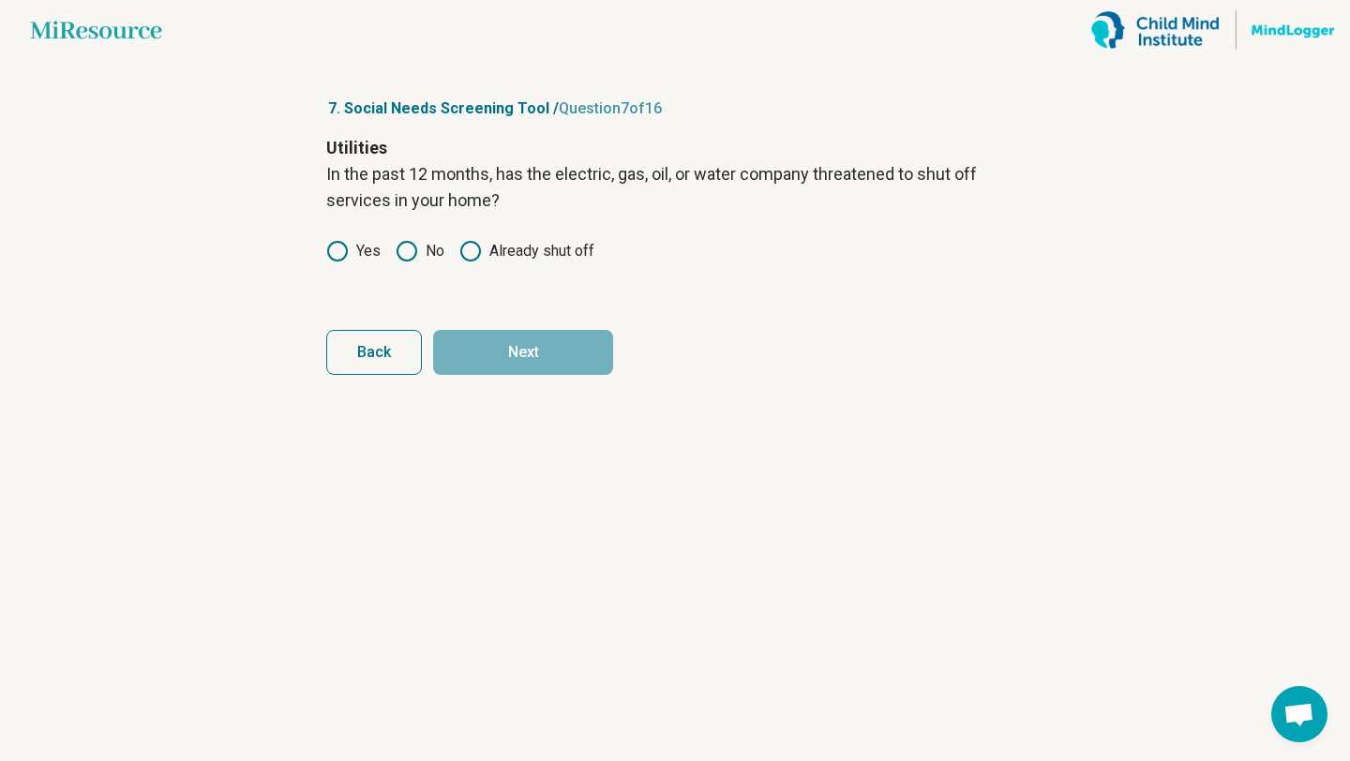
click at [426, 252] on label "No" at bounding box center [419, 251] width 49 height 22
click at [500, 356] on button "Next" at bounding box center [523, 352] width 180 height 45
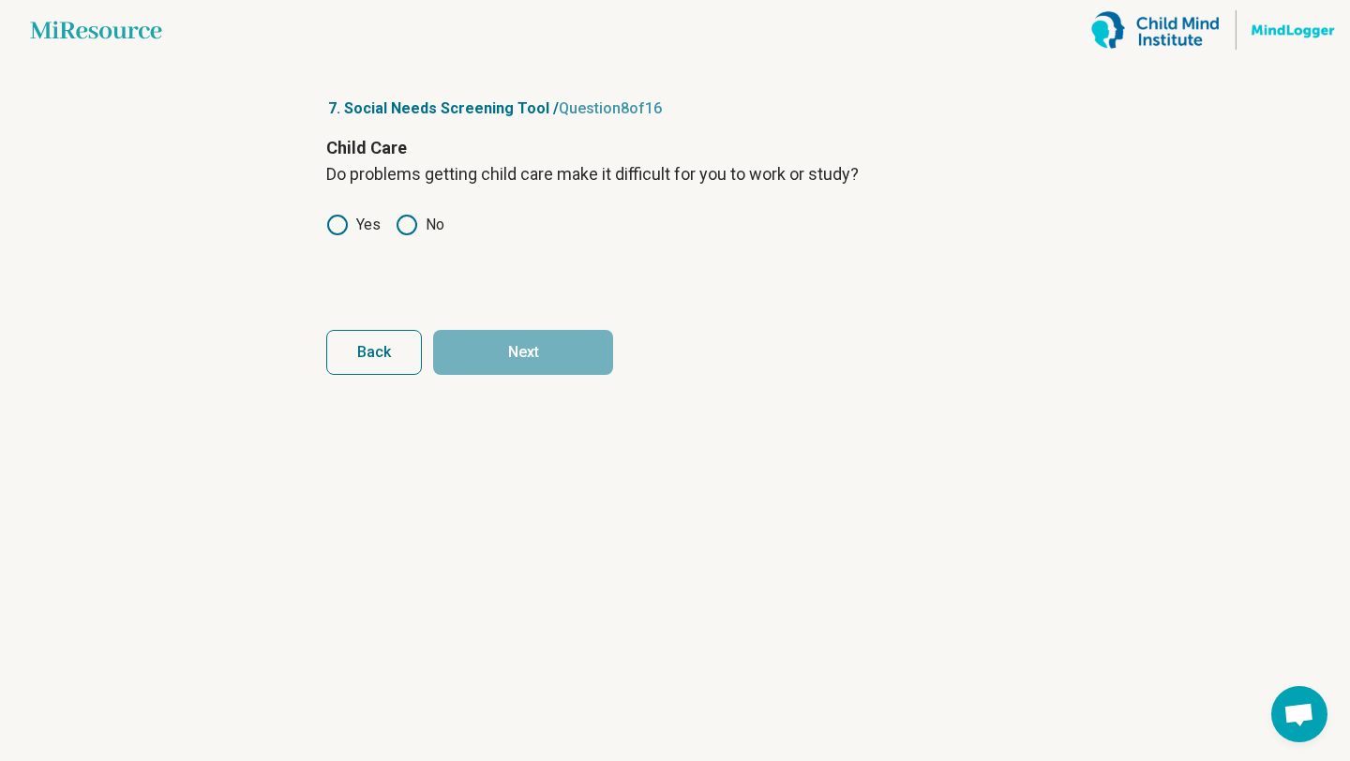
click at [408, 218] on icon at bounding box center [406, 225] width 22 height 22
click at [544, 382] on article "7. Social Needs Screening Tool / Question 8 of 16 Child Care Do problems gettin…" at bounding box center [674, 410] width 757 height 701
click at [533, 354] on button "Next" at bounding box center [523, 352] width 180 height 45
click at [336, 228] on icon at bounding box center [337, 225] width 22 height 22
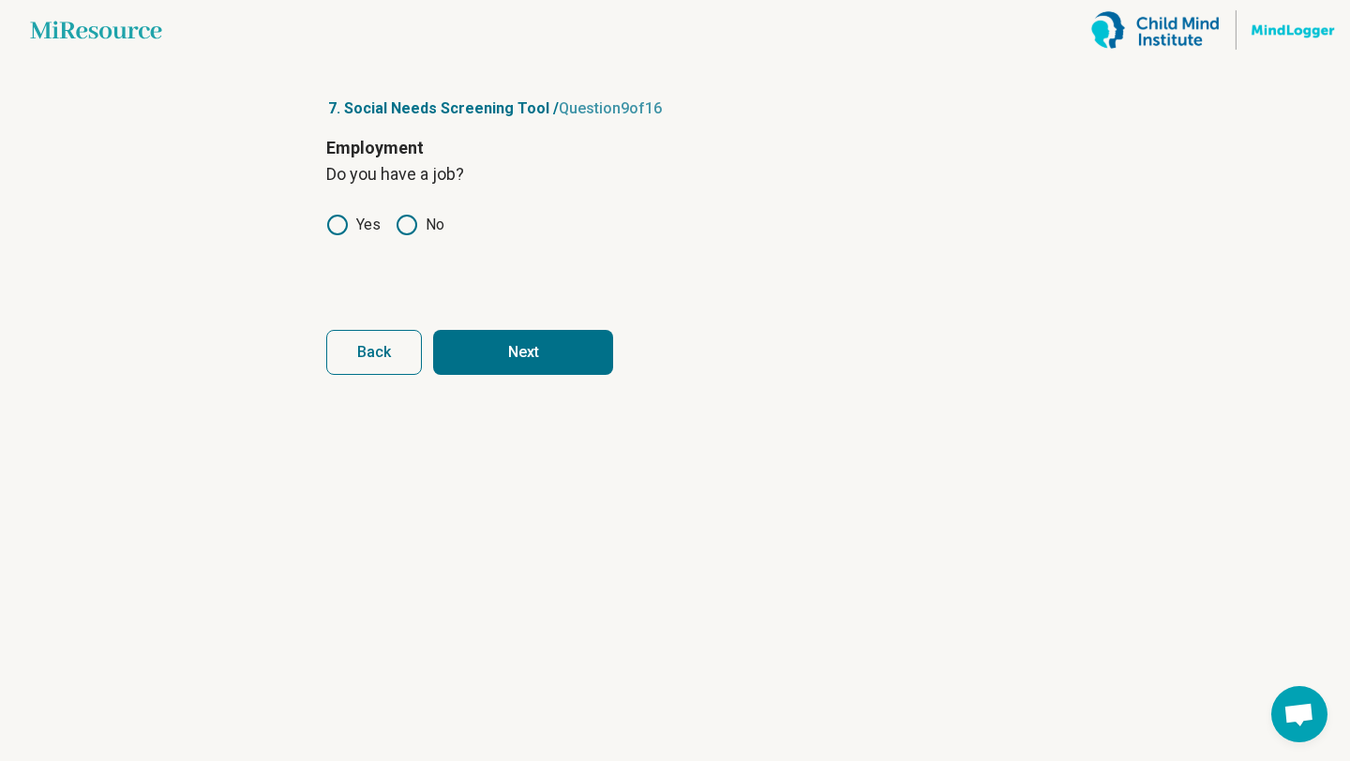
click at [529, 355] on button "Next" at bounding box center [523, 352] width 180 height 45
click at [355, 220] on label "Yes" at bounding box center [353, 225] width 54 height 22
click at [545, 348] on button "Next" at bounding box center [523, 352] width 180 height 45
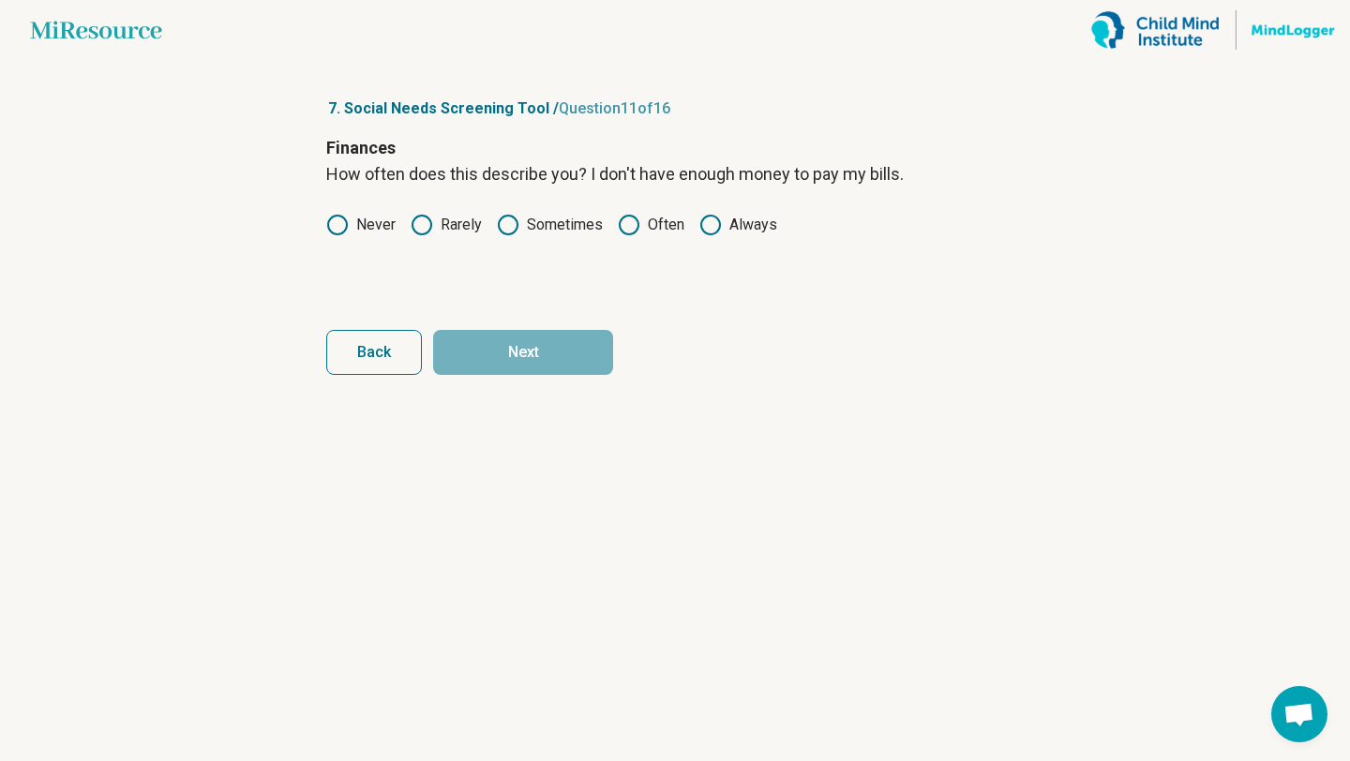
click at [522, 225] on label "Sometimes" at bounding box center [550, 225] width 106 height 22
click at [565, 343] on button "Next" at bounding box center [523, 352] width 180 height 45
click at [347, 230] on icon at bounding box center [337, 225] width 22 height 22
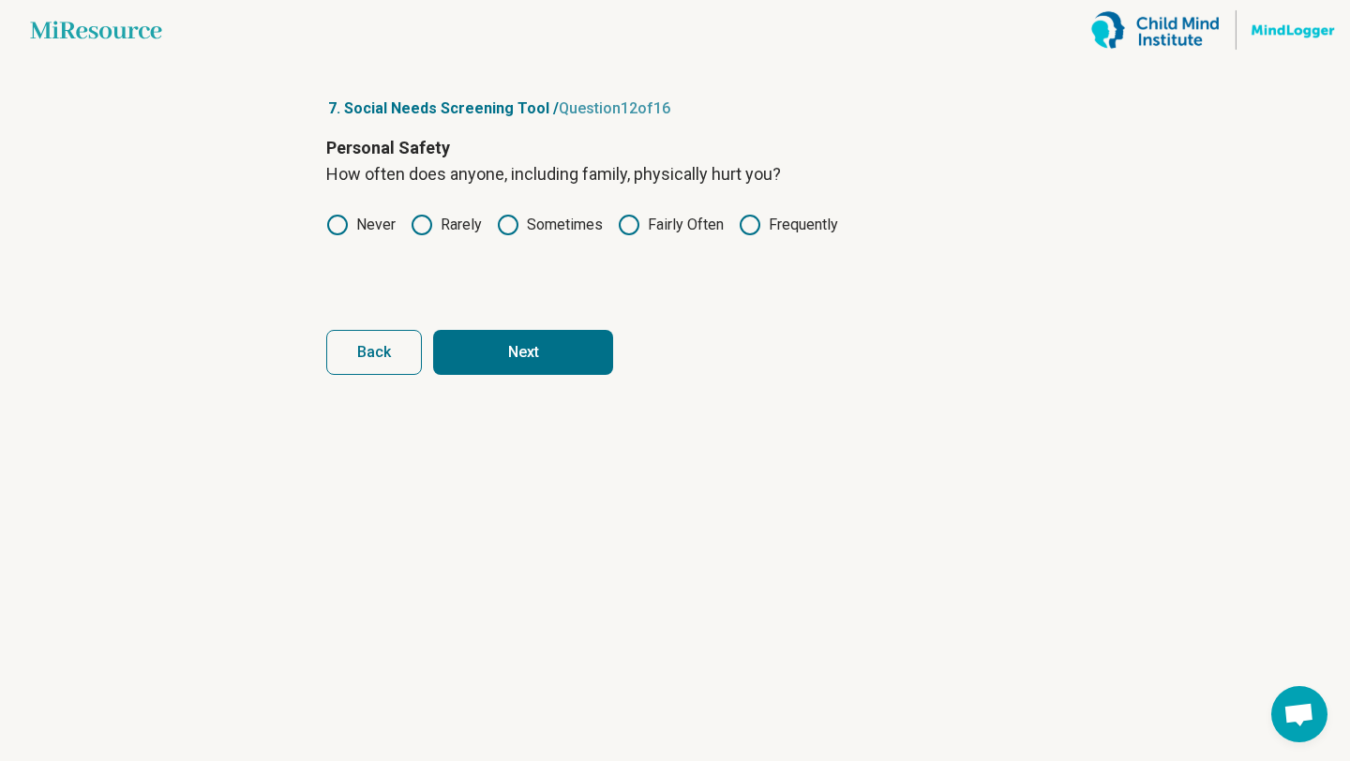
click at [546, 344] on button "Next" at bounding box center [523, 352] width 180 height 45
click at [467, 216] on label "Rarely" at bounding box center [445, 225] width 71 height 22
click at [574, 364] on button "Next" at bounding box center [523, 352] width 180 height 45
click at [351, 228] on label "Never" at bounding box center [360, 225] width 69 height 22
click at [562, 358] on button "Next" at bounding box center [523, 352] width 180 height 45
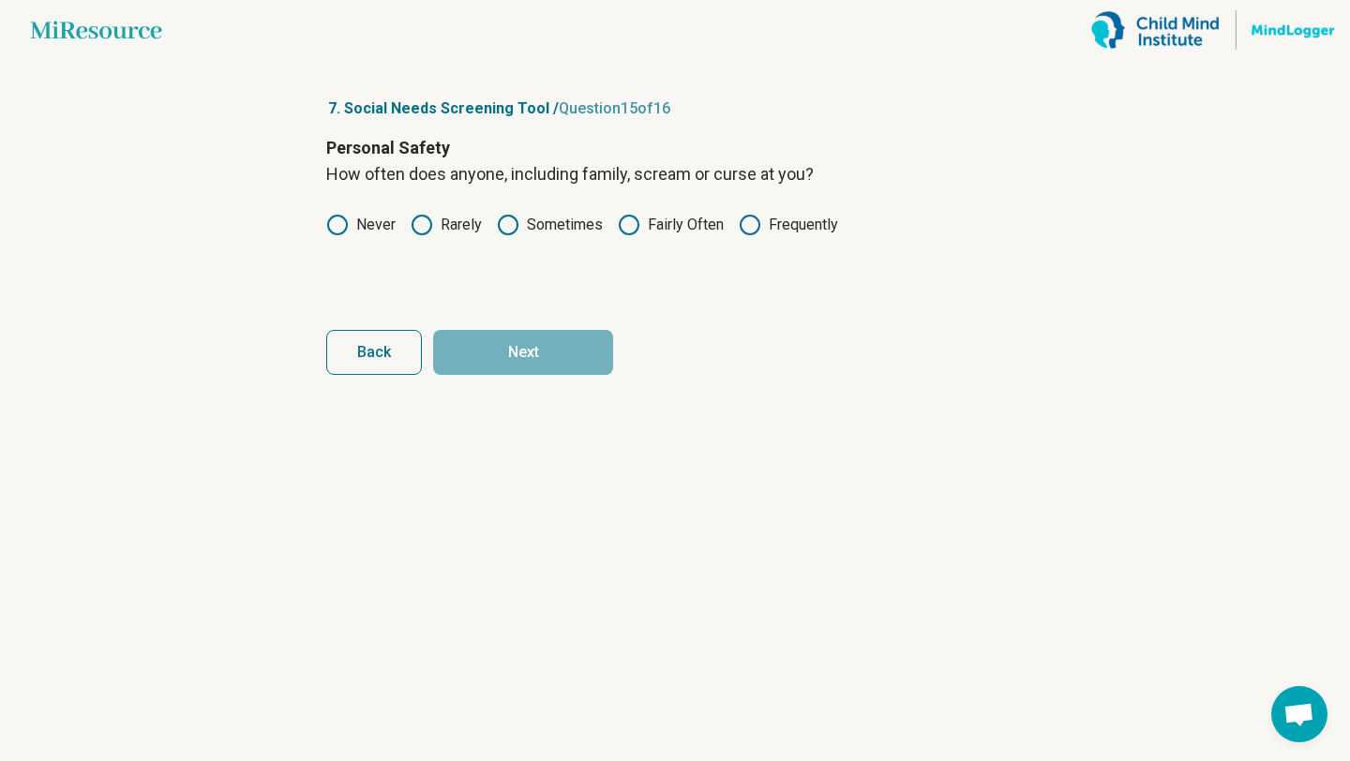
click at [361, 217] on label "Never" at bounding box center [360, 225] width 69 height 22
click at [528, 336] on button "Next" at bounding box center [523, 352] width 180 height 45
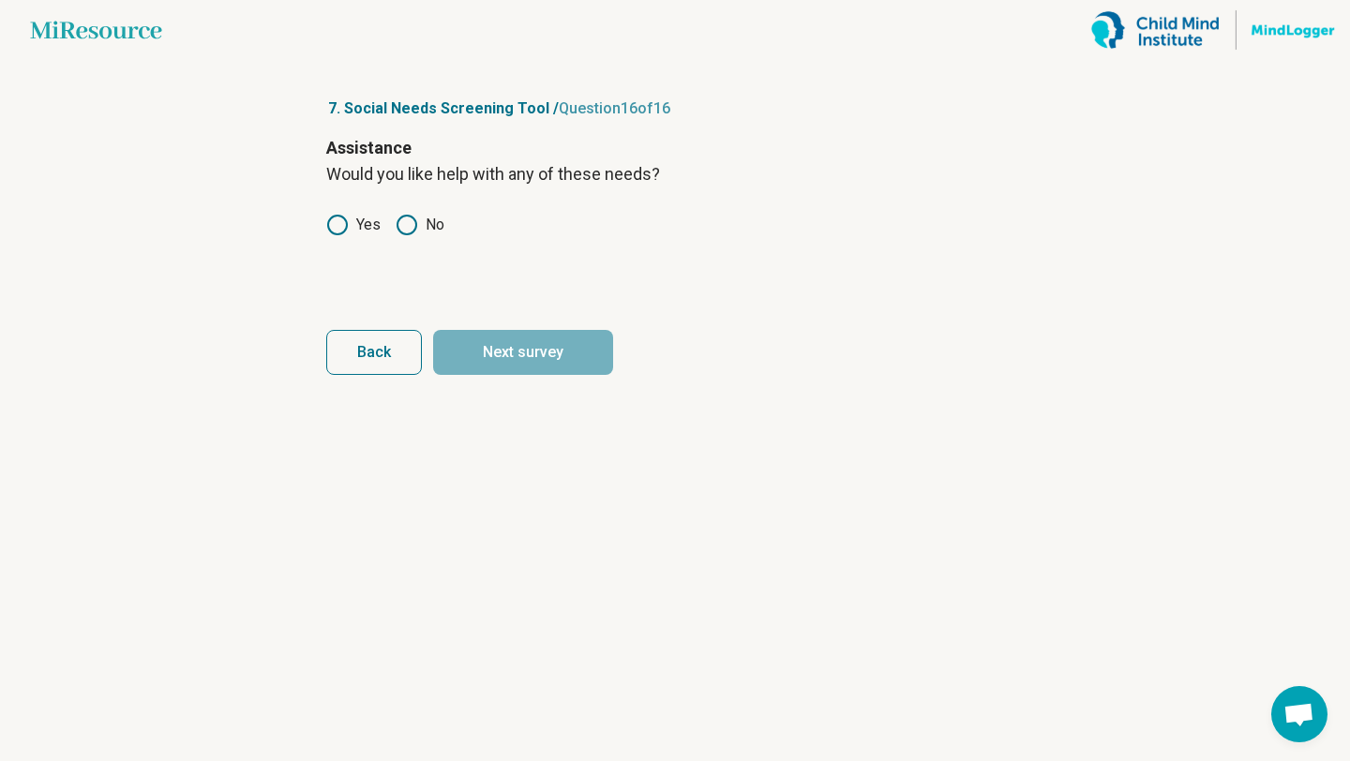
click at [356, 221] on label "Yes" at bounding box center [353, 225] width 54 height 22
click at [532, 342] on button "Next survey" at bounding box center [523, 352] width 180 height 45
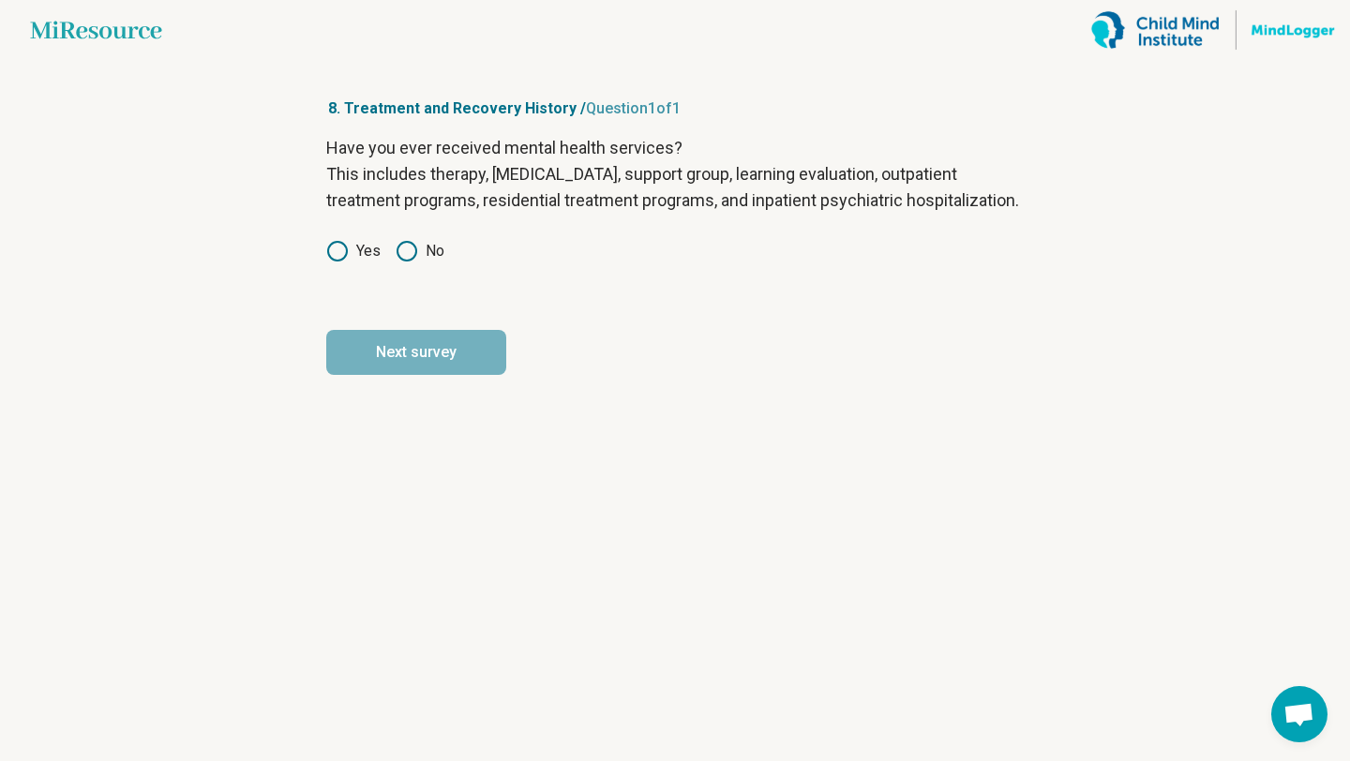
click at [348, 262] on icon at bounding box center [337, 251] width 22 height 22
click at [482, 375] on button "Next survey" at bounding box center [416, 352] width 180 height 45
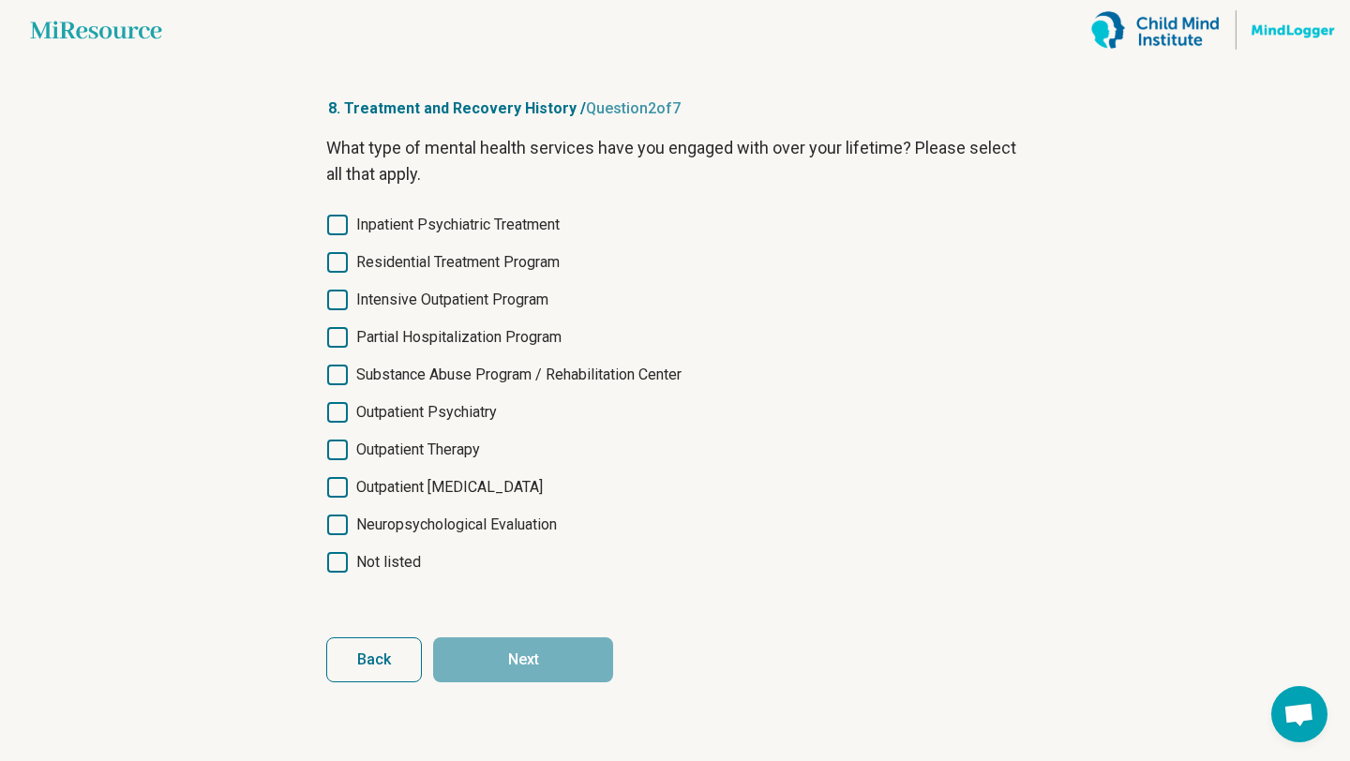
click at [387, 558] on span "Not listed" at bounding box center [388, 562] width 65 height 22
click at [523, 678] on button "Next" at bounding box center [523, 659] width 180 height 45
click at [354, 555] on label "Not listed" at bounding box center [674, 562] width 697 height 22
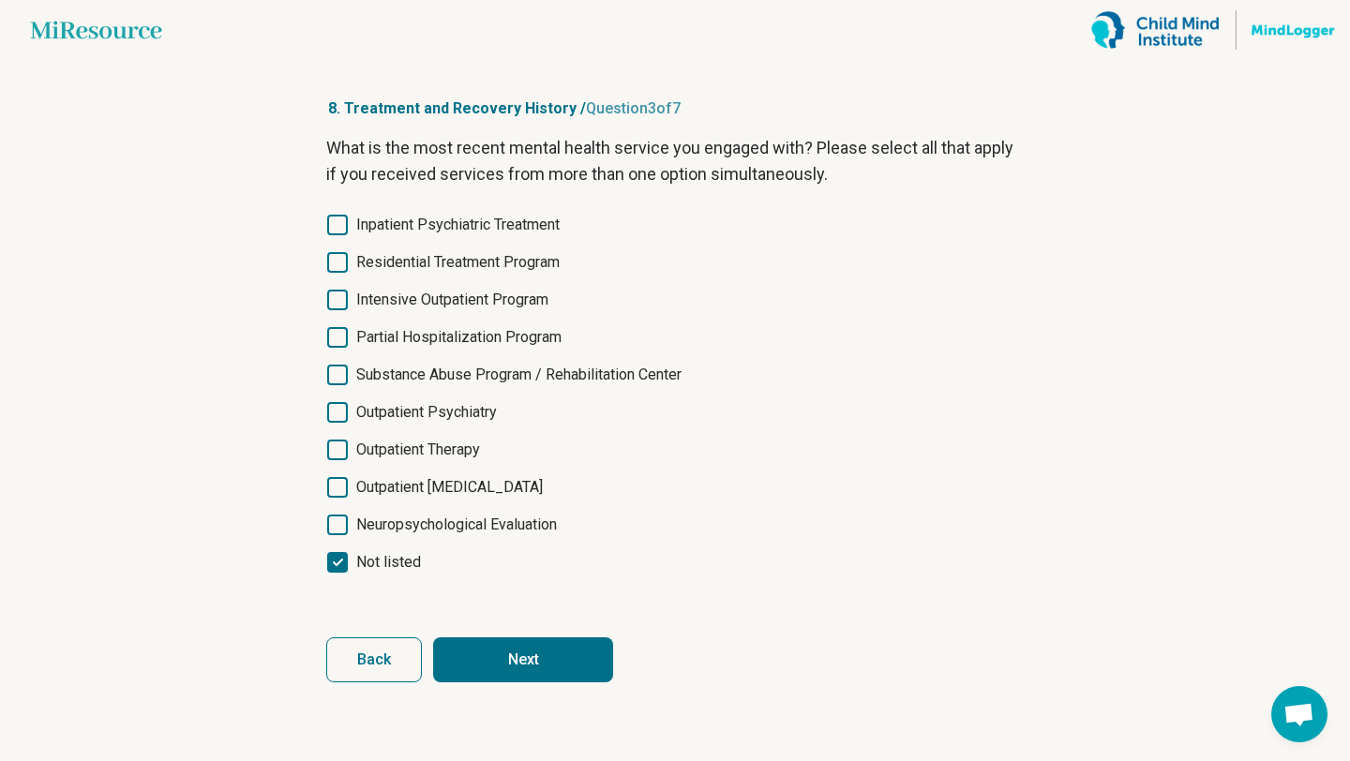
click at [530, 671] on button "Next" at bounding box center [523, 659] width 180 height 45
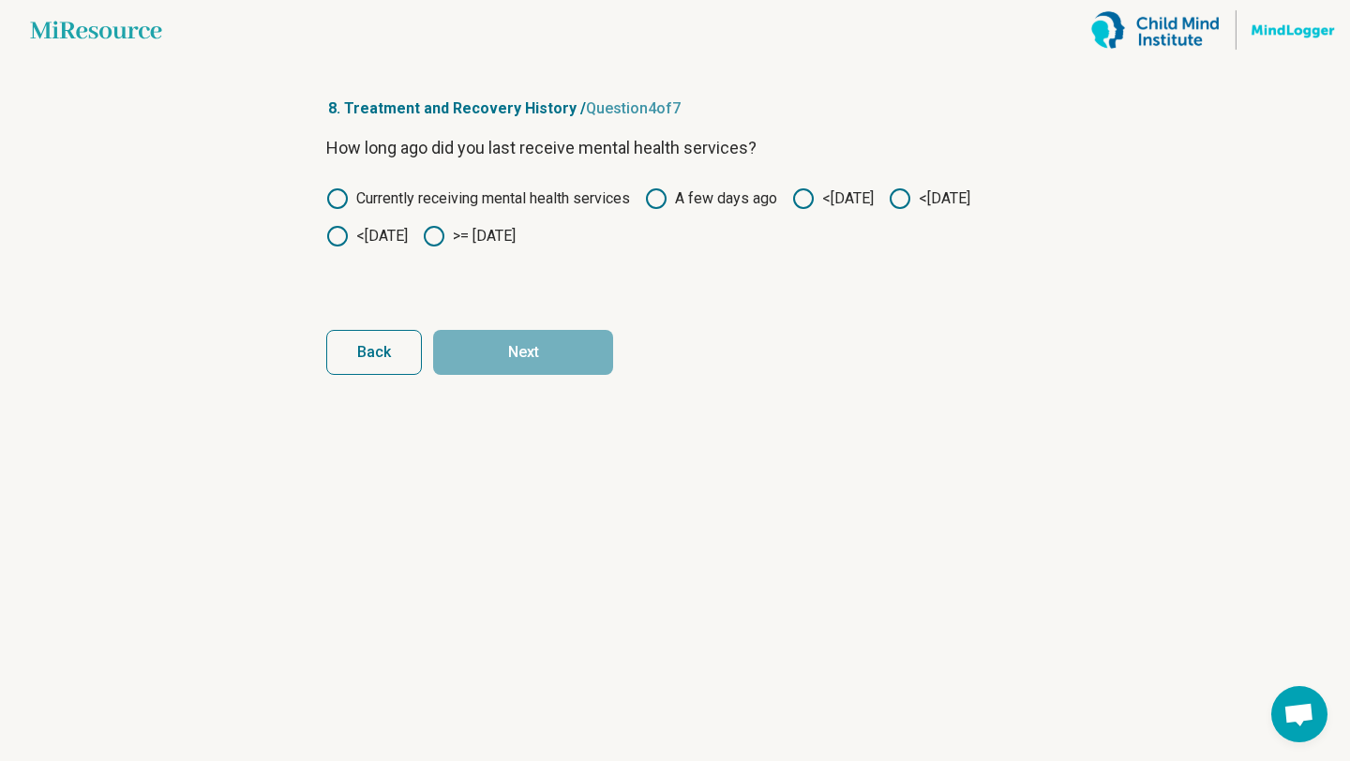
click at [369, 351] on span "Back" at bounding box center [374, 352] width 34 height 15
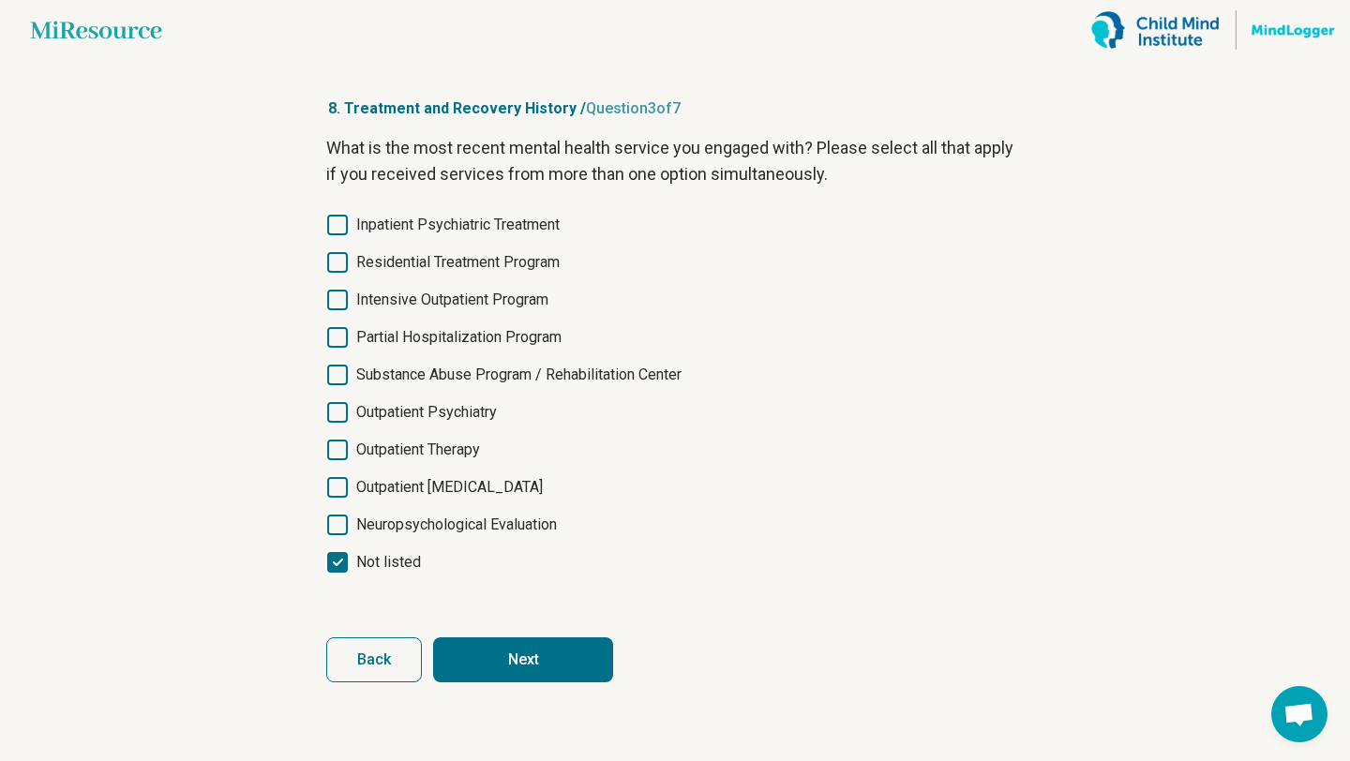
click at [545, 658] on button "Next" at bounding box center [523, 659] width 180 height 45
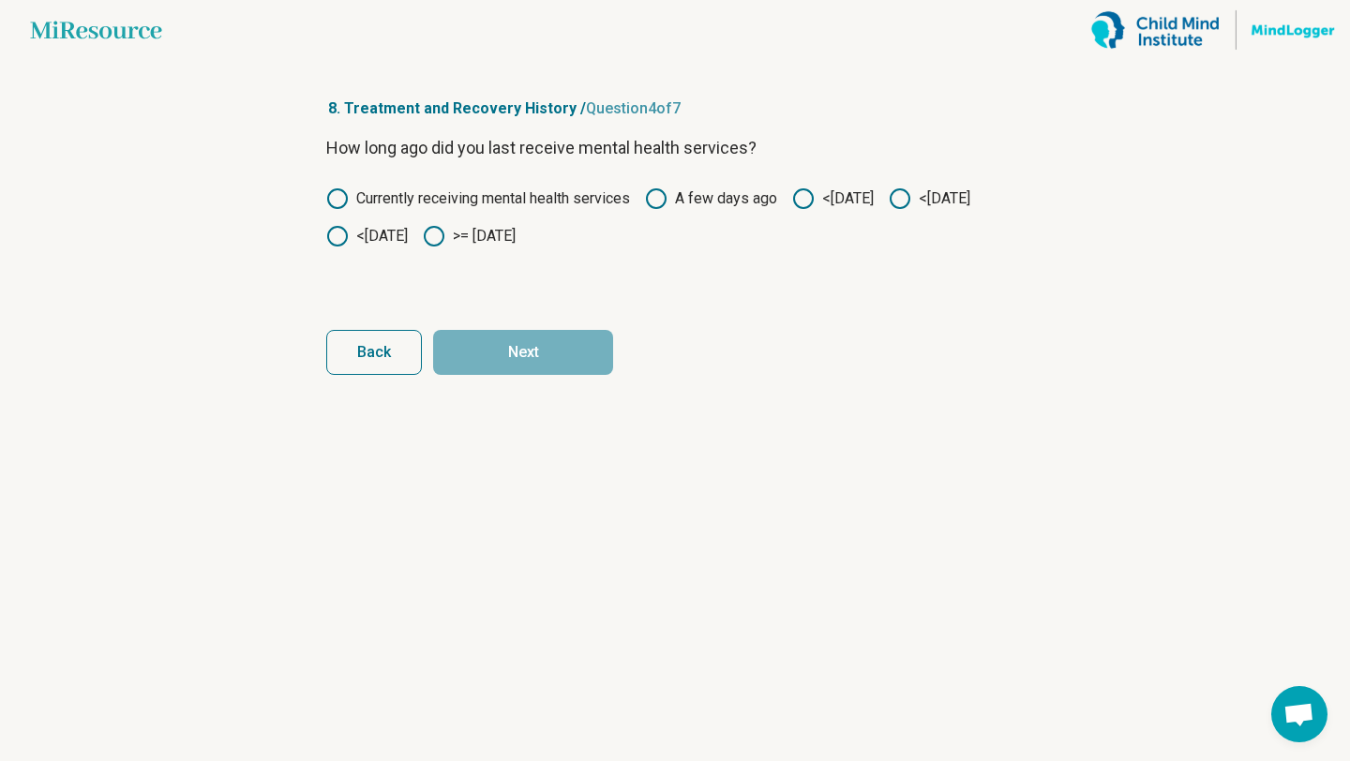
click at [443, 238] on circle at bounding box center [434, 236] width 19 height 19
click at [553, 374] on button "Next" at bounding box center [523, 352] width 180 height 45
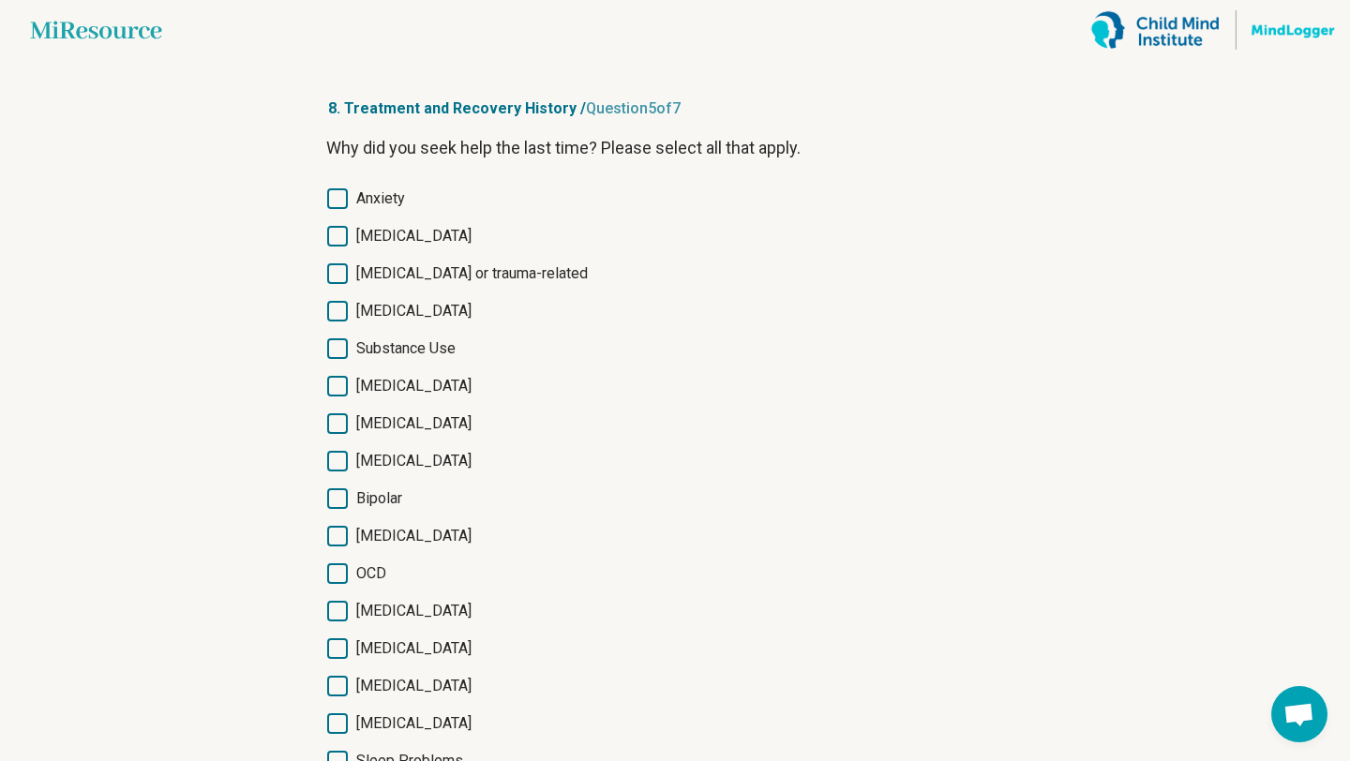
click at [367, 244] on span "[MEDICAL_DATA]" at bounding box center [413, 236] width 115 height 22
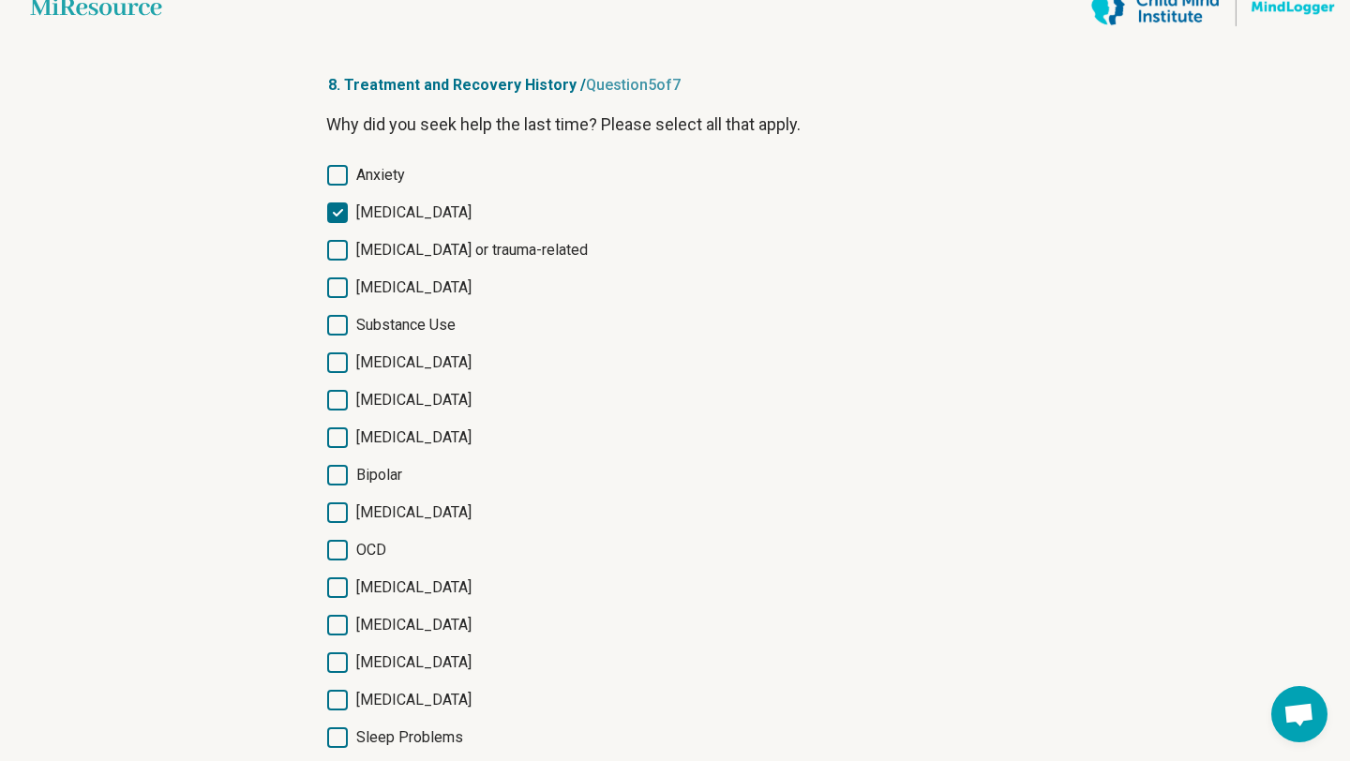
scroll to position [24, 0]
click at [337, 438] on icon at bounding box center [337, 436] width 21 height 21
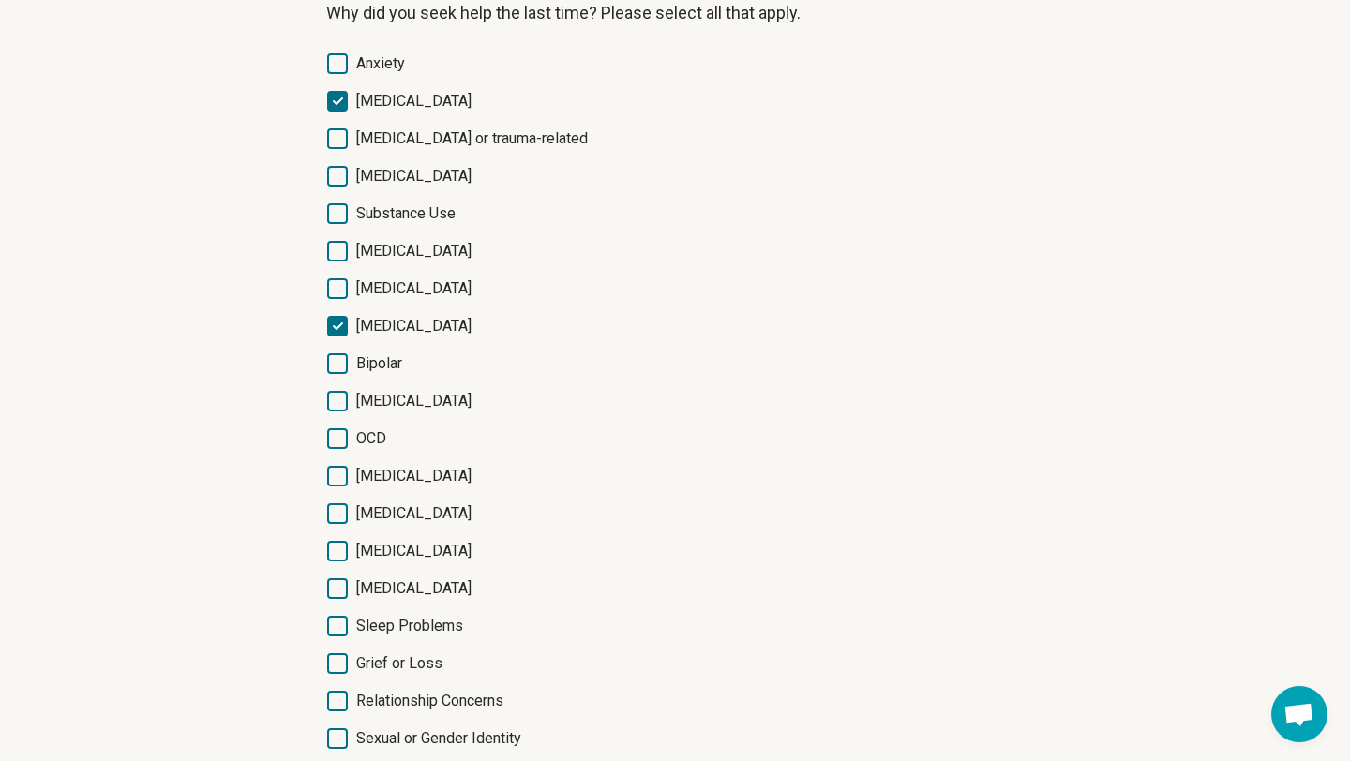
scroll to position [307, 0]
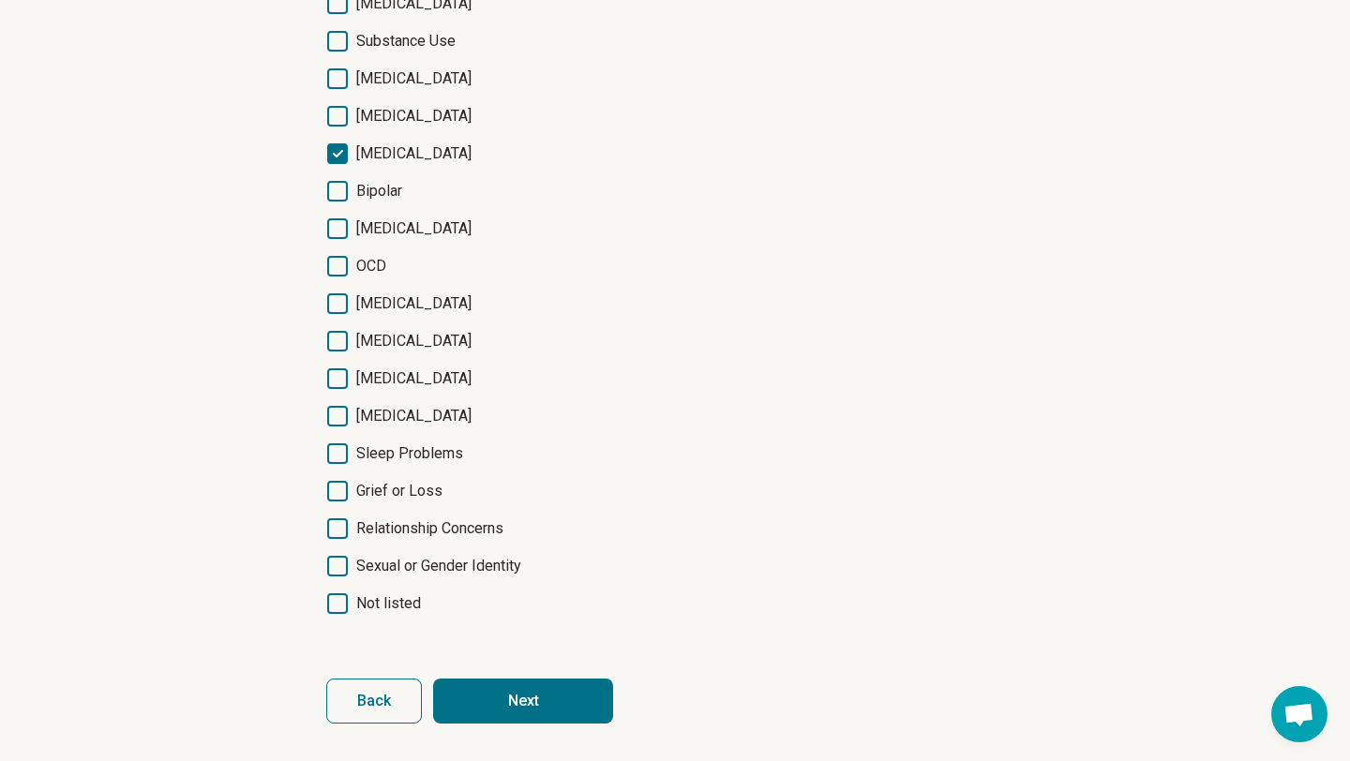
click at [556, 701] on button "Next" at bounding box center [523, 701] width 180 height 45
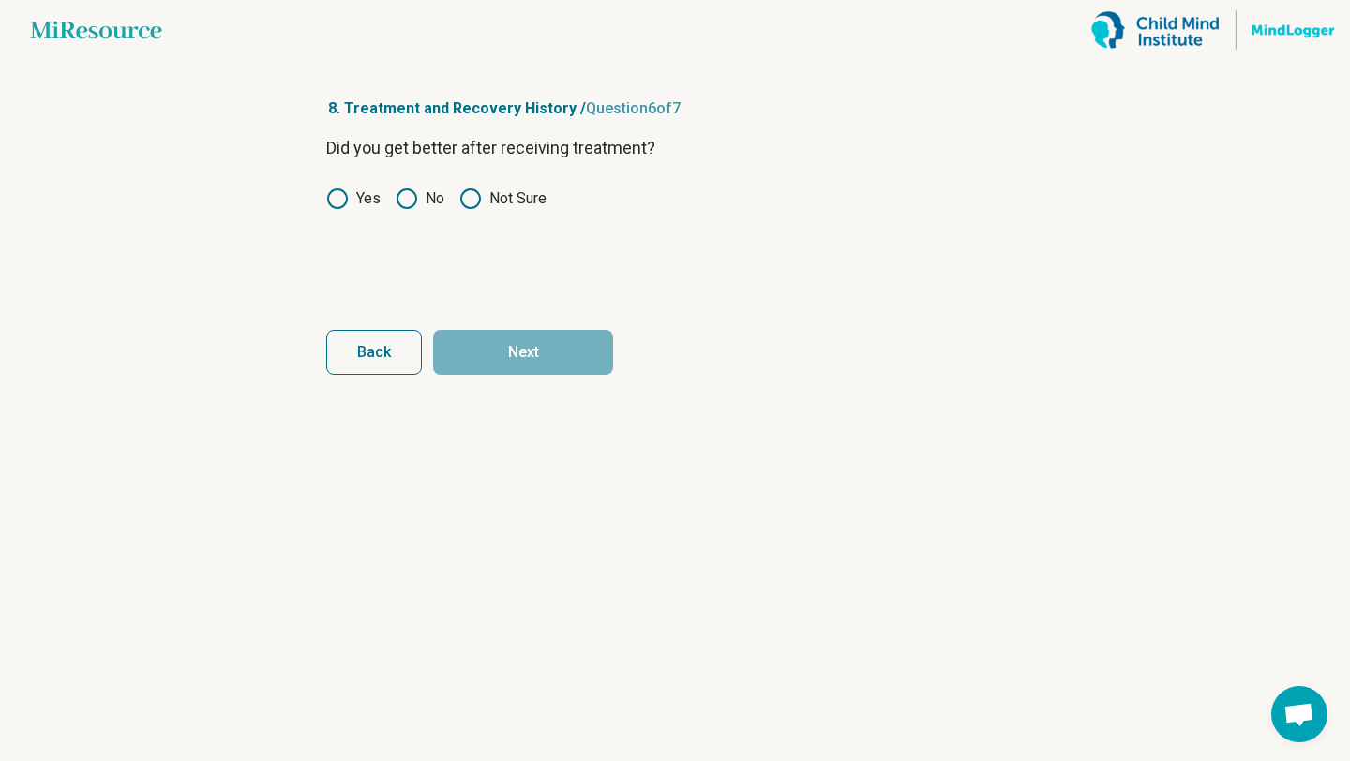
scroll to position [0, 0]
click at [367, 336] on button "Back" at bounding box center [374, 352] width 96 height 45
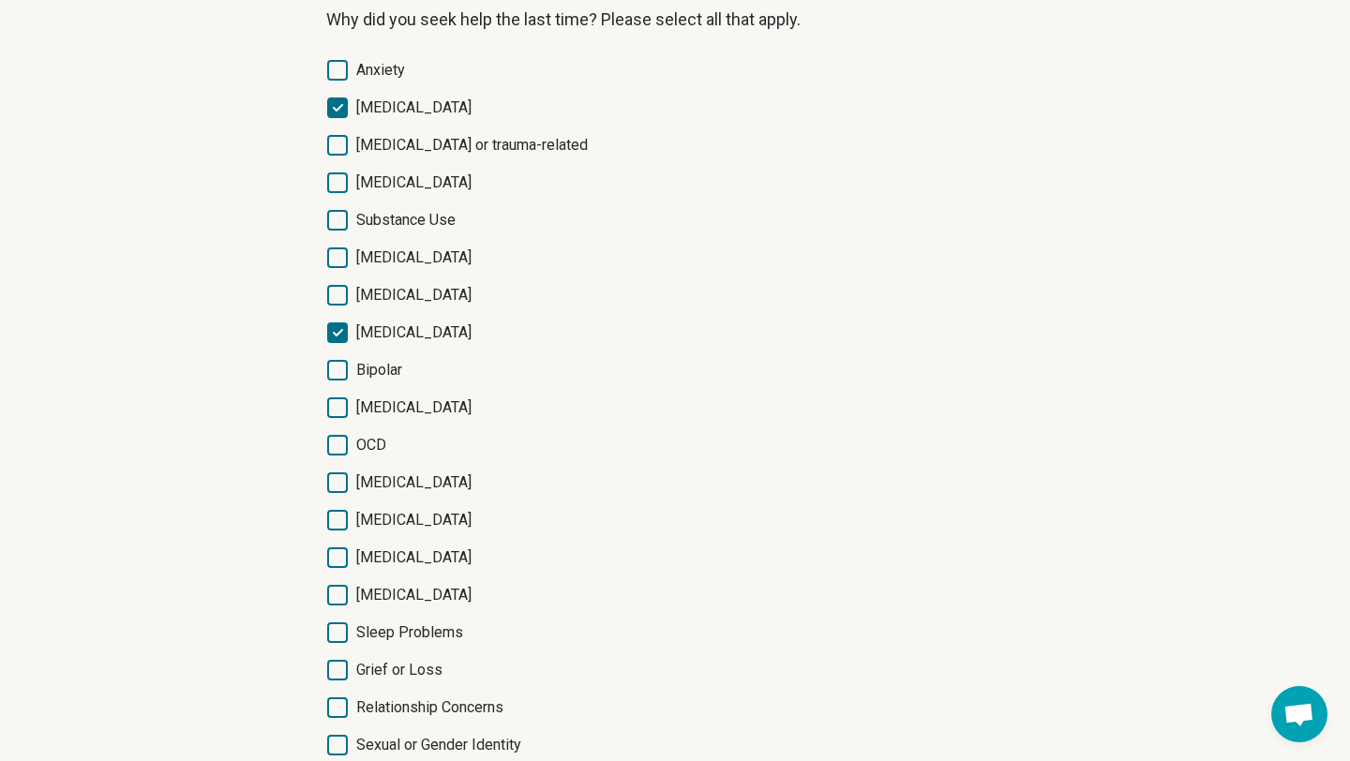
scroll to position [307, 0]
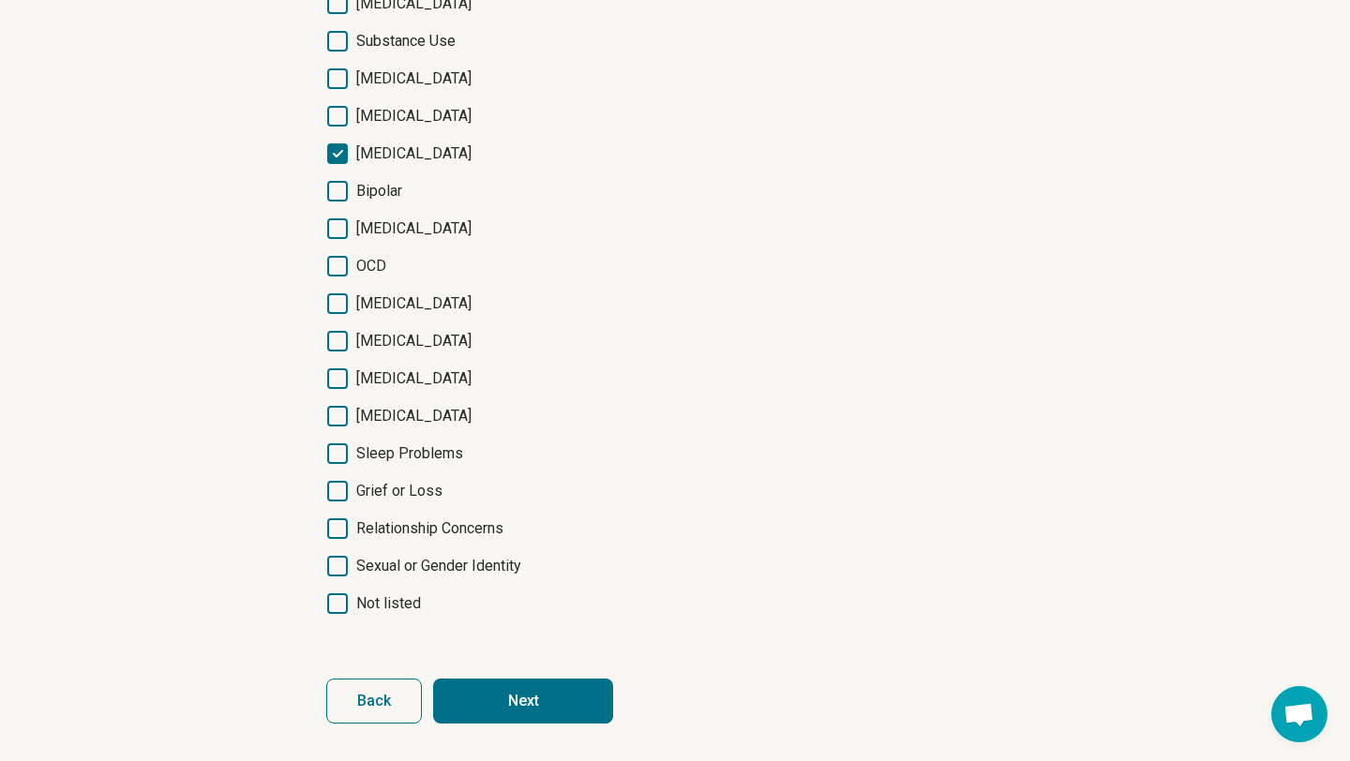
click at [572, 700] on button "Next" at bounding box center [523, 701] width 180 height 45
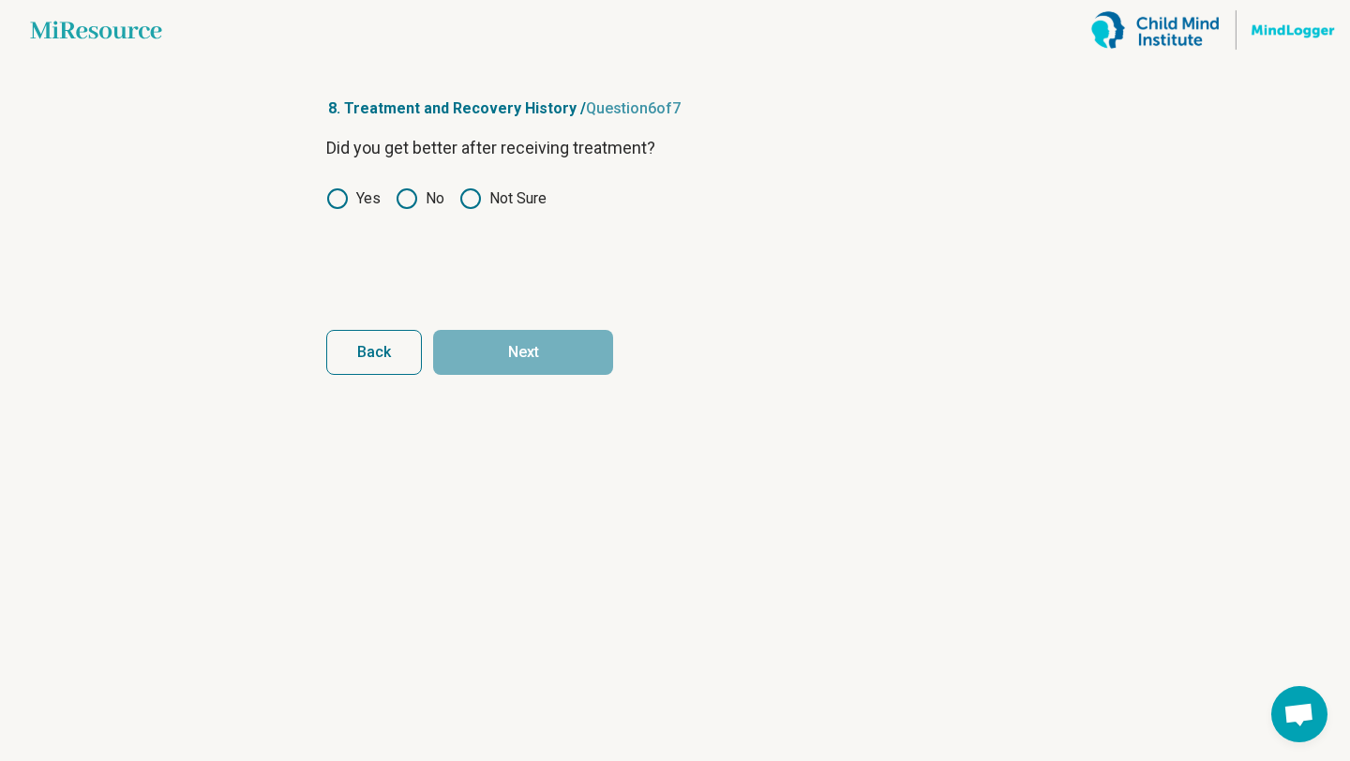
scroll to position [0, 0]
click at [509, 203] on label "Not Sure" at bounding box center [502, 198] width 87 height 22
click at [538, 359] on button "Next" at bounding box center [523, 352] width 180 height 45
click at [322, 192] on article "8. Treatment and Recovery History / Question 7 of 7 Have you ever been prescrib…" at bounding box center [674, 410] width 757 height 701
click at [342, 204] on icon at bounding box center [337, 198] width 22 height 22
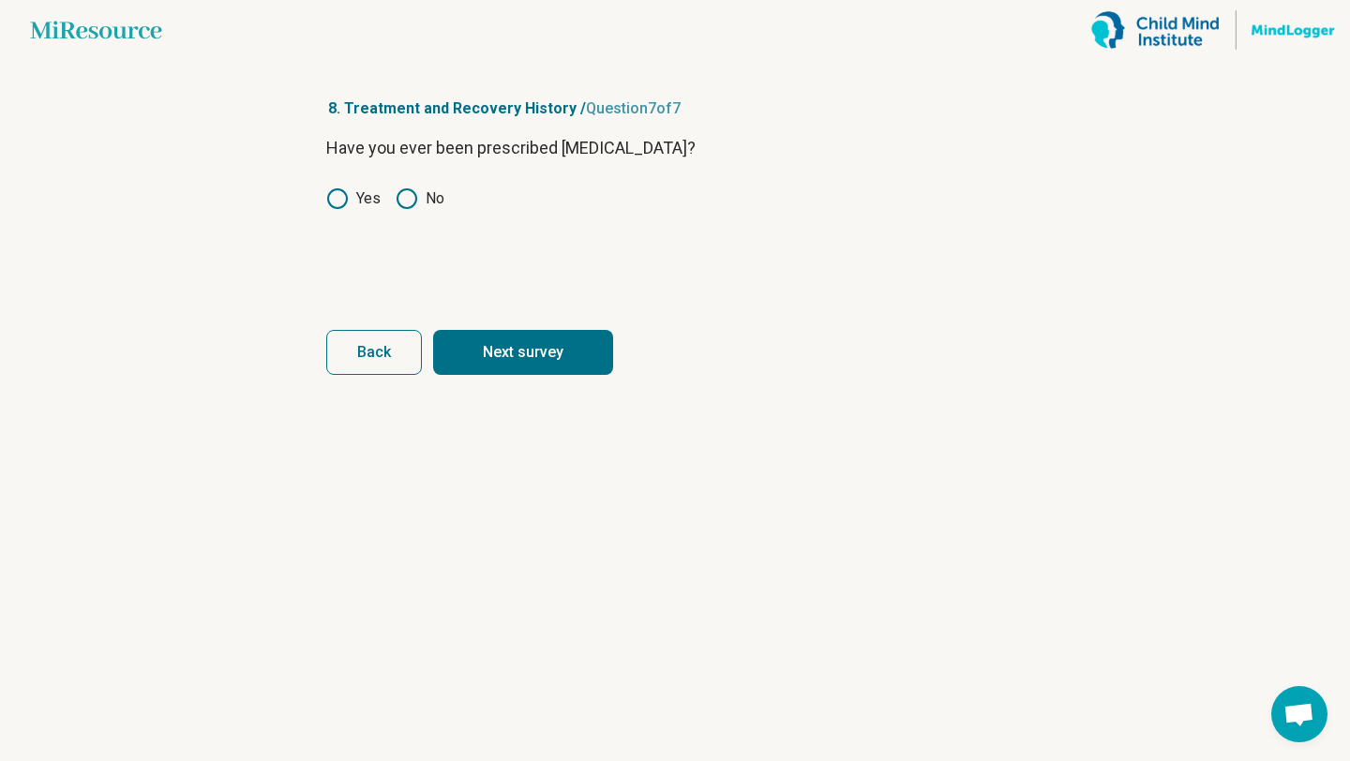
click at [545, 372] on button "Next survey" at bounding box center [523, 352] width 180 height 45
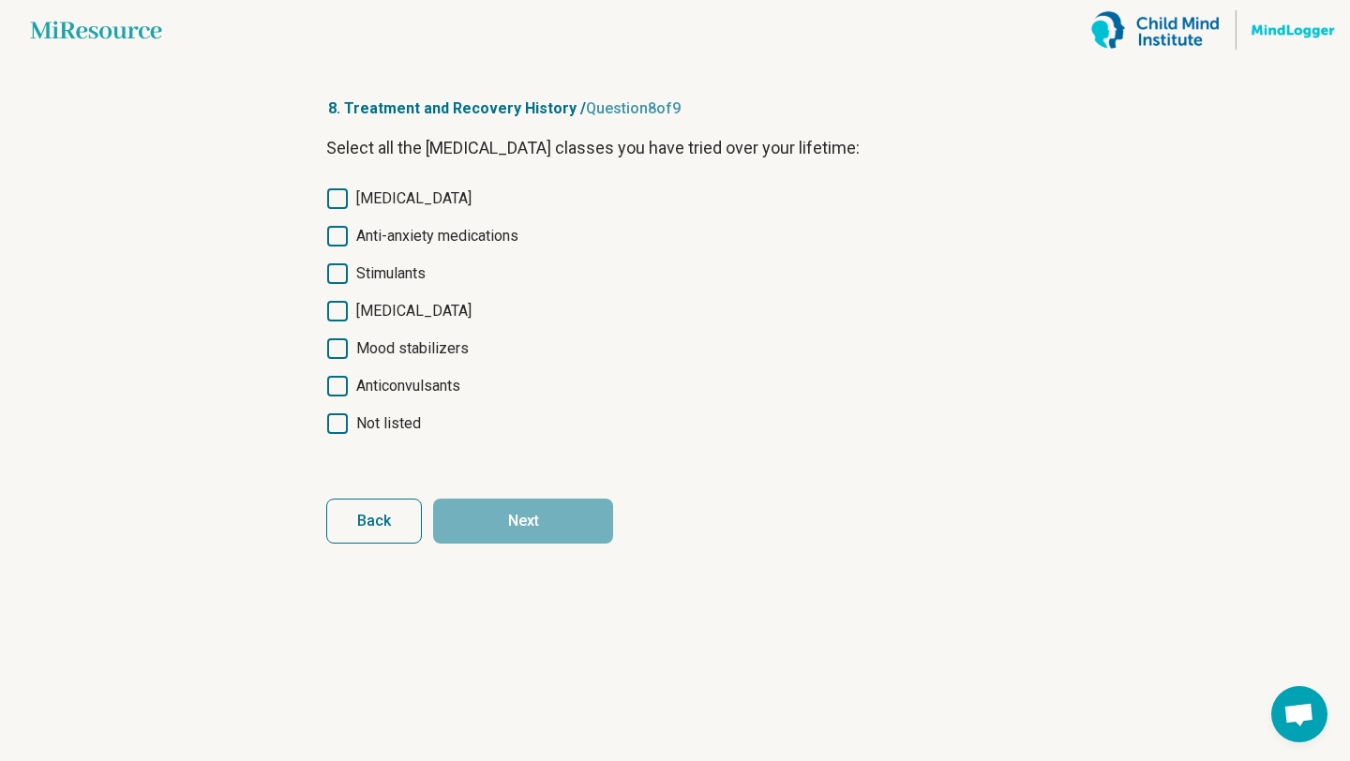
click at [429, 189] on span "[MEDICAL_DATA]" at bounding box center [413, 198] width 115 height 22
click at [543, 527] on button "Next" at bounding box center [523, 521] width 180 height 45
click at [373, 434] on span "Not listed" at bounding box center [388, 423] width 65 height 22
click at [534, 517] on button "Next survey" at bounding box center [523, 521] width 180 height 45
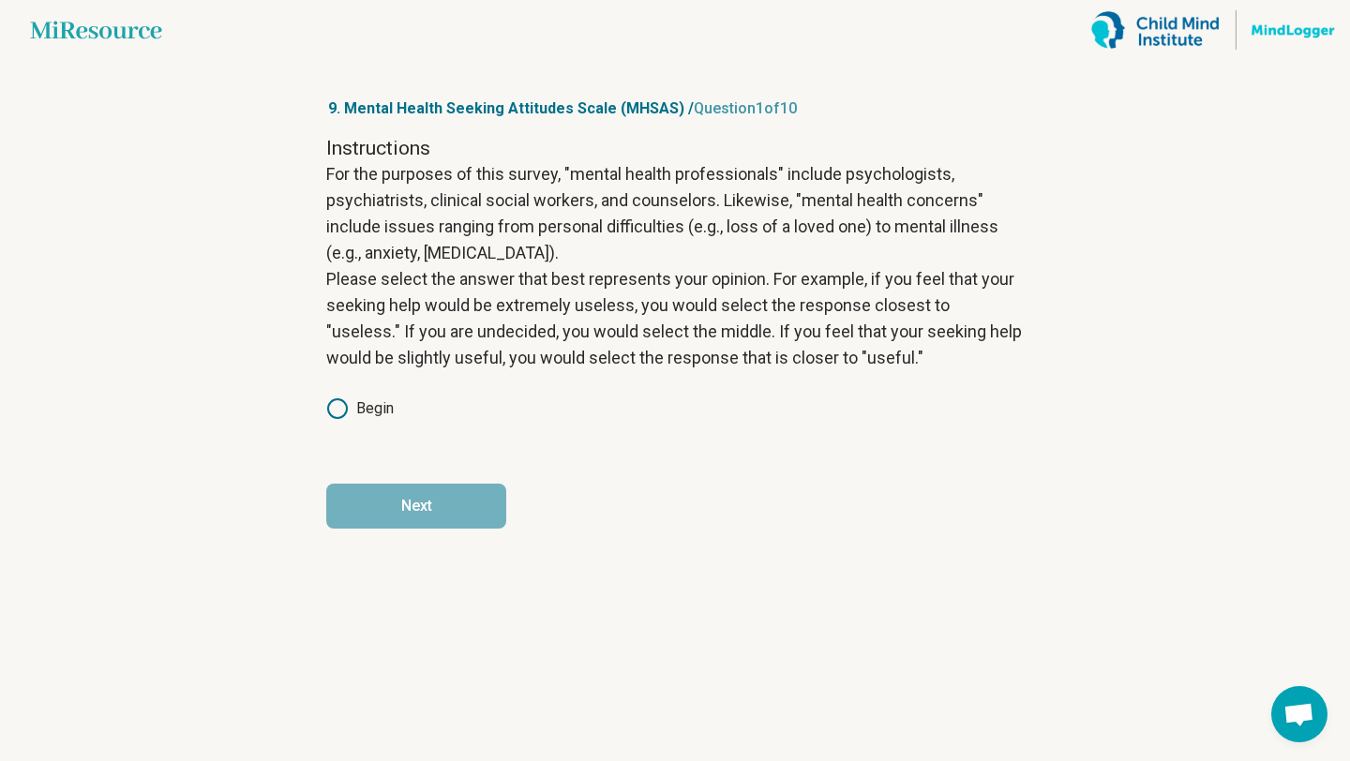
click at [360, 411] on label "Begin" at bounding box center [359, 408] width 67 height 22
click at [407, 517] on button "Next" at bounding box center [416, 506] width 180 height 45
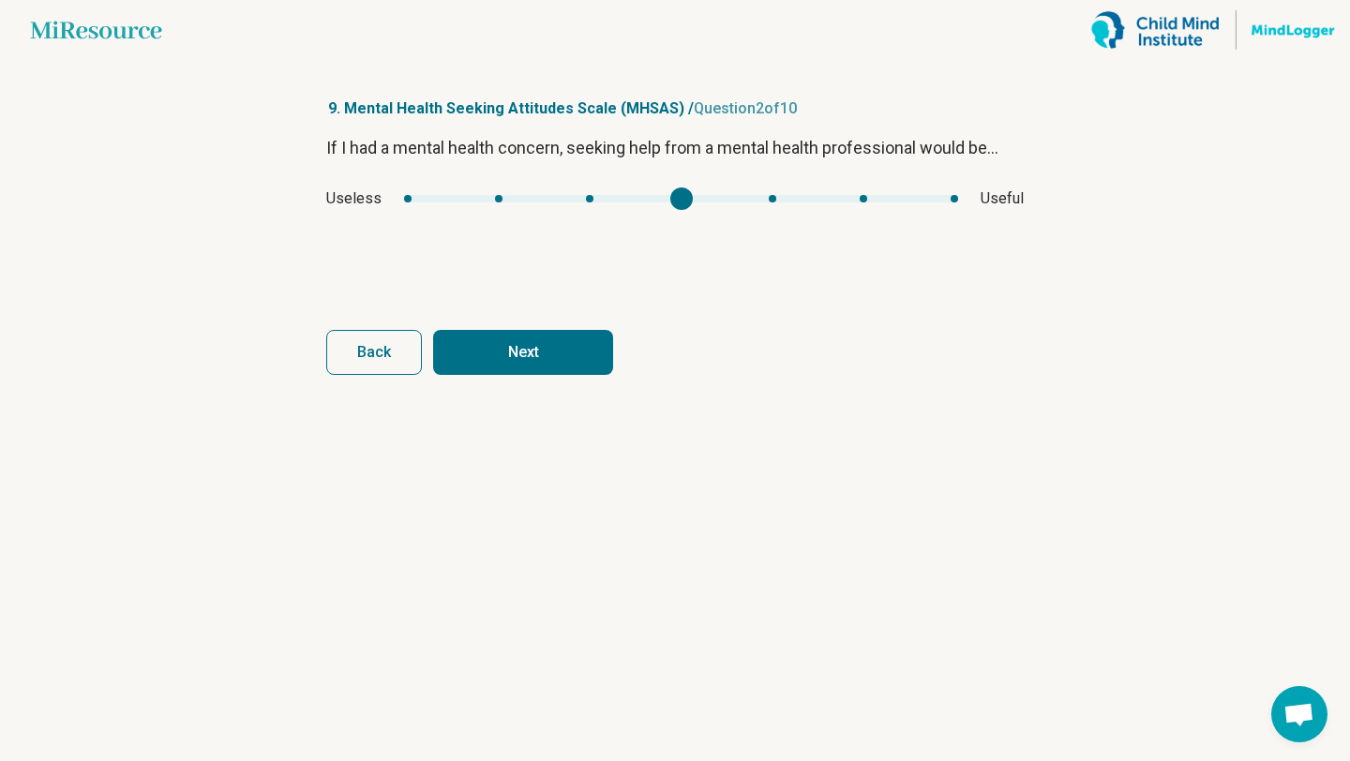
type input "*"
click at [782, 201] on div "mhsas1" at bounding box center [773, 198] width 22 height 22
click at [533, 367] on button "Next" at bounding box center [523, 352] width 180 height 45
type input "*"
click at [477, 203] on div "Important Unimportant" at bounding box center [674, 198] width 697 height 22
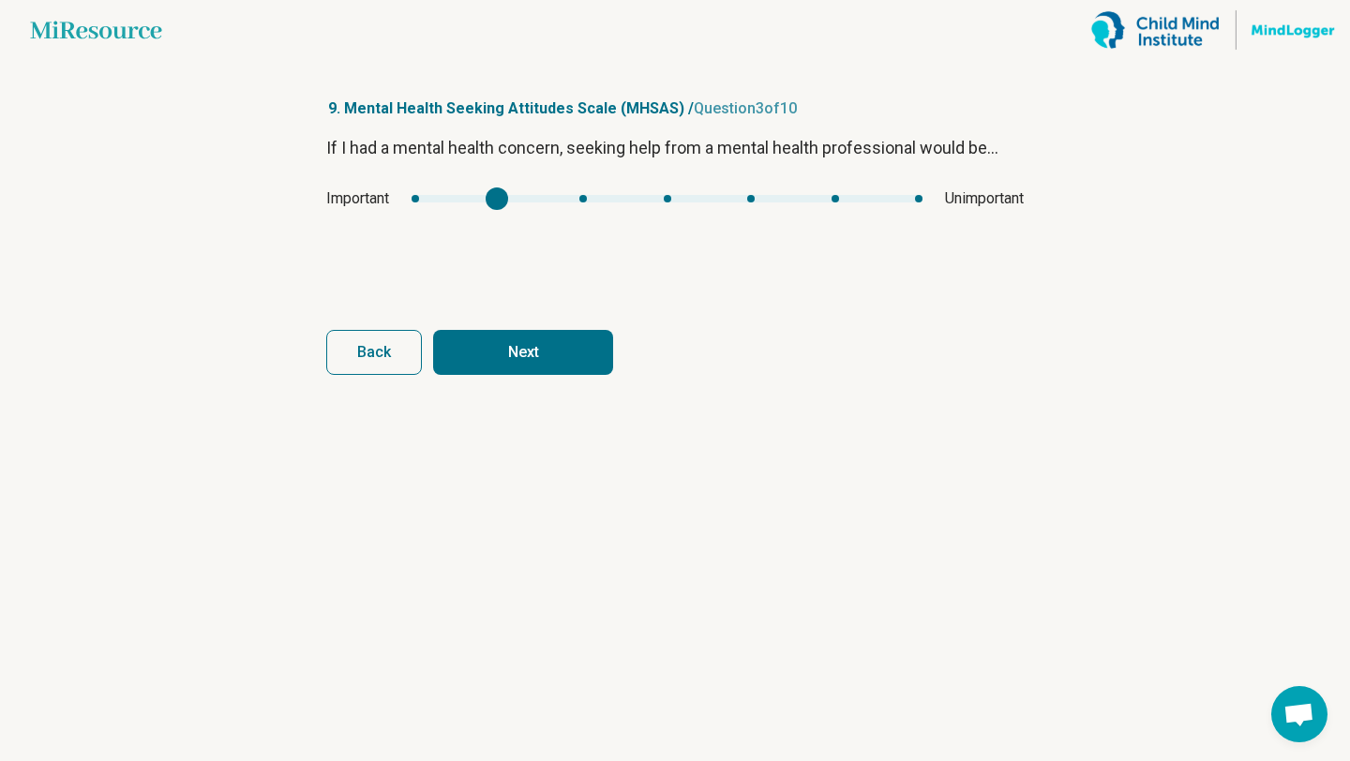
click at [537, 369] on button "Next" at bounding box center [523, 352] width 180 height 45
type input "*"
click at [889, 182] on div "If I had a mental health concern, seeking help from a mental health professiona…" at bounding box center [674, 213] width 697 height 157
click at [570, 359] on button "Next" at bounding box center [523, 352] width 180 height 45
type input "*"
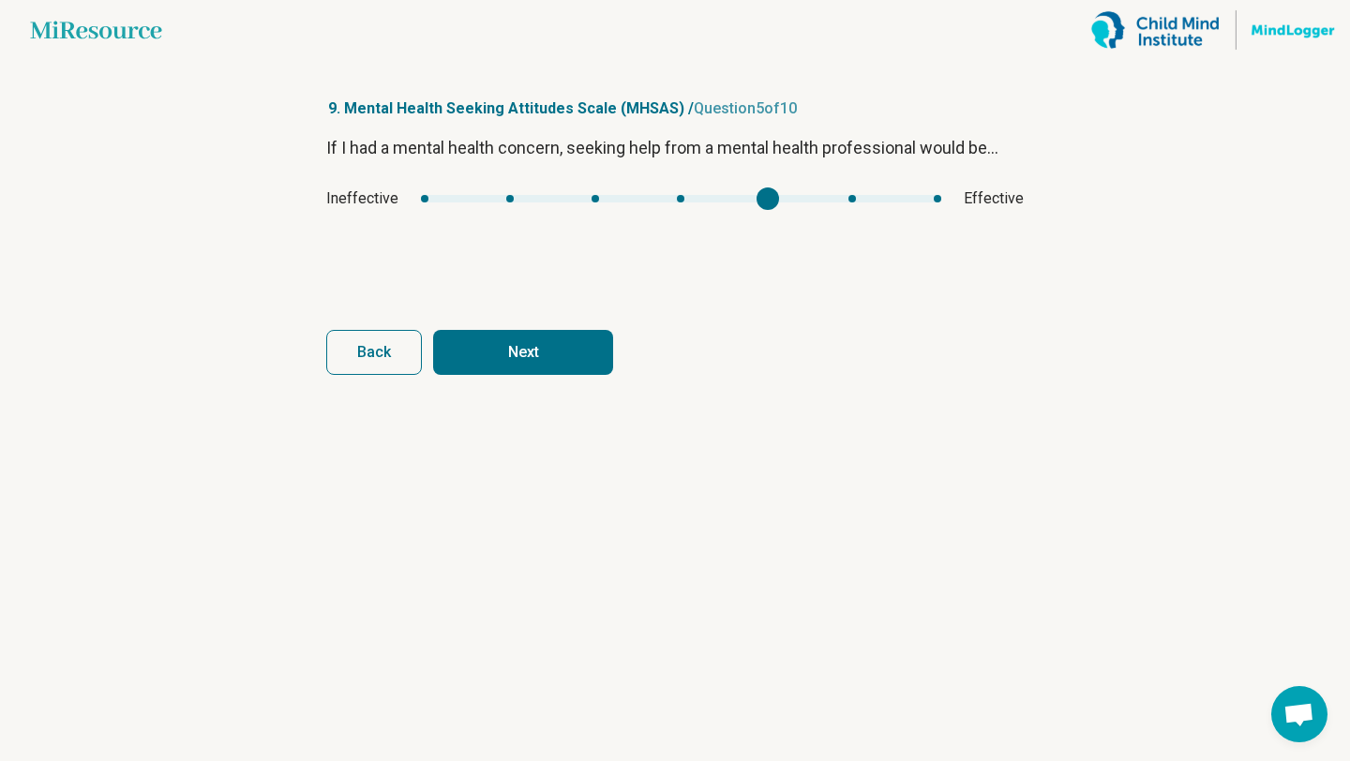
click at [749, 185] on div "If I had a mental health concern, seeking help from a mental health professiona…" at bounding box center [674, 213] width 697 height 157
click at [548, 351] on button "Next" at bounding box center [523, 352] width 180 height 45
type input "*"
click at [444, 202] on div "Good Bad" at bounding box center [674, 198] width 697 height 22
click at [539, 356] on button "Next" at bounding box center [523, 352] width 180 height 45
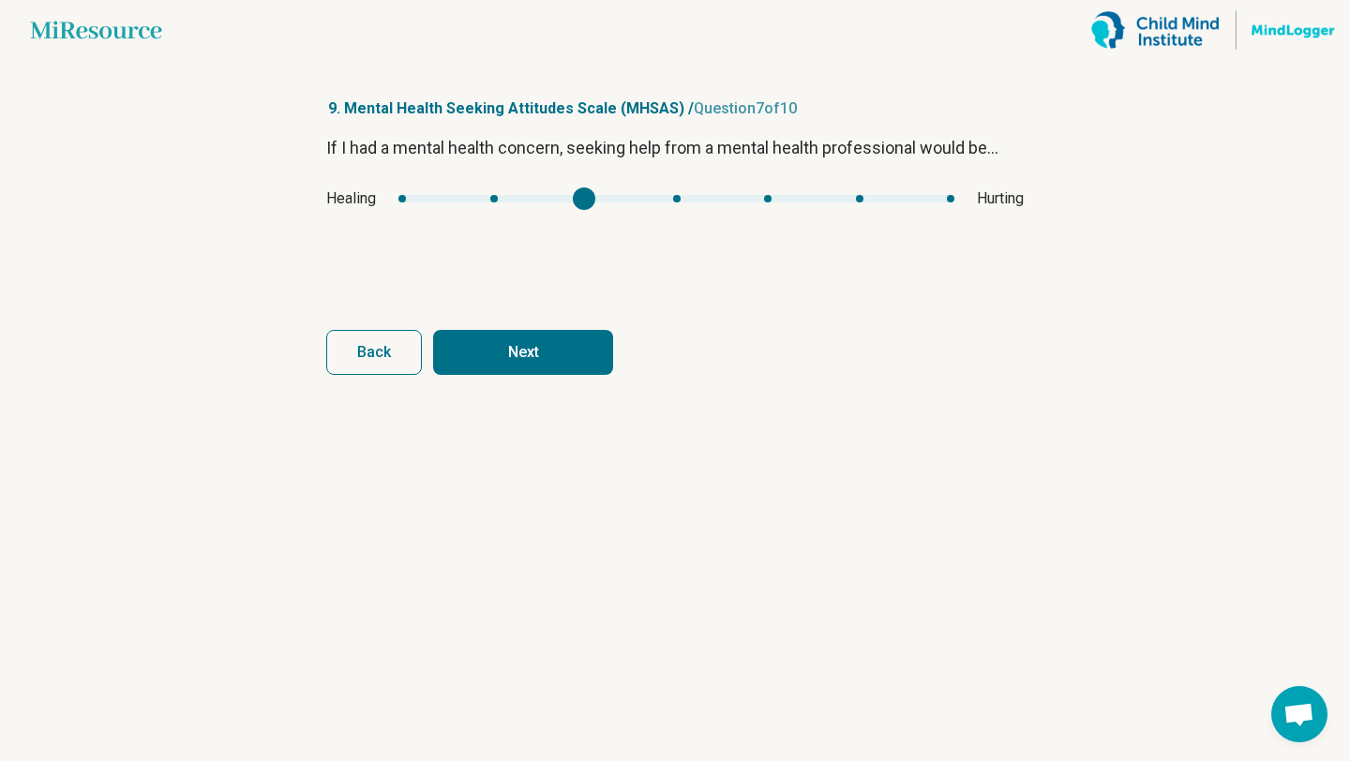
type input "*"
click at [480, 195] on div "mhsas6" at bounding box center [676, 198] width 556 height 7
click at [566, 355] on button "Next" at bounding box center [523, 352] width 180 height 45
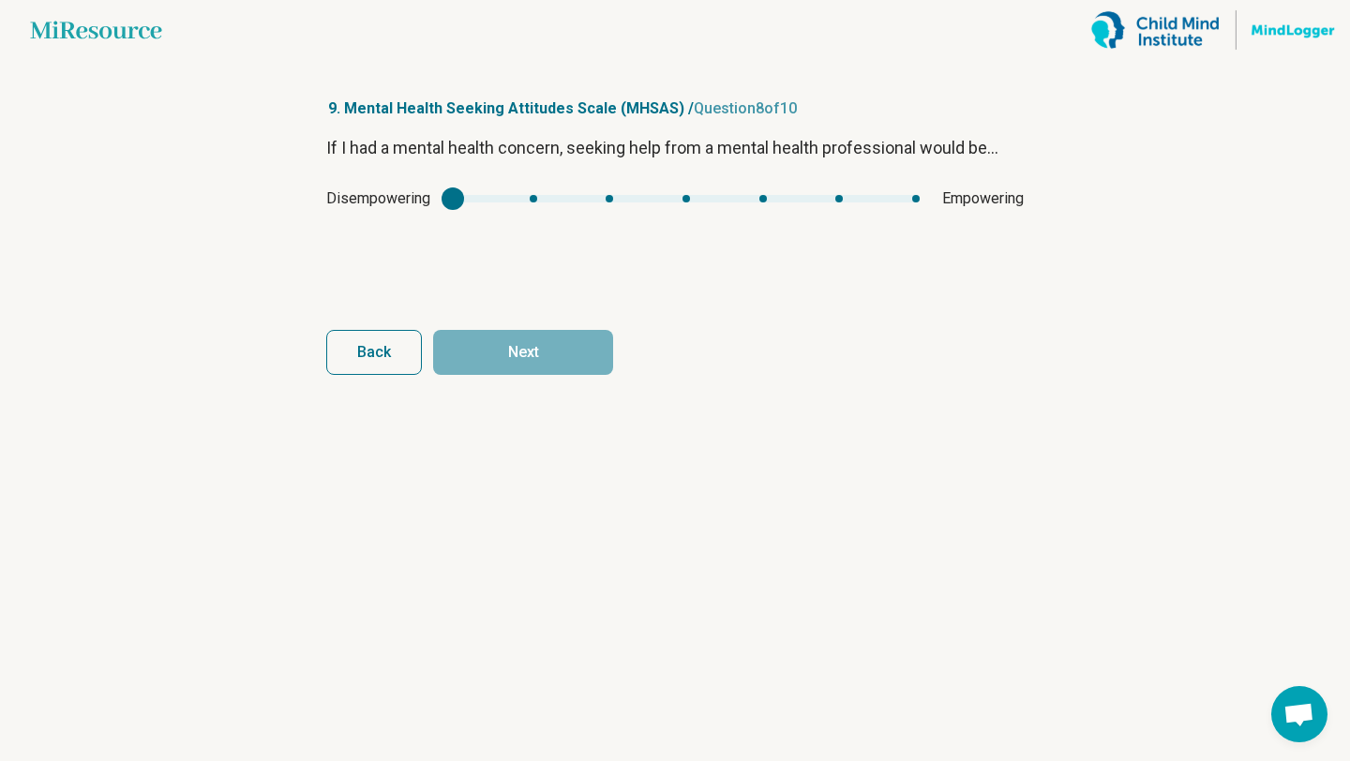
type input "*"
click at [814, 191] on div "Disempowering Empowering" at bounding box center [674, 198] width 697 height 22
click at [579, 338] on button "Next" at bounding box center [523, 352] width 180 height 45
type input "*"
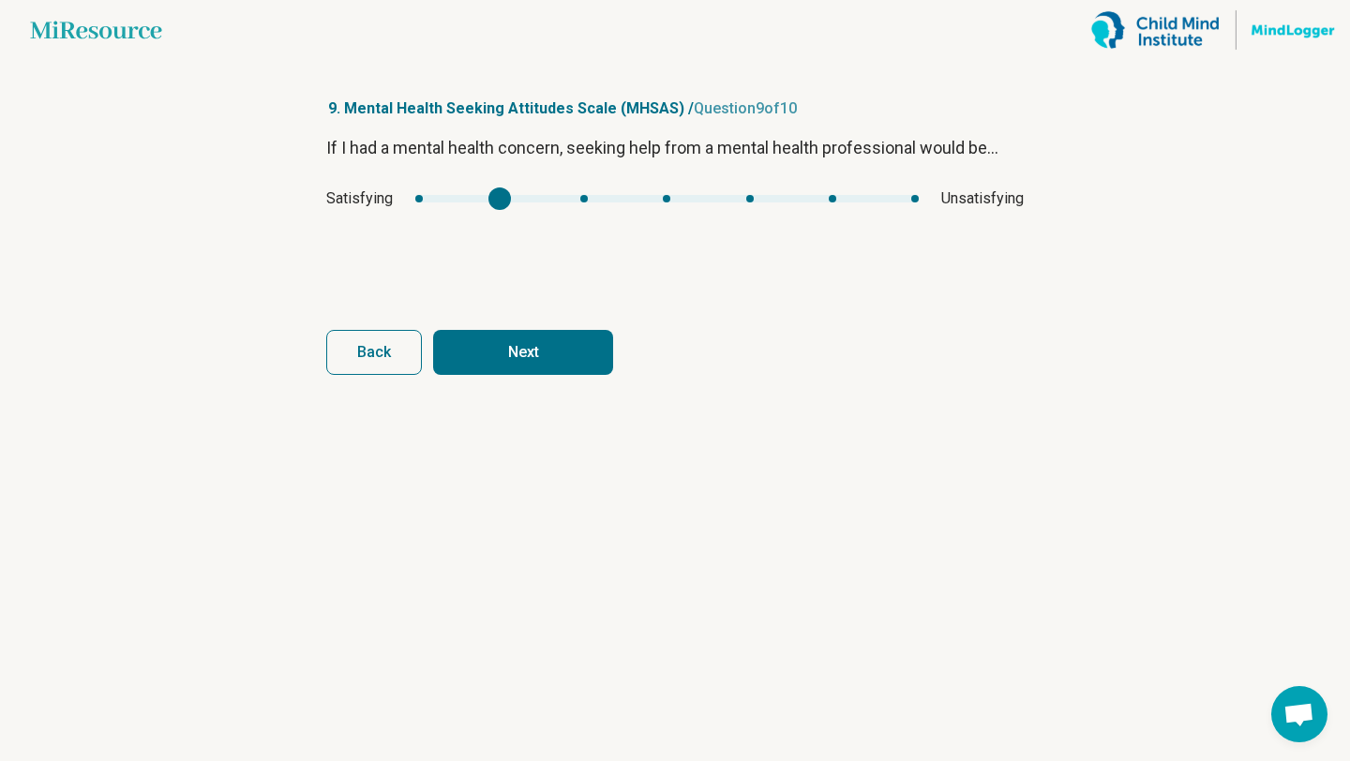
click at [496, 204] on div "mhsas8" at bounding box center [499, 198] width 22 height 22
click at [558, 355] on button "Next" at bounding box center [523, 352] width 180 height 45
type input "*"
click at [437, 200] on div "mhsas9" at bounding box center [667, 198] width 510 height 7
click at [560, 351] on button "Next survey" at bounding box center [523, 352] width 180 height 45
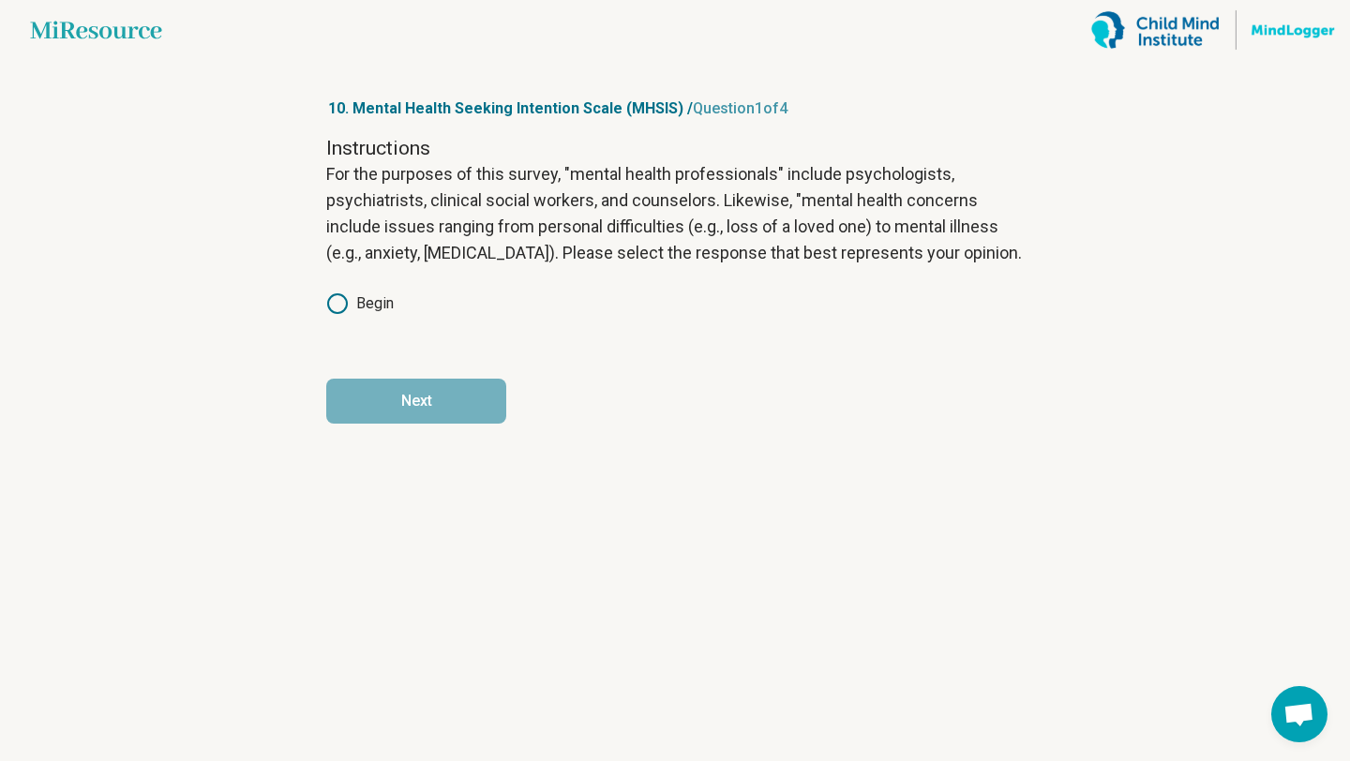
click at [352, 315] on div "Instructions For the purposes of this survey, "mental health professionals" inc…" at bounding box center [674, 238] width 697 height 206
click at [351, 298] on label "Begin" at bounding box center [359, 303] width 67 height 22
click at [393, 389] on button "Next" at bounding box center [416, 401] width 180 height 45
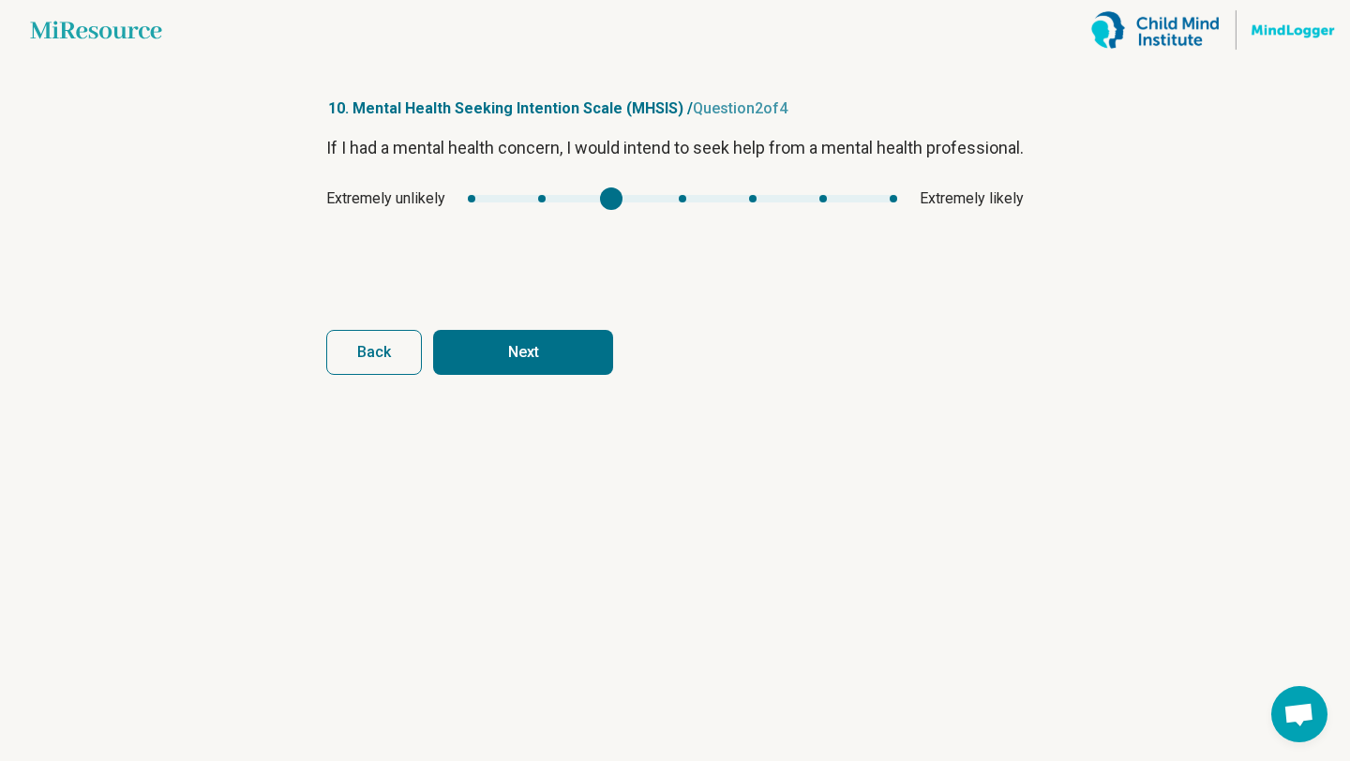
type input "*"
click at [785, 204] on div "If I had a mental health concern, I would intend to seek help from a mental hea…" at bounding box center [674, 213] width 697 height 157
click at [560, 352] on button "Next" at bounding box center [523, 352] width 180 height 45
type input "*"
click at [813, 190] on div "Definitely false Definitely true" at bounding box center [674, 198] width 697 height 22
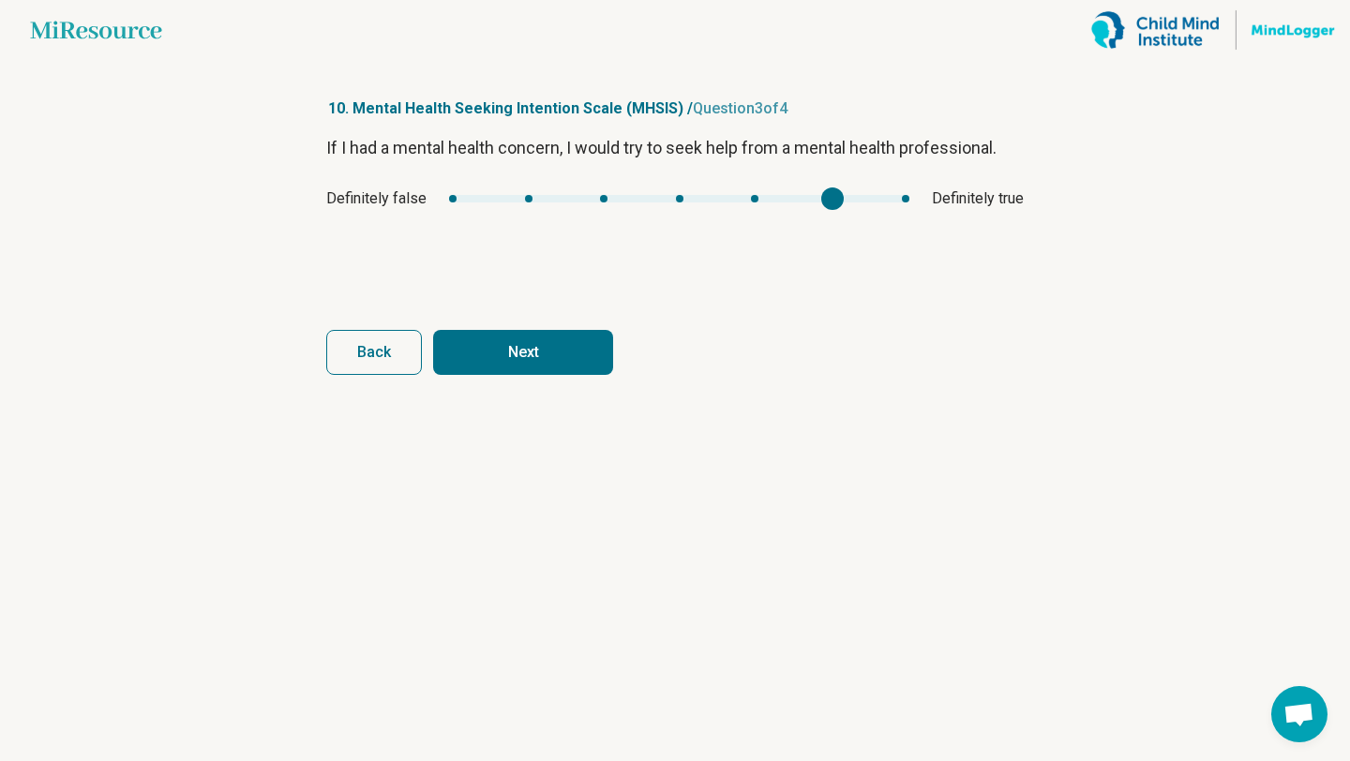
click at [529, 351] on button "Next" at bounding box center [523, 352] width 180 height 45
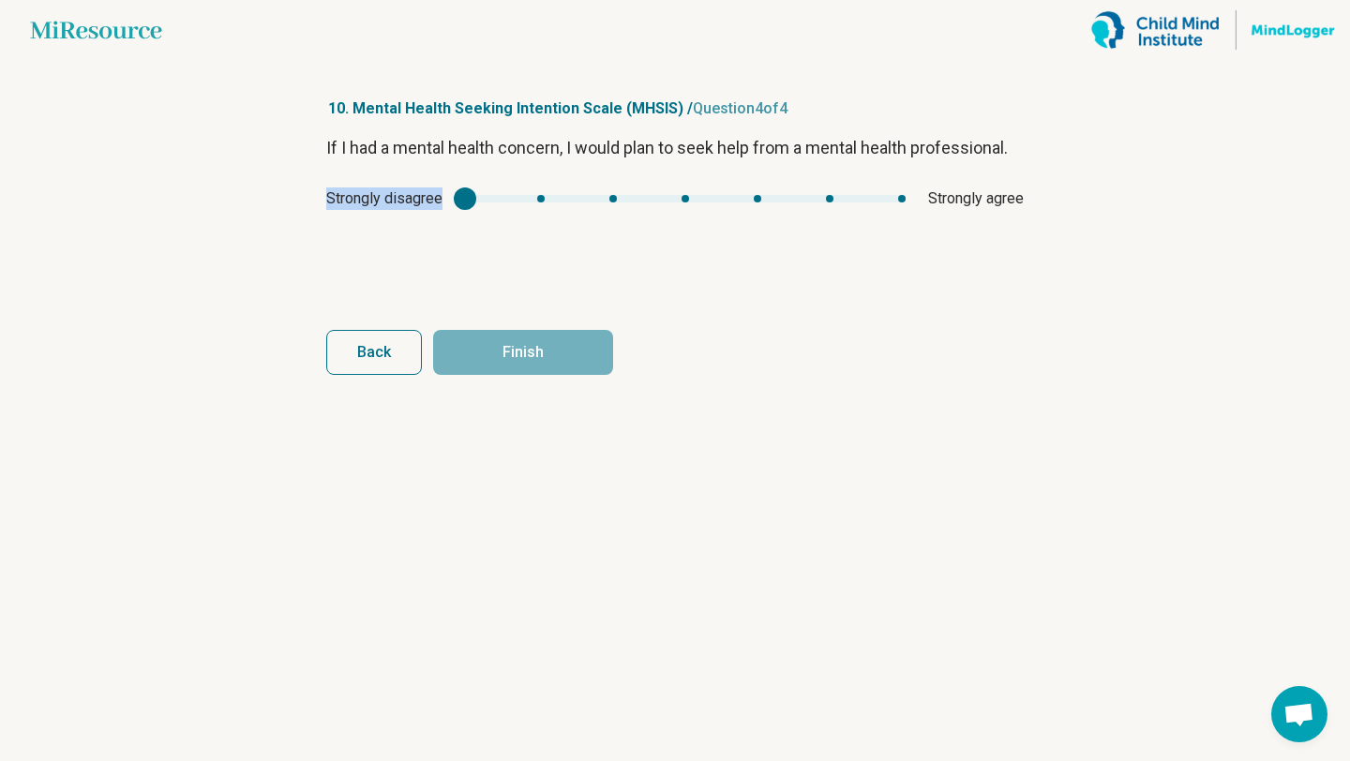
drag, startPoint x: 454, startPoint y: 187, endPoint x: 584, endPoint y: 220, distance: 134.6
click at [585, 220] on div "If I had a mental health concern, I would plan to seek help from a mental healt…" at bounding box center [674, 213] width 697 height 157
click at [685, 199] on div "mhsis3" at bounding box center [685, 198] width 22 height 22
click at [561, 344] on button "Finish" at bounding box center [523, 352] width 180 height 45
type input "*"
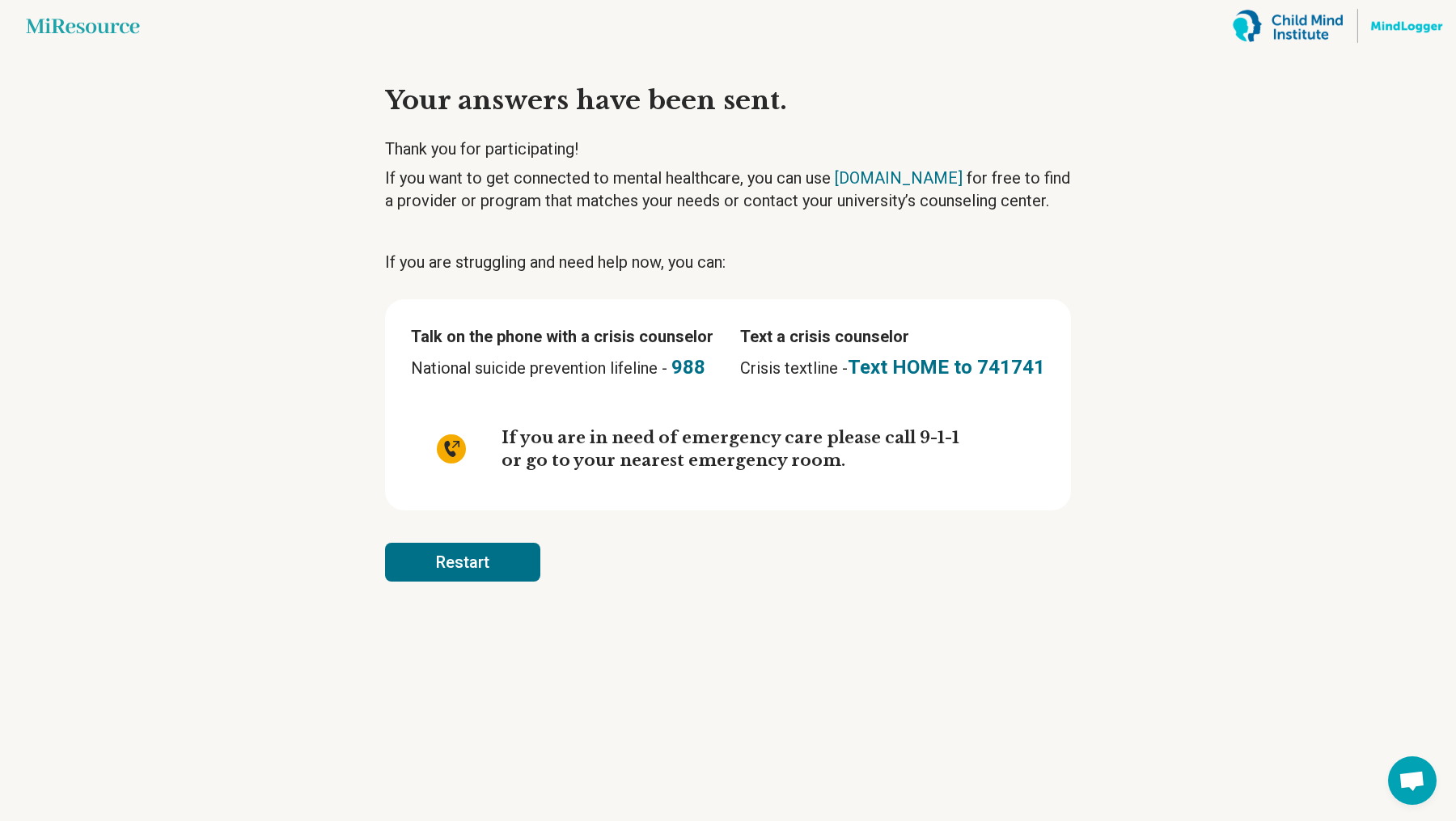
drag, startPoint x: 476, startPoint y: 559, endPoint x: 1176, endPoint y: 138, distance: 816.8
click at [1164, 138] on main "Miresource logo Your answers have been sent. Thank you for participating! If yo…" at bounding box center [728, 410] width 1456 height 821
click at [274, 216] on main "Miresource logo Your answers have been sent. Thank you for participating! If yo…" at bounding box center [728, 410] width 1456 height 821
